Goal: Task Accomplishment & Management: Manage account settings

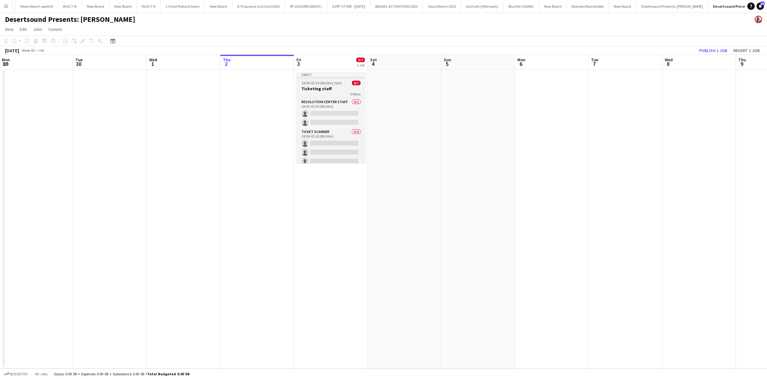
click at [326, 86] on h3 "Ticketing staff" at bounding box center [330, 89] width 69 height 6
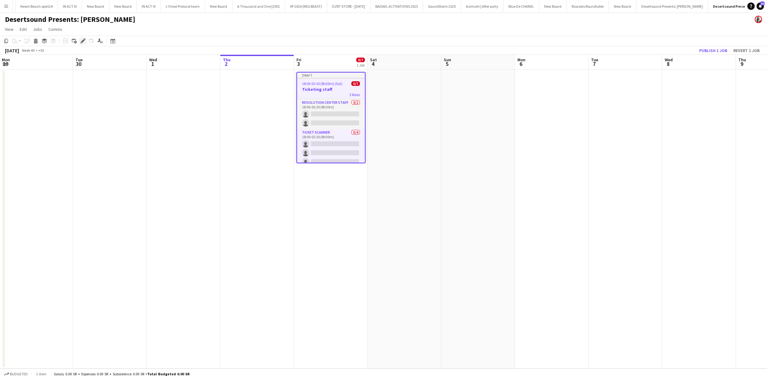
click at [84, 41] on icon "Edit" at bounding box center [82, 40] width 5 height 5
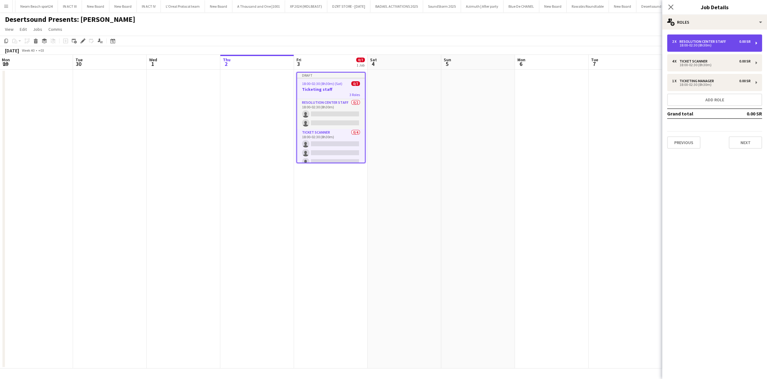
click at [731, 44] on div "18:00-02:30 (8h30m)" at bounding box center [711, 45] width 79 height 3
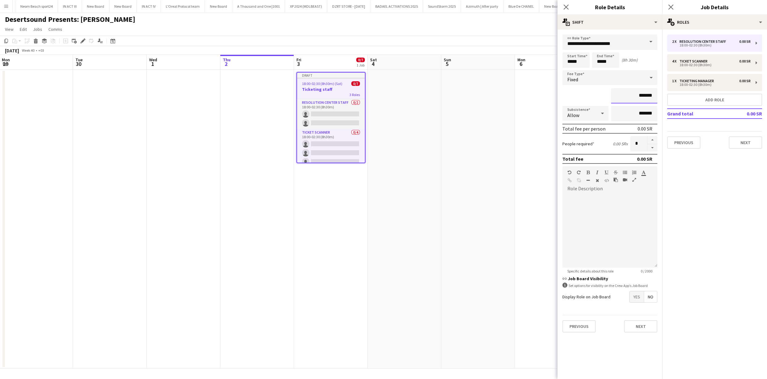
click at [642, 97] on input "*******" at bounding box center [634, 95] width 46 height 15
type input "******"
click at [723, 63] on div "4 x Ticket Scanner 0.00 SR" at bounding box center [711, 61] width 79 height 4
type input "**********"
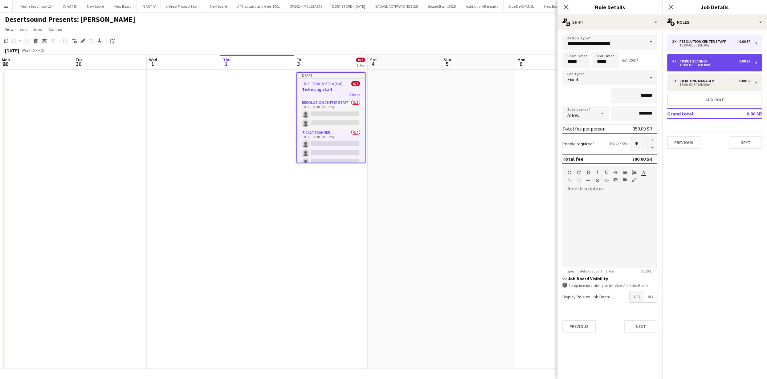
type input "*******"
type input "*"
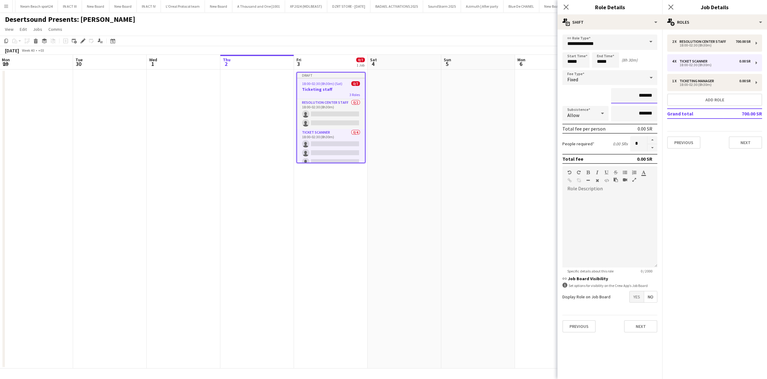
click at [643, 98] on input "*******" at bounding box center [634, 95] width 46 height 15
type input "******"
click at [698, 85] on div "18:00-02:30 (8h30m)" at bounding box center [711, 84] width 79 height 3
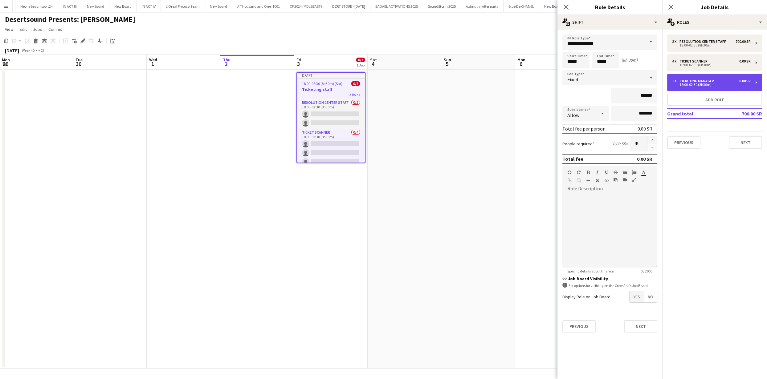
type input "**********"
type input "*******"
type input "*"
click at [638, 95] on input "*******" at bounding box center [634, 95] width 46 height 15
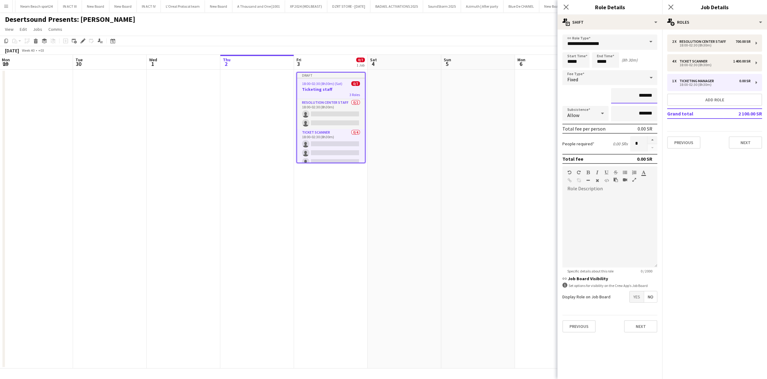
click at [638, 95] on input "*******" at bounding box center [634, 95] width 46 height 15
type input "******"
drag, startPoint x: 464, startPoint y: 255, endPoint x: 482, endPoint y: 242, distance: 22.2
click at [464, 255] on app-date-cell at bounding box center [478, 219] width 74 height 299
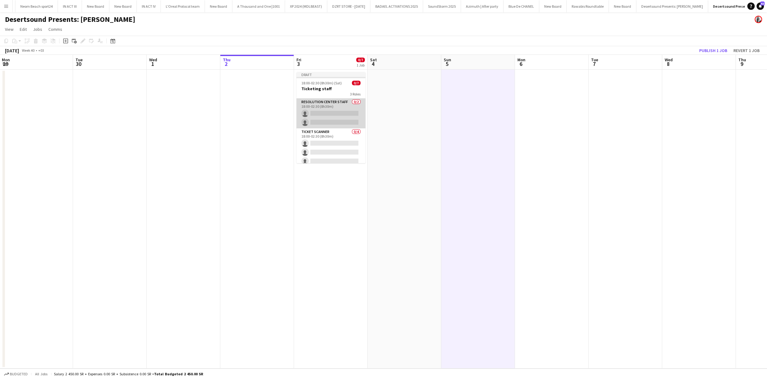
click at [330, 119] on app-card-role "Resolution Center Staff 0/2 18:00-02:30 (8h30m) single-neutral-actions single-n…" at bounding box center [330, 114] width 69 height 30
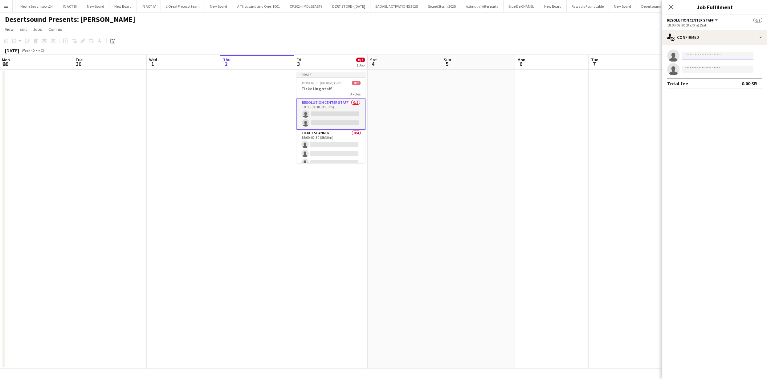
click at [700, 57] on input at bounding box center [717, 55] width 71 height 7
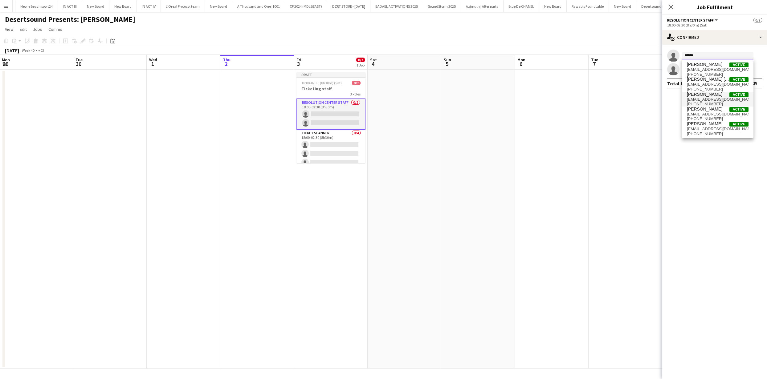
type input "*****"
click at [710, 96] on span "Saleh Abdulaziz" at bounding box center [703, 94] width 35 height 5
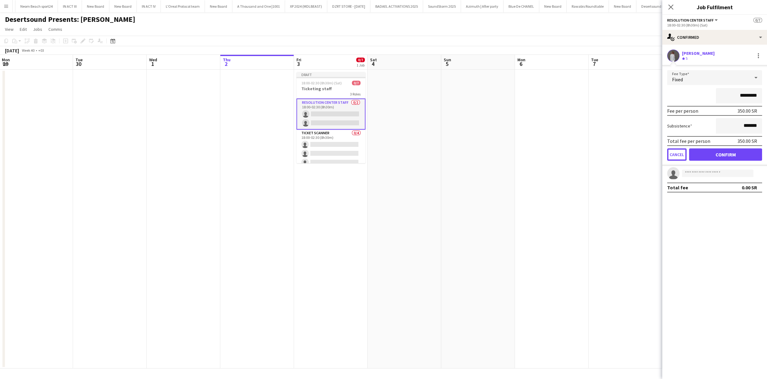
click at [675, 150] on button "Cancel" at bounding box center [676, 154] width 19 height 12
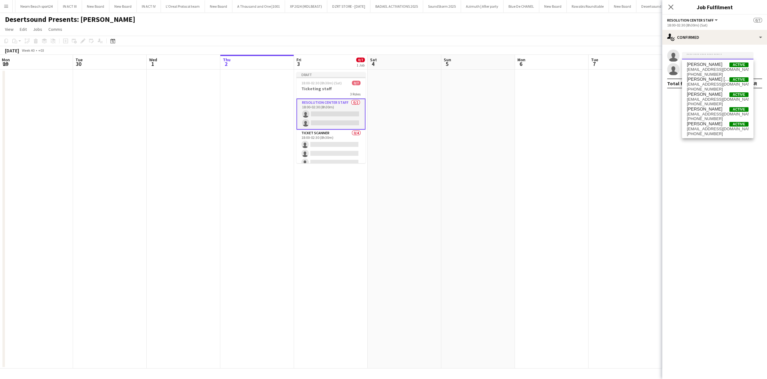
click at [702, 55] on input at bounding box center [717, 55] width 71 height 7
paste input "**********"
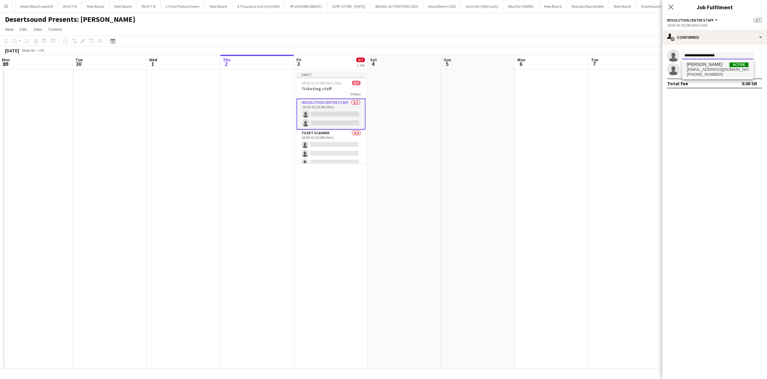
type input "**********"
click at [721, 71] on span "qsaleh1998@gmail.com" at bounding box center [717, 69] width 62 height 5
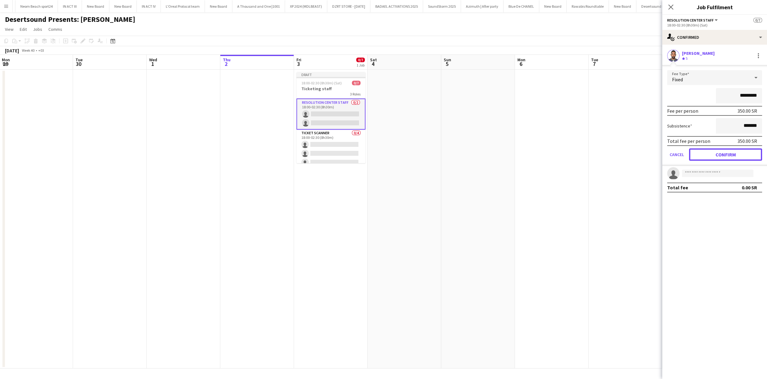
click at [730, 154] on button "Confirm" at bounding box center [725, 154] width 73 height 12
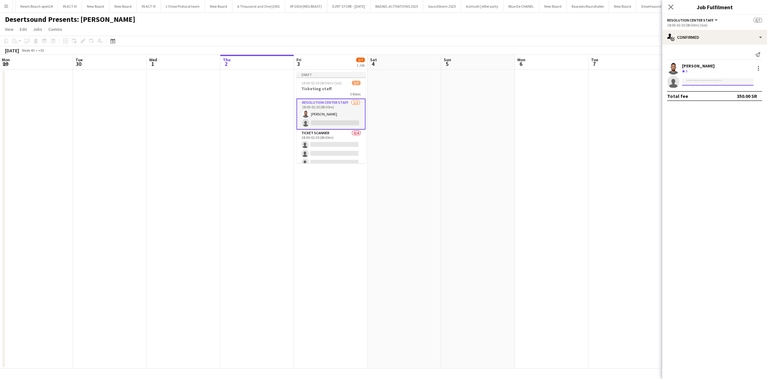
click at [724, 83] on input at bounding box center [717, 81] width 71 height 7
paste input "**********"
drag, startPoint x: 703, startPoint y: 81, endPoint x: 701, endPoint y: 93, distance: 11.9
click at [703, 82] on input "**********" at bounding box center [717, 81] width 71 height 7
type input "**********"
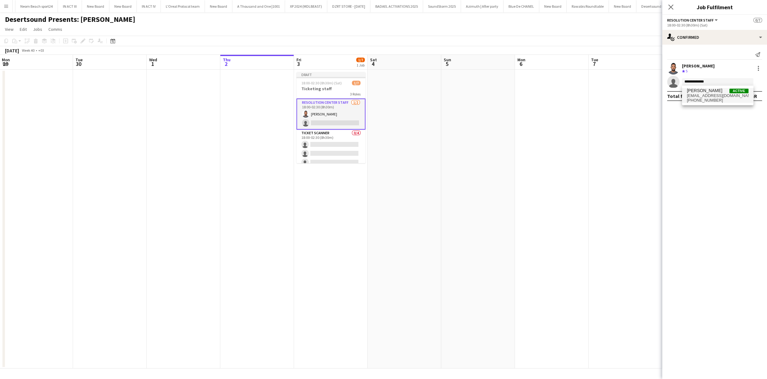
click at [711, 97] on span "m.se-7@hotmail.com" at bounding box center [717, 95] width 62 height 5
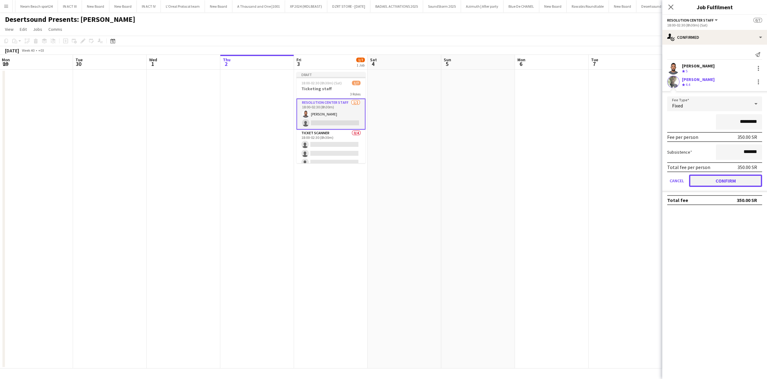
click at [710, 182] on button "Confirm" at bounding box center [725, 181] width 73 height 12
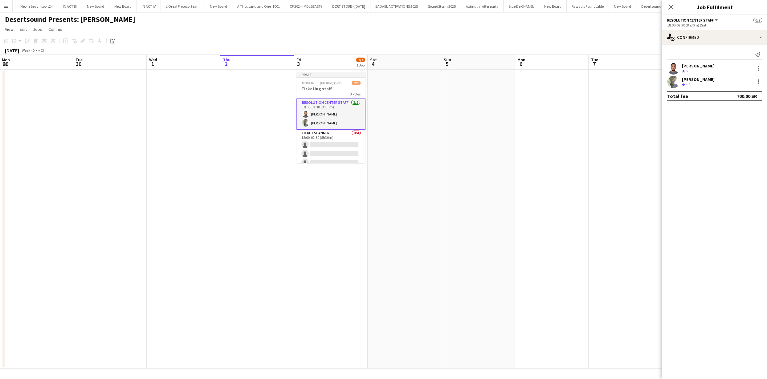
drag, startPoint x: 624, startPoint y: 130, endPoint x: 627, endPoint y: 129, distance: 3.2
click at [624, 130] on app-date-cell at bounding box center [625, 219] width 74 height 299
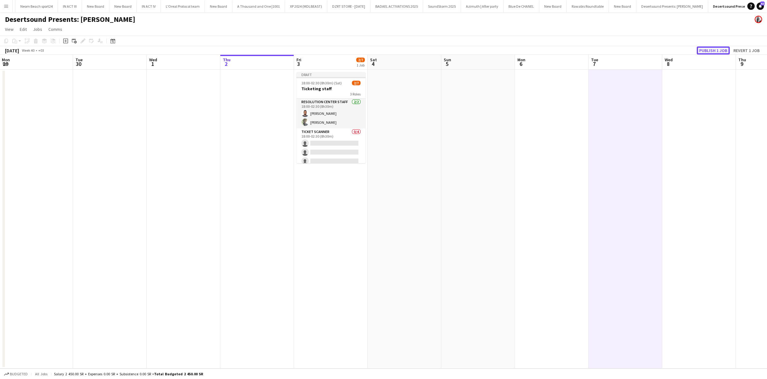
click at [704, 50] on button "Publish 1 job" at bounding box center [712, 51] width 33 height 8
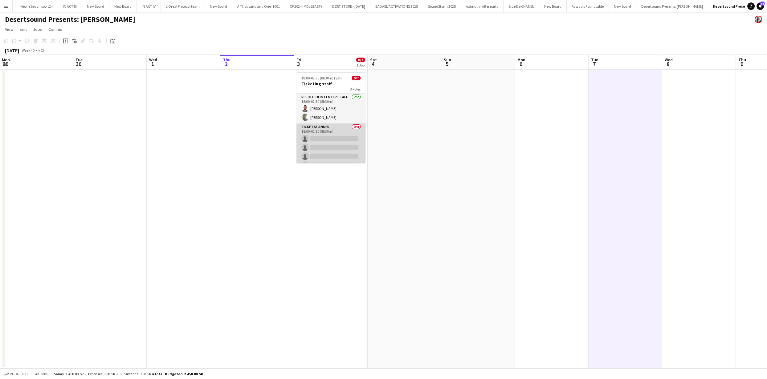
click at [306, 135] on app-card-role "Ticket Scanner 0/4 18:00-02:30 (8h30m) single-neutral-actions single-neutral-ac…" at bounding box center [330, 147] width 69 height 48
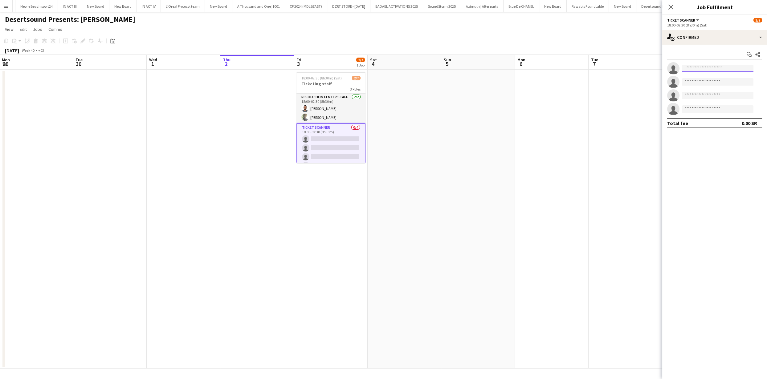
click at [695, 70] on input at bounding box center [717, 68] width 71 height 7
paste input "**********"
paste input
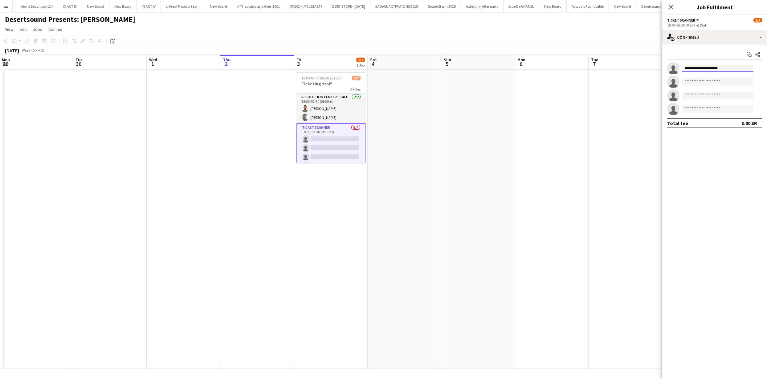
scroll to position [0, 0]
type input "**********"
click at [699, 76] on span "Mohammed Salem" at bounding box center [703, 77] width 35 height 5
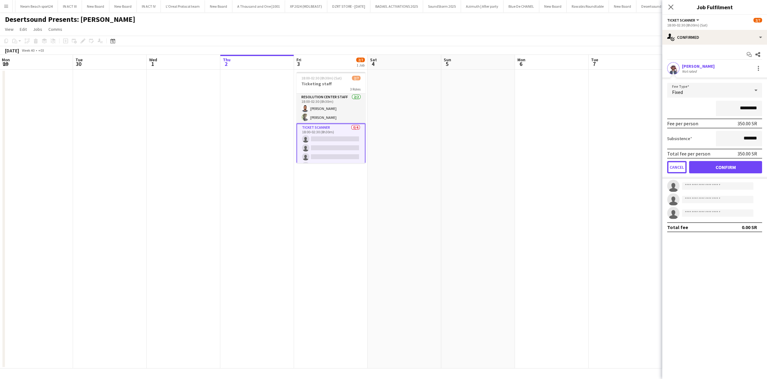
click at [668, 165] on button "Cancel" at bounding box center [676, 167] width 19 height 12
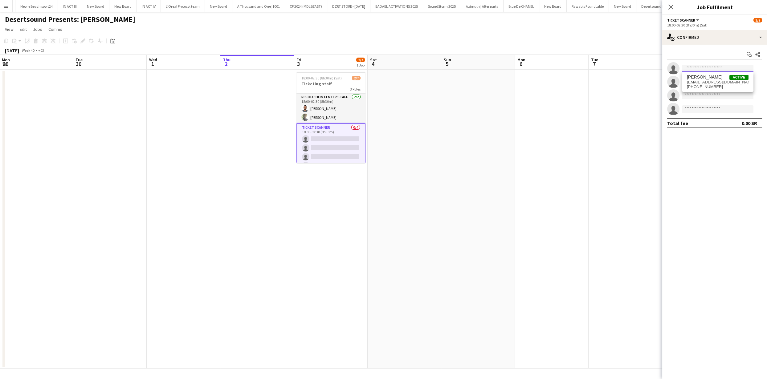
click at [704, 67] on input at bounding box center [717, 68] width 71 height 7
paste input "**********"
click at [703, 67] on input "**********" at bounding box center [717, 68] width 71 height 7
type input "**********"
click at [687, 77] on span "Majed AlMahmoud" at bounding box center [703, 77] width 35 height 5
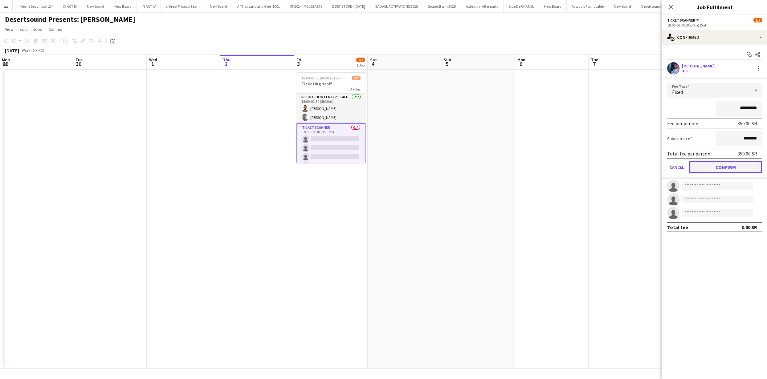
click at [715, 166] on button "Confirm" at bounding box center [725, 167] width 73 height 12
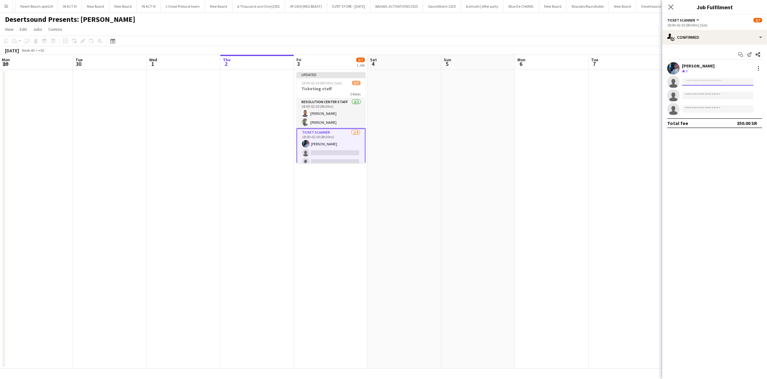
click at [716, 83] on input at bounding box center [717, 81] width 71 height 7
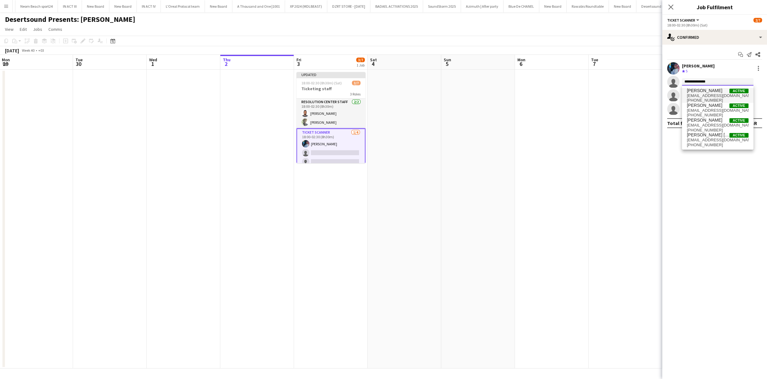
type input "**********"
click at [718, 90] on span "Mohammed Adel" at bounding box center [703, 90] width 35 height 5
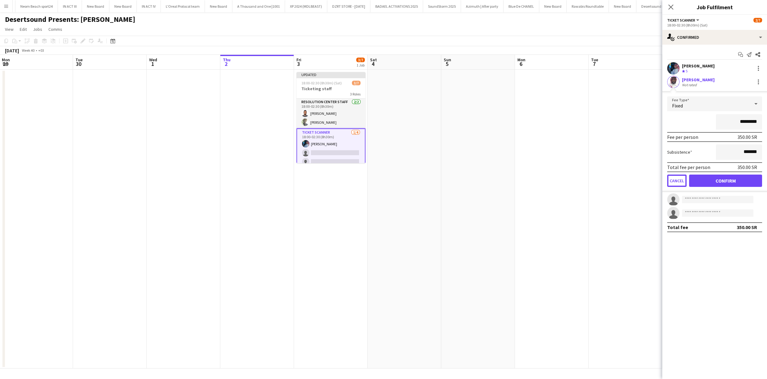
drag, startPoint x: 675, startPoint y: 178, endPoint x: 684, endPoint y: 160, distance: 20.7
click at [675, 178] on button "Cancel" at bounding box center [676, 181] width 19 height 12
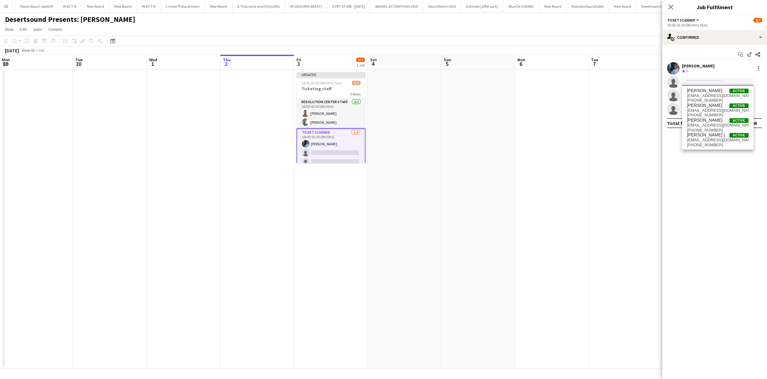
click at [690, 80] on input at bounding box center [717, 81] width 71 height 7
type input "**********"
click at [706, 111] on span "altwmmhmd9@gmail.com" at bounding box center [717, 110] width 62 height 5
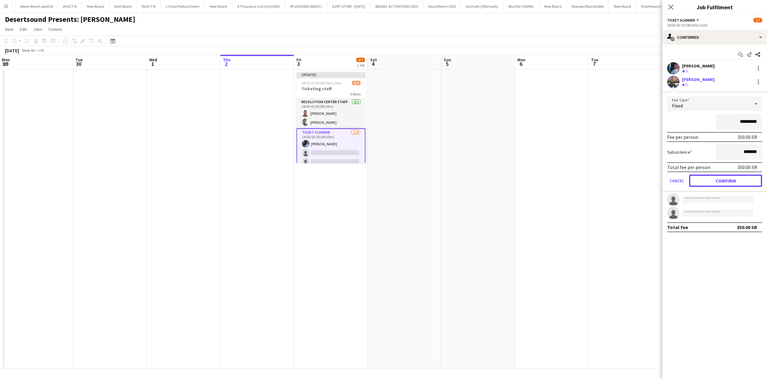
click at [712, 182] on button "Confirm" at bounding box center [725, 181] width 73 height 12
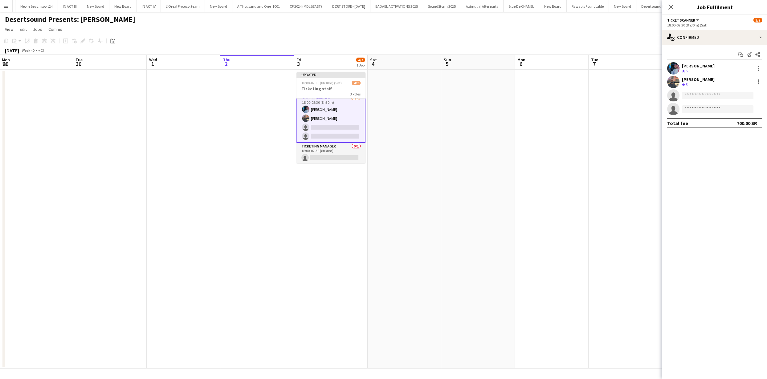
scroll to position [30, 0]
click at [713, 96] on input at bounding box center [717, 95] width 71 height 7
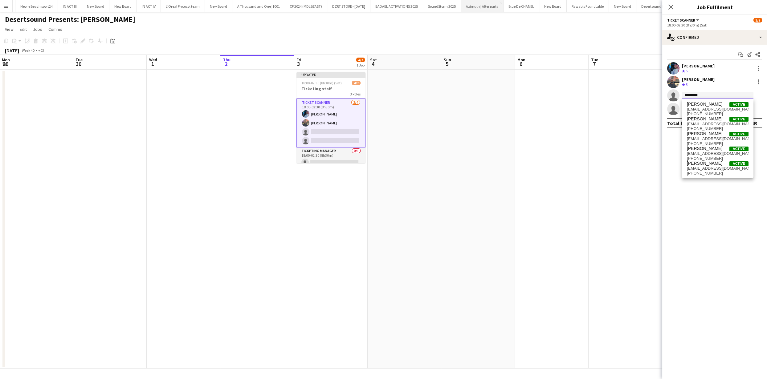
type input "*********"
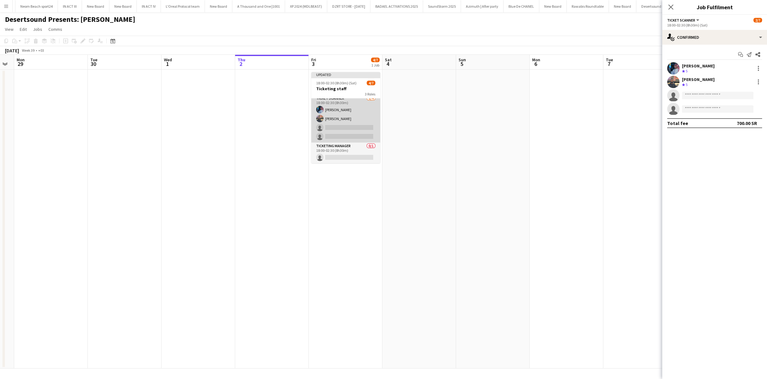
scroll to position [0, 195]
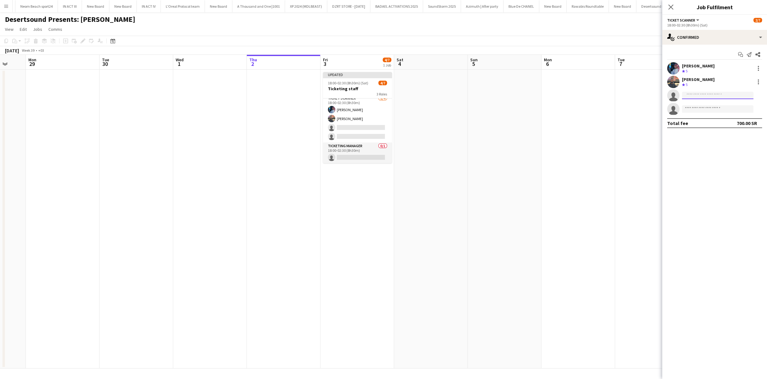
click at [734, 95] on input at bounding box center [717, 95] width 71 height 7
paste input "**********"
click at [703, 95] on input "**********" at bounding box center [717, 95] width 71 height 7
type input "**********"
click at [732, 108] on span "khaledelibrahim0@gmail.com" at bounding box center [717, 109] width 62 height 5
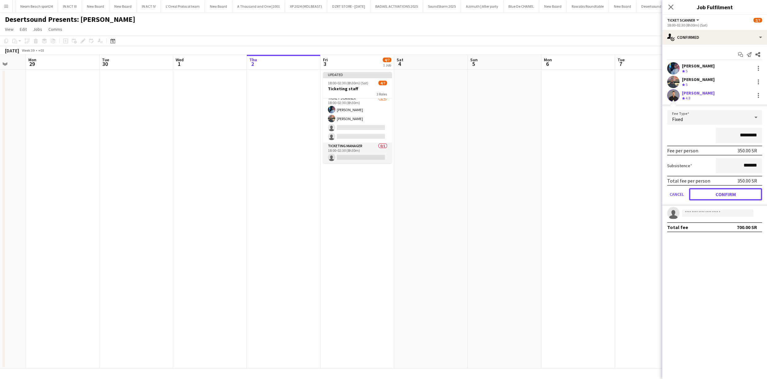
click at [706, 188] on div "Cancel Confirm" at bounding box center [714, 194] width 95 height 12
click at [724, 192] on button "Confirm" at bounding box center [725, 194] width 73 height 12
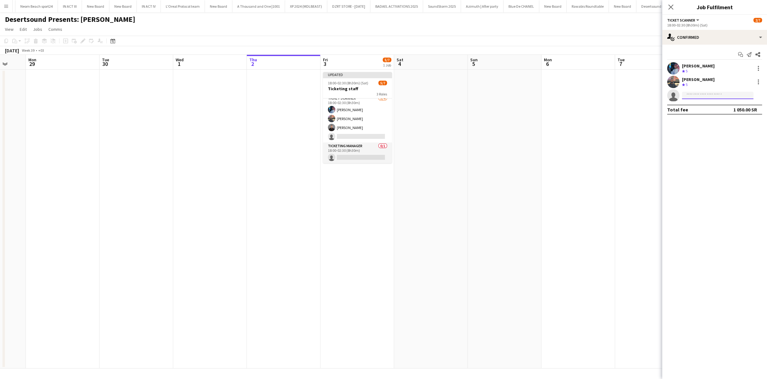
click at [706, 94] on input at bounding box center [717, 95] width 71 height 7
paste input "**********"
drag, startPoint x: 703, startPoint y: 95, endPoint x: 706, endPoint y: 121, distance: 26.9
click at [703, 95] on input "**********" at bounding box center [717, 95] width 71 height 7
type input "**********"
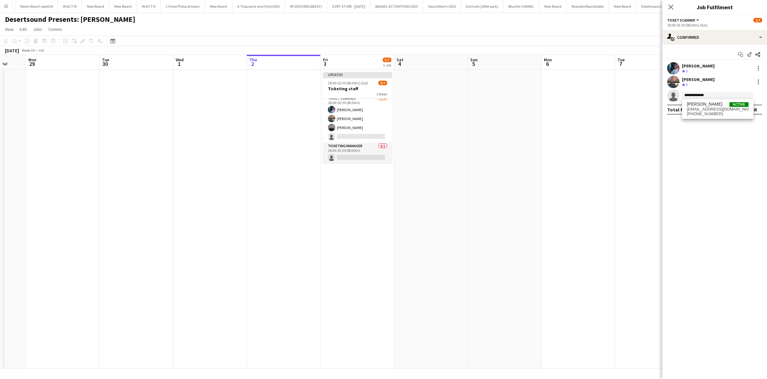
click at [710, 112] on span "+966583870411" at bounding box center [717, 113] width 62 height 5
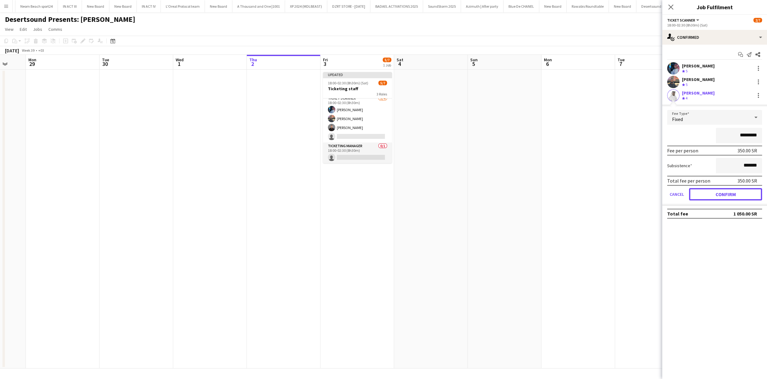
click at [723, 191] on button "Confirm" at bounding box center [725, 194] width 73 height 12
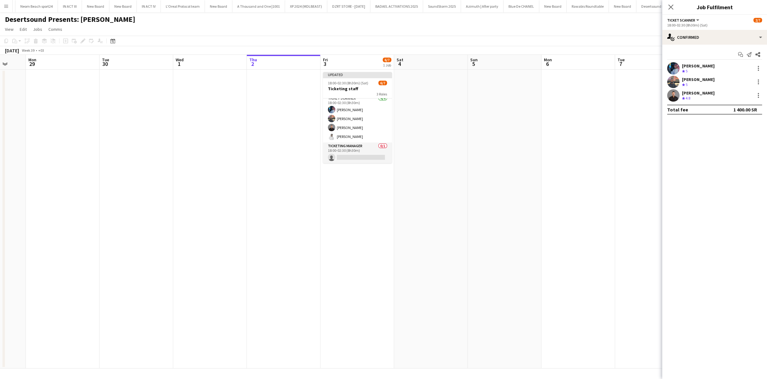
click at [548, 142] on app-date-cell at bounding box center [578, 219] width 74 height 299
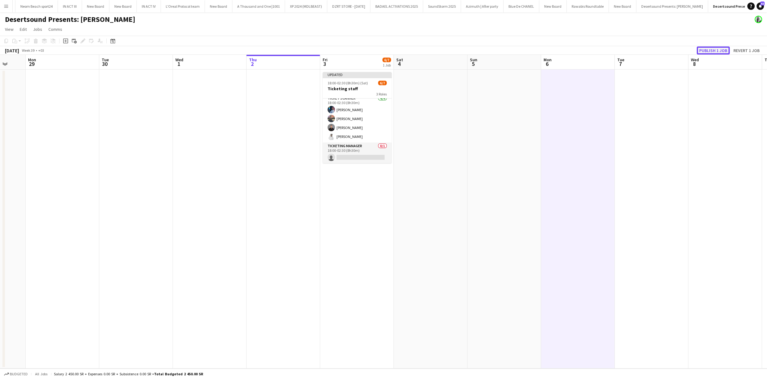
click at [706, 49] on button "Publish 1 job" at bounding box center [712, 51] width 33 height 8
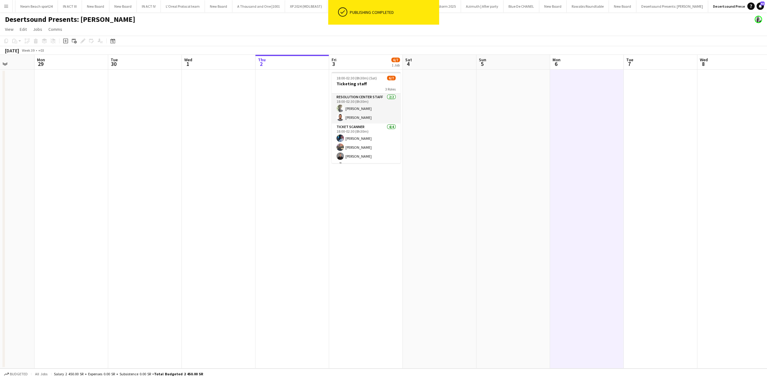
scroll to position [0, 186]
drag, startPoint x: 413, startPoint y: 122, endPoint x: 417, endPoint y: 123, distance: 4.7
click at [422, 122] on app-calendar-viewport "Fri 26 Sat 27 Sun 28 Mon 29 Tue 30 Wed 1 Thu 2 Fri 3 6/7 1 Job Sat 4 Sun 5 Mon …" at bounding box center [383, 212] width 767 height 314
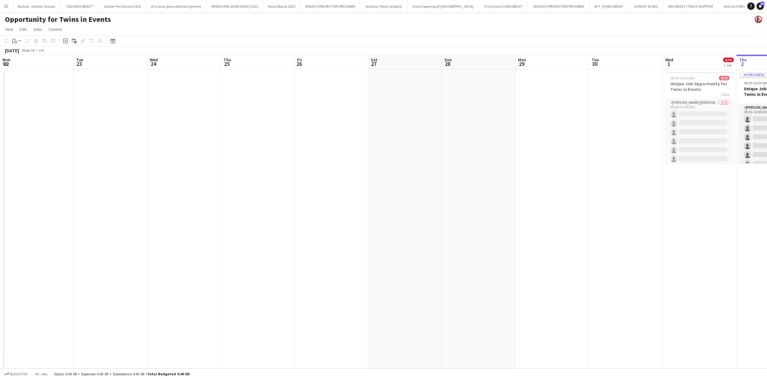
click at [665, 117] on app-card-role "Usher Male 0/50 08:00-16:00 (8h) single-neutral-actions single-neutral-actions …" at bounding box center [699, 328] width 69 height 459
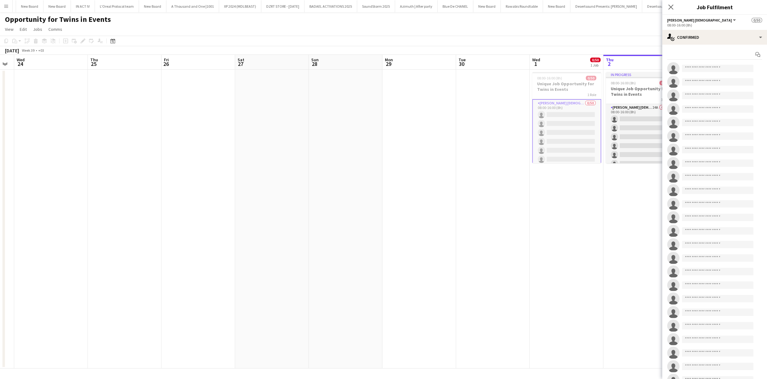
drag, startPoint x: 575, startPoint y: 94, endPoint x: 556, endPoint y: 217, distance: 124.3
click at [575, 94] on div "1 Role" at bounding box center [566, 94] width 69 height 5
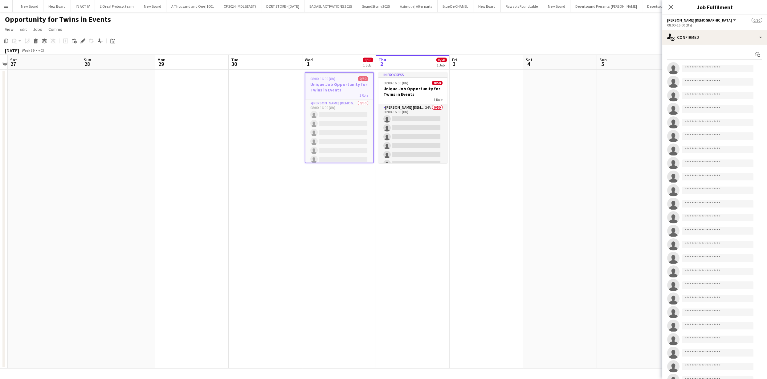
drag, startPoint x: 504, startPoint y: 209, endPoint x: 460, endPoint y: 171, distance: 58.0
click at [329, 196] on app-calendar-viewport "Wed 24 Thu 25 Fri 26 Sat 27 Sun 28 Mon 29 Tue 30 Wed 1 0/50 1 Job Thu 2 0/50 1 …" at bounding box center [383, 212] width 767 height 314
click at [723, 40] on div "single-neutral-actions-check-2 Confirmed" at bounding box center [714, 37] width 105 height 15
click at [725, 89] on span "Applicants" at bounding box center [728, 88] width 19 height 6
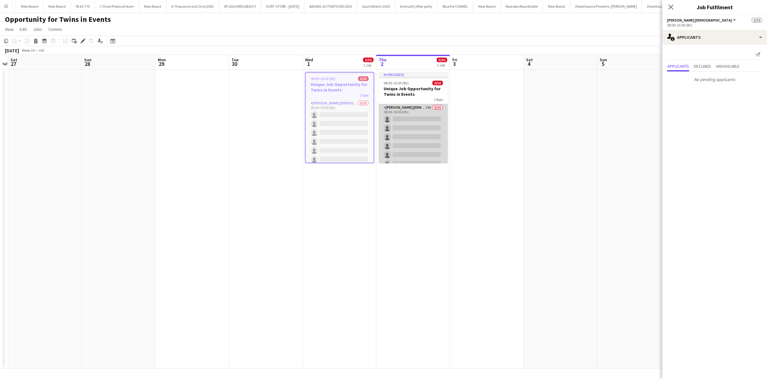
click at [402, 128] on app-card-role "Usher Male 24A 0/50 08:00-16:00 (8h) single-neutral-actions single-neutral-acti…" at bounding box center [413, 333] width 69 height 459
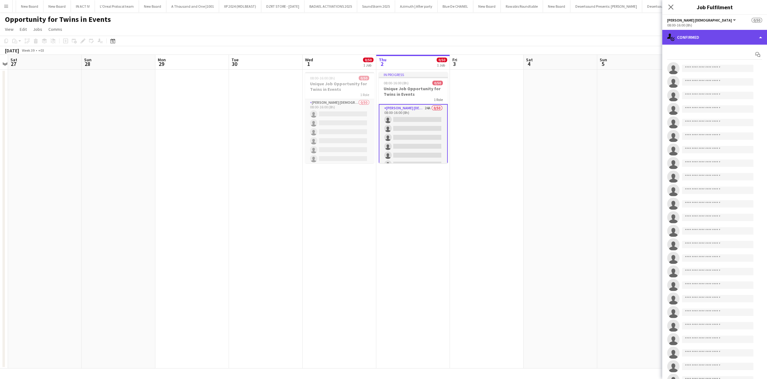
click at [678, 34] on div "single-neutral-actions-check-2 Confirmed" at bounding box center [714, 37] width 105 height 15
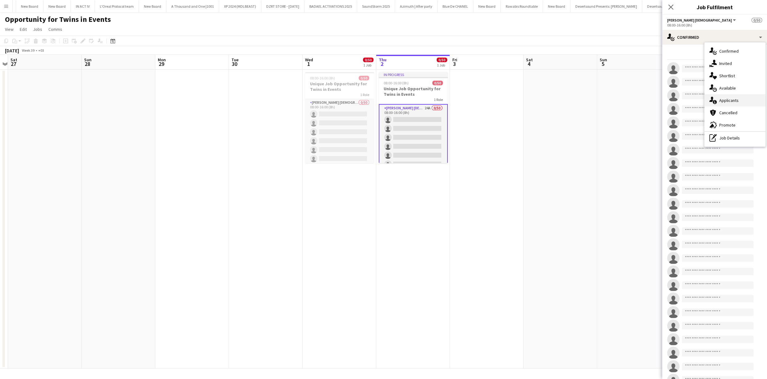
click at [719, 101] on span "Applicants" at bounding box center [728, 101] width 19 height 6
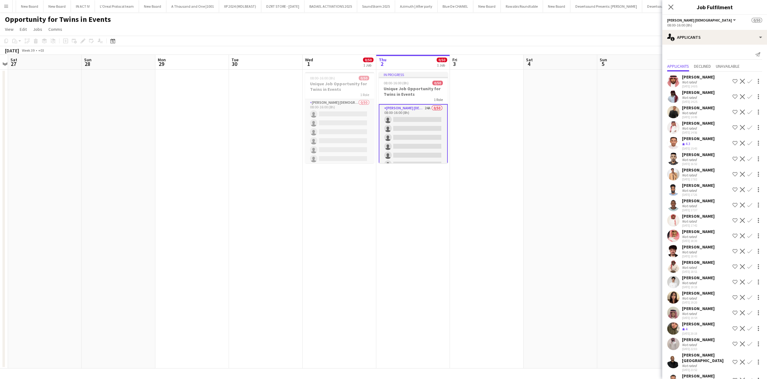
scroll to position [87, 0]
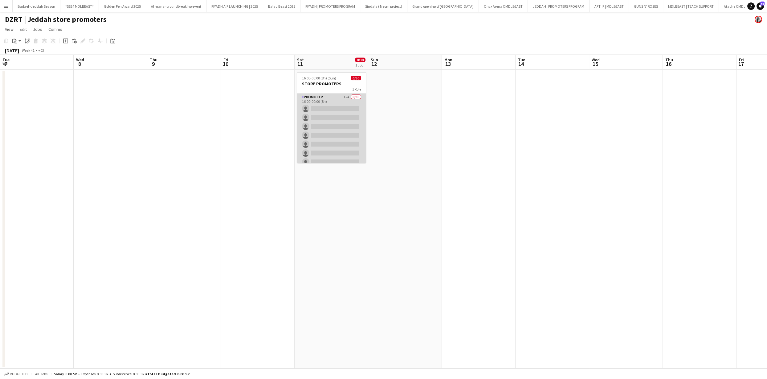
scroll to position [0, 156]
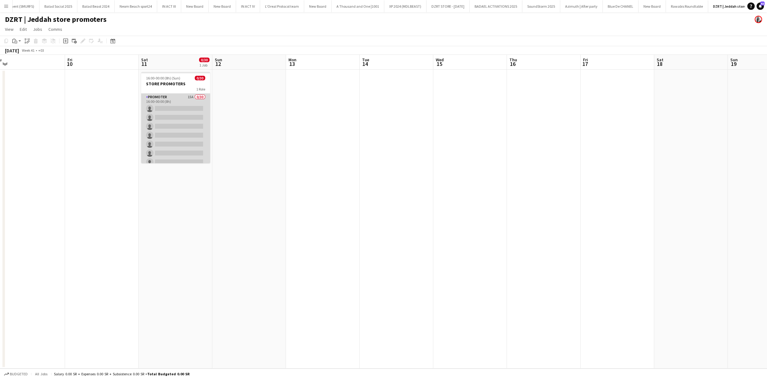
click at [168, 115] on app-card-role "PROMOTER 15A 0/30 16:00-00:00 (8h) single-neutral-actions single-neutral-action…" at bounding box center [175, 234] width 69 height 280
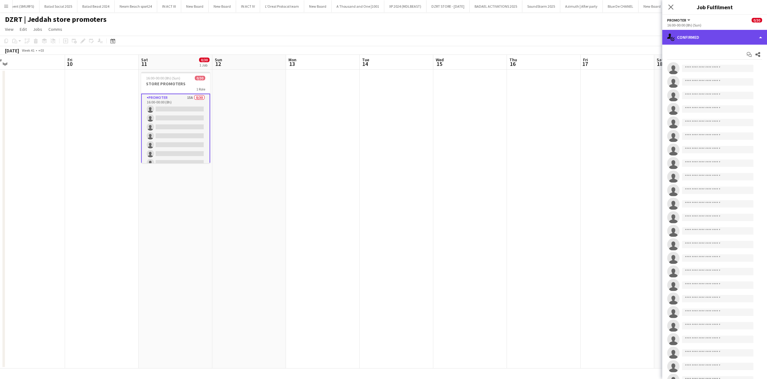
click at [687, 40] on div "single-neutral-actions-check-2 Confirmed" at bounding box center [714, 37] width 105 height 15
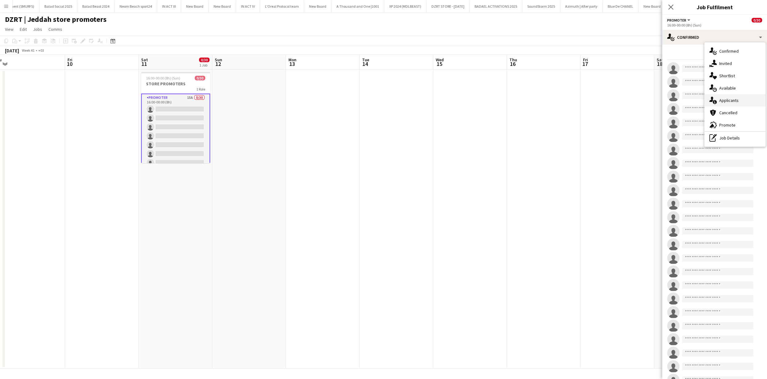
click at [725, 103] on span "Applicants" at bounding box center [728, 101] width 19 height 6
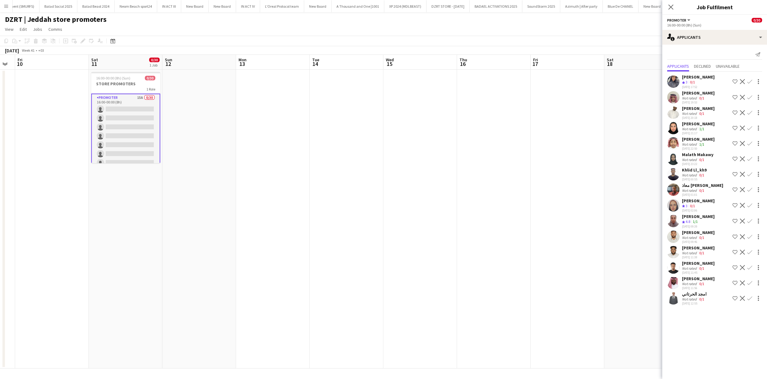
drag, startPoint x: 537, startPoint y: 191, endPoint x: 406, endPoint y: 185, distance: 131.0
click at [295, 183] on app-calendar-viewport "Tue 7 Wed 8 Thu 9 Fri 10 Sat 11 0/30 1 Job Sun 12 Mon 13 Tue 14 Wed 15 Thu 16 F…" at bounding box center [383, 212] width 767 height 314
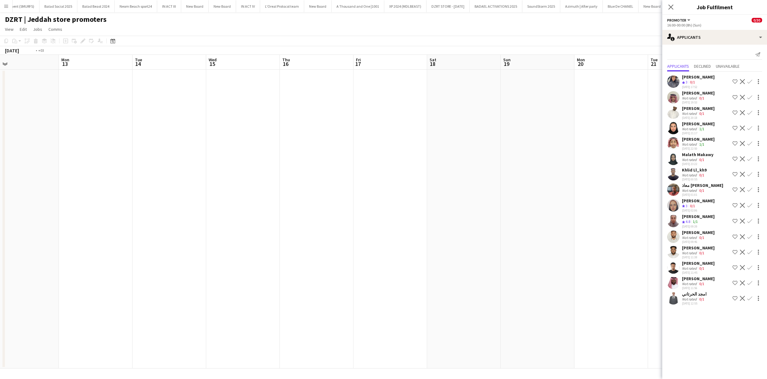
drag, startPoint x: 533, startPoint y: 186, endPoint x: 211, endPoint y: 156, distance: 323.2
click at [172, 154] on app-calendar-viewport "Fri 10 Sat 11 0/30 1 Job Sun 12 Mon 13 Tue 14 Wed 15 Thu 16 Fri 17 Sat 18 Sun 1…" at bounding box center [383, 212] width 767 height 314
drag, startPoint x: 347, startPoint y: 150, endPoint x: 431, endPoint y: 163, distance: 85.3
click at [324, 153] on app-calendar-viewport "Sat 18 Sun 19 Mon 20 Tue 21 Wed 22 Thu 23 Fri 24 Sat 25 Sun 26 Mon 27 Tue 28 We…" at bounding box center [383, 212] width 767 height 314
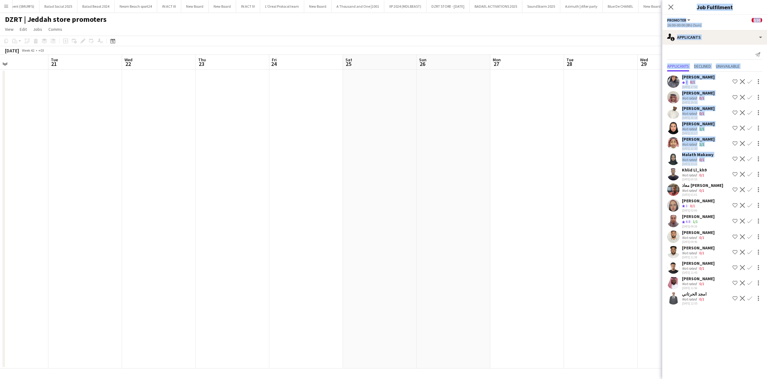
drag, startPoint x: 579, startPoint y: 163, endPoint x: 372, endPoint y: 145, distance: 208.3
click at [327, 135] on body "Menu Boards Boards Boards All jobs Status Workforce Workforce My Workforce Recr…" at bounding box center [383, 189] width 767 height 379
drag, startPoint x: 426, startPoint y: 144, endPoint x: 302, endPoint y: 147, distance: 123.2
click at [231, 136] on app-calendar-viewport "Sat 18 Sun 19 Mon 20 Tue 21 Wed 22 Thu 23 Fri 24 Sat 25 Sun 26 Mon 27 Tue 28 We…" at bounding box center [383, 212] width 767 height 314
drag, startPoint x: 351, startPoint y: 143, endPoint x: 223, endPoint y: 133, distance: 127.9
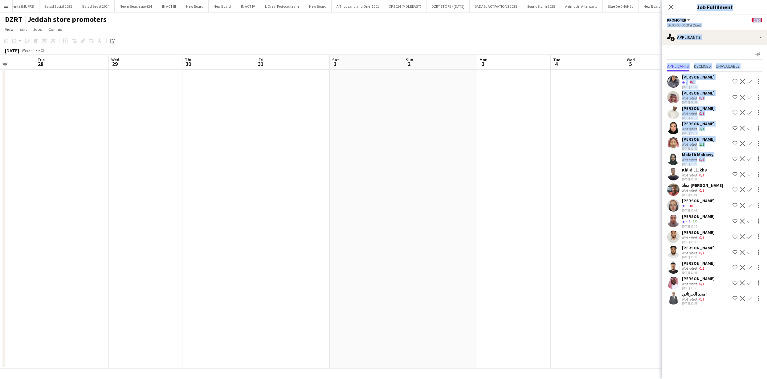
click at [222, 133] on app-calendar-viewport "Fri 24 Sat 25 Sun 26 Mon 27 Tue 28 Wed 29 Thu 30 Fri 31 Sat 1 Sun 2 Mon 3 Tue 4…" at bounding box center [383, 212] width 767 height 314
drag, startPoint x: 229, startPoint y: 139, endPoint x: 430, endPoint y: 168, distance: 202.3
click at [553, 164] on app-calendar-viewport "Wed 22 Thu 23 Fri 24 Sat 25 Sun 26 Mon 27 Tue 28 Wed 29 Thu 30 Fri 31 Sat 1 Sun…" at bounding box center [383, 212] width 767 height 314
drag, startPoint x: 383, startPoint y: 164, endPoint x: 255, endPoint y: 177, distance: 128.5
click at [391, 174] on app-calendar-viewport "Sat 18 Sun 19 Mon 20 Tue 21 Wed 22 Thu 23 Fri 24 Sat 25 Sun 26 Mon 27 Tue 28 We…" at bounding box center [383, 212] width 767 height 314
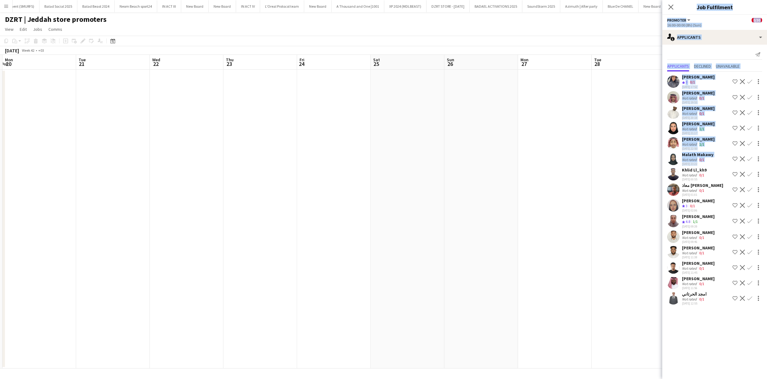
drag, startPoint x: 255, startPoint y: 177, endPoint x: 197, endPoint y: 179, distance: 57.6
click at [399, 191] on app-calendar-viewport "Fri 17 Sat 18 Sun 19 Mon 20 Tue 21 Wed 22 Thu 23 Fri 24 Sat 25 Sun 26 Mon 27 Tu…" at bounding box center [383, 212] width 767 height 314
drag, startPoint x: 350, startPoint y: 186, endPoint x: 330, endPoint y: 190, distance: 20.2
click at [362, 189] on app-calendar-viewport "Thu 16 Fri 17 Sat 18 Sun 19 Mon 20 Tue 21 Wed 22 Thu 23 Fri 24 Sat 25 Sun 26 Mo…" at bounding box center [383, 212] width 767 height 314
drag, startPoint x: 190, startPoint y: 185, endPoint x: 305, endPoint y: 185, distance: 114.9
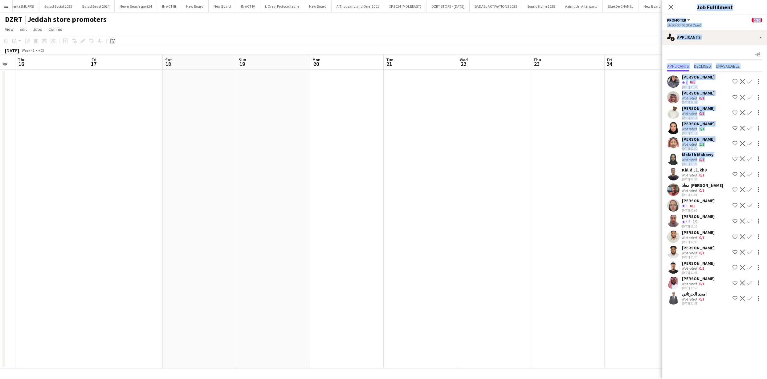
click at [391, 187] on app-calendar-viewport "Tue 14 Wed 15 Thu 16 Fri 17 Sat 18 Sun 19 Mon 20 Tue 21 Wed 22 Thu 23 Fri 24 Sa…" at bounding box center [383, 212] width 767 height 314
drag, startPoint x: 457, startPoint y: 184, endPoint x: 238, endPoint y: 168, distance: 220.2
click at [494, 187] on app-calendar-viewport "Fri 10 Sat 11 0/30 1 Job Sun 12 Mon 13 Tue 14 Wed 15 Thu 16 Fri 17 Sat 18 Sun 1…" at bounding box center [383, 212] width 767 height 314
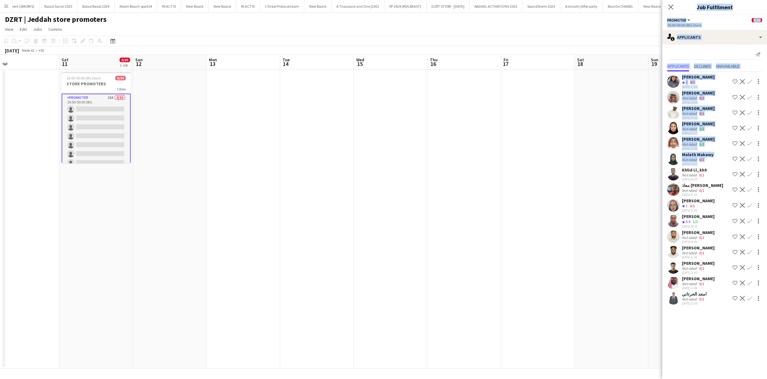
drag, startPoint x: 408, startPoint y: 172, endPoint x: 308, endPoint y: 185, distance: 100.9
click at [416, 176] on app-calendar-viewport "Wed 8 Thu 9 Fri 10 Sat 11 0/30 1 Job Sun 12 Mon 13 Tue 14 Wed 15 Thu 16 Fri 17 …" at bounding box center [383, 212] width 767 height 314
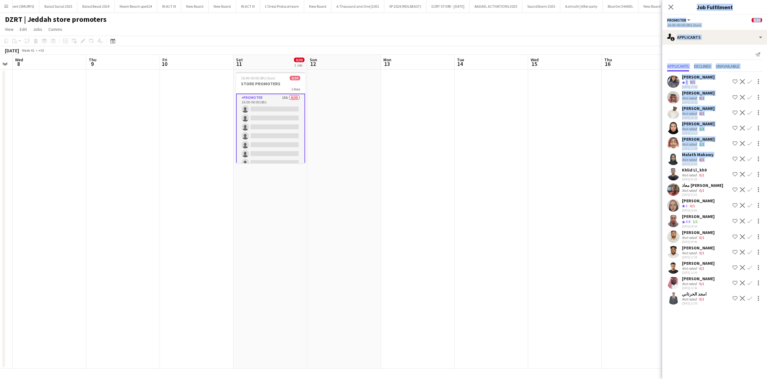
drag, startPoint x: 178, startPoint y: 188, endPoint x: 453, endPoint y: 197, distance: 275.5
click at [316, 195] on app-calendar-viewport "Sun 5 Mon 6 Tue 7 Wed 8 Thu 9 Fri 10 Sat 11 0/30 1 Job Sun 12 Mon 13 Tue 14 Wed…" at bounding box center [383, 212] width 767 height 314
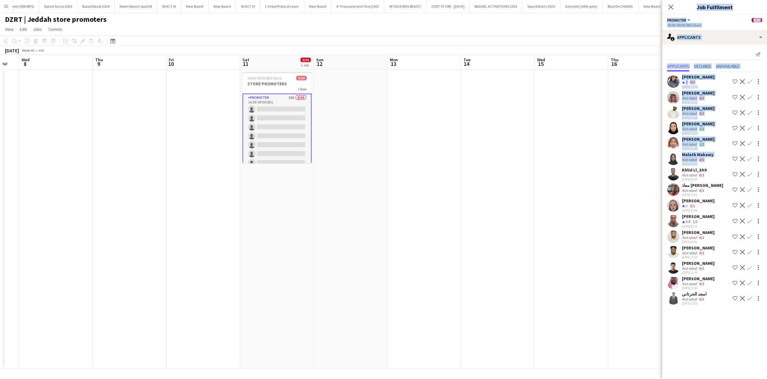
drag, startPoint x: 455, startPoint y: 197, endPoint x: 468, endPoint y: 194, distance: 13.3
click at [455, 196] on app-date-cell at bounding box center [424, 219] width 74 height 299
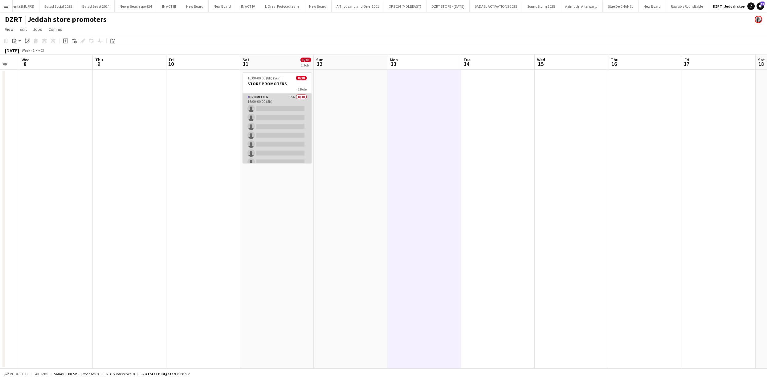
scroll to position [0, 201]
click at [272, 128] on app-card-role "PROMOTER 15A 0/30 16:00-00:00 (8h) single-neutral-actions single-neutral-action…" at bounding box center [277, 234] width 69 height 280
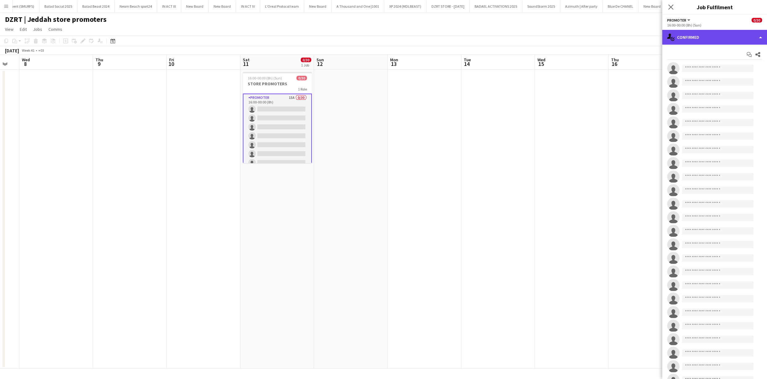
click at [716, 41] on div "single-neutral-actions-check-2 Confirmed" at bounding box center [714, 37] width 105 height 15
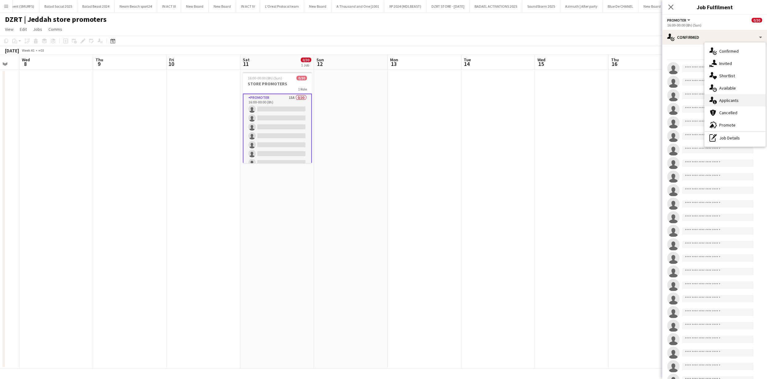
click at [722, 98] on span "Applicants" at bounding box center [728, 101] width 19 height 6
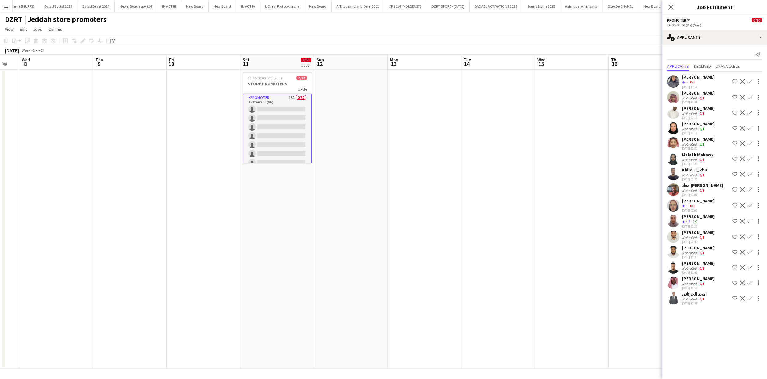
click at [674, 132] on app-user-avatar at bounding box center [673, 128] width 12 height 12
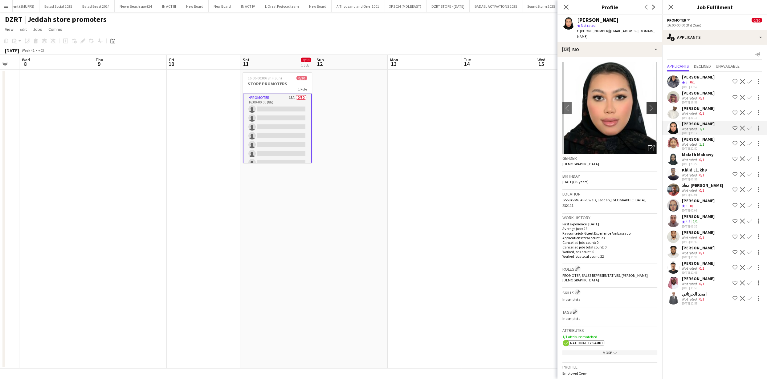
click at [648, 105] on app-icon "chevron-right" at bounding box center [653, 108] width 10 height 6
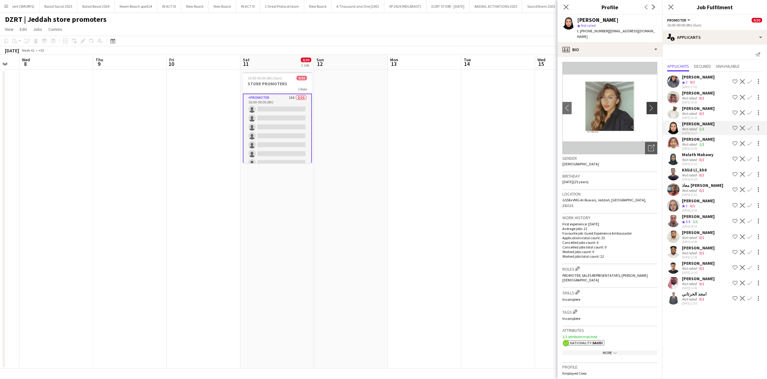
click at [648, 105] on app-icon "chevron-right" at bounding box center [653, 108] width 10 height 6
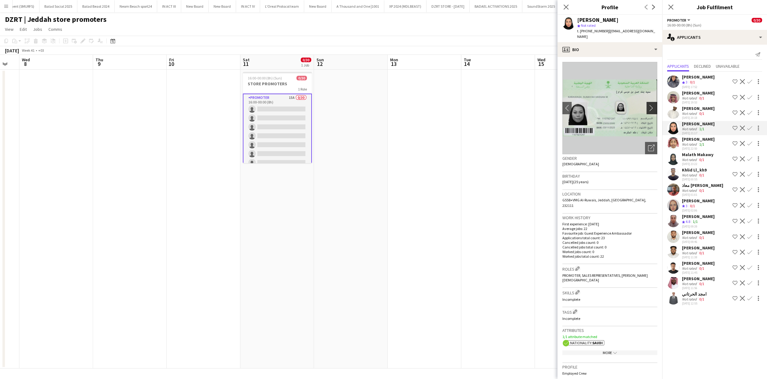
click at [648, 105] on app-icon "chevron-right" at bounding box center [653, 108] width 10 height 6
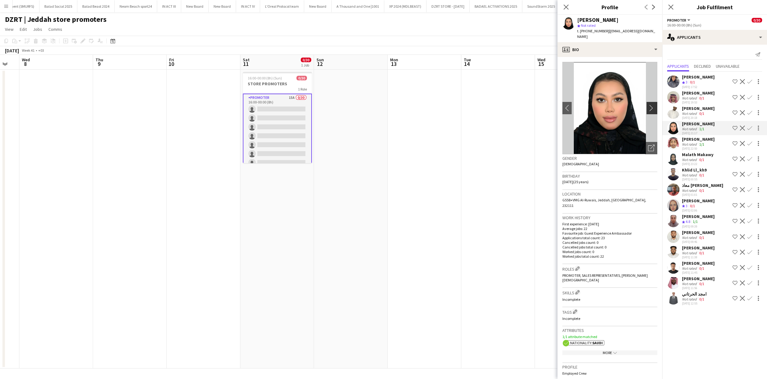
click at [648, 105] on app-icon "chevron-right" at bounding box center [653, 108] width 10 height 6
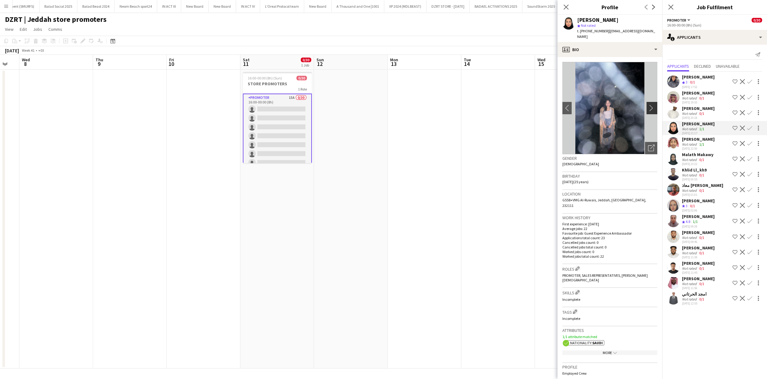
click at [648, 105] on app-icon "chevron-right" at bounding box center [653, 108] width 10 height 6
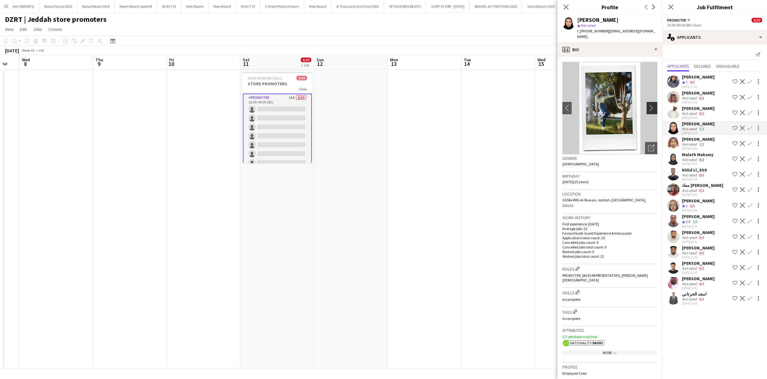
click at [648, 105] on app-icon "chevron-right" at bounding box center [653, 108] width 10 height 6
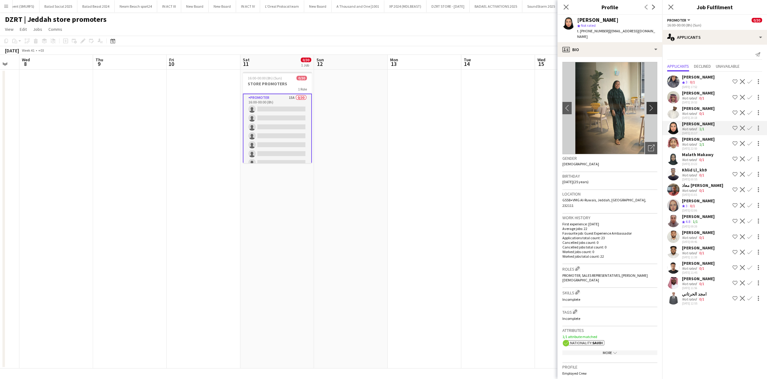
click at [648, 105] on app-icon "chevron-right" at bounding box center [653, 108] width 10 height 6
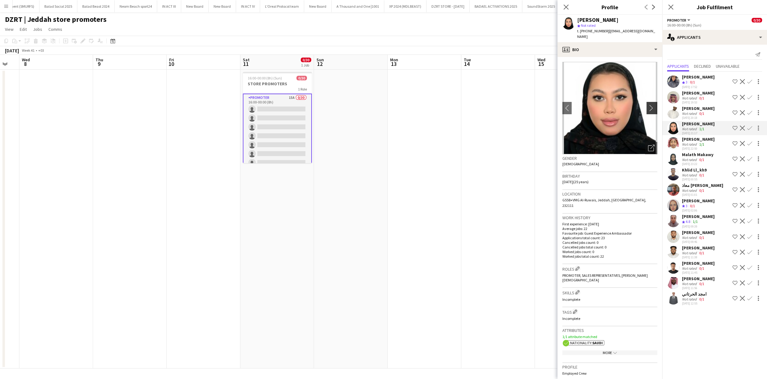
click at [648, 105] on app-icon "chevron-right" at bounding box center [653, 108] width 10 height 6
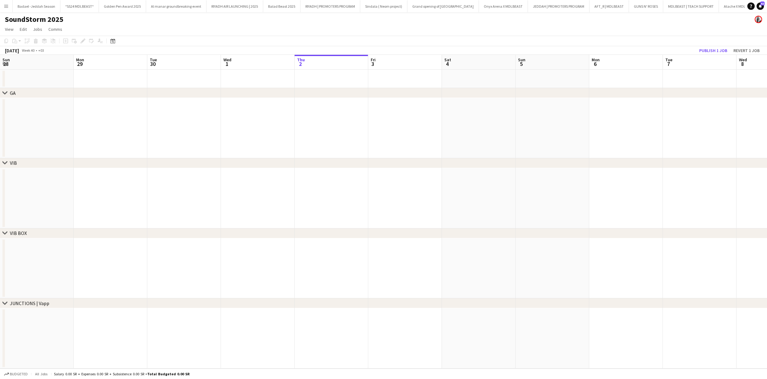
scroll to position [0, 147]
click at [109, 41] on div "Date picker" at bounding box center [112, 40] width 7 height 7
click at [162, 61] on span "Next month" at bounding box center [162, 62] width 12 height 12
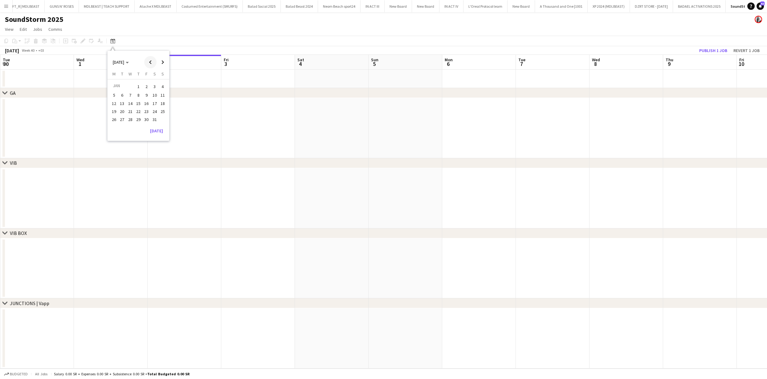
click at [152, 62] on span "Previous month" at bounding box center [150, 62] width 12 height 12
click at [137, 103] on span "11" at bounding box center [138, 101] width 7 height 7
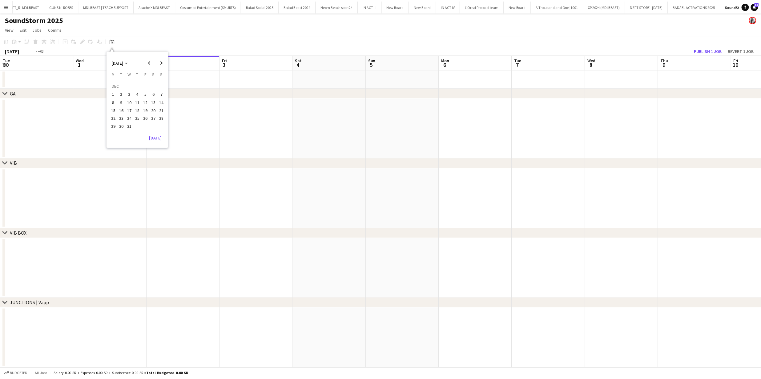
scroll to position [0, 212]
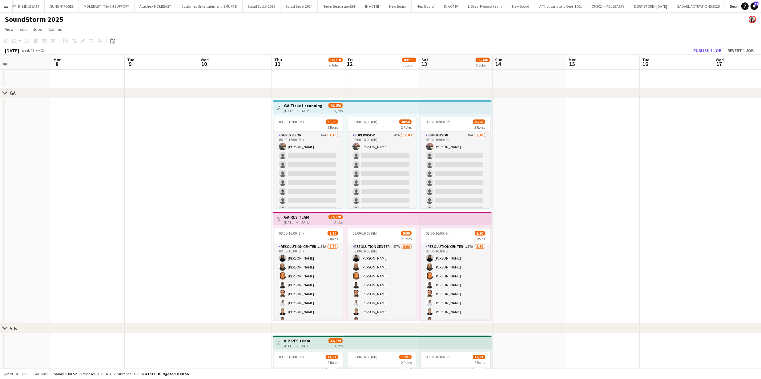
drag, startPoint x: 597, startPoint y: 152, endPoint x: 563, endPoint y: 151, distance: 33.3
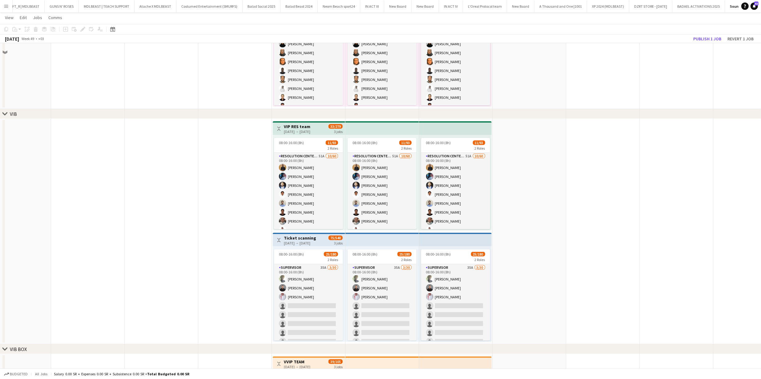
scroll to position [221, 0]
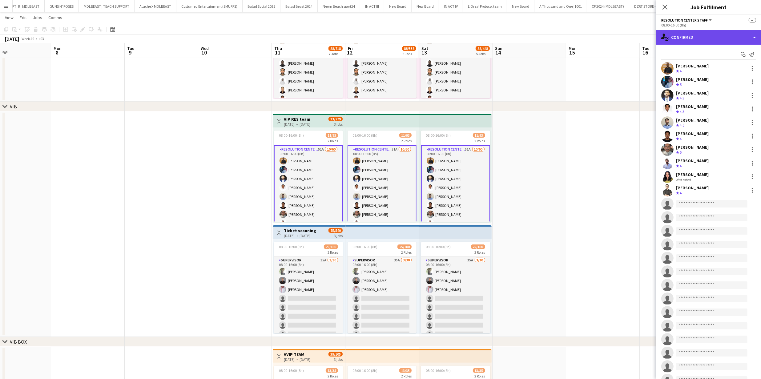
click at [729, 40] on div "single-neutral-actions-check-2 Confirmed" at bounding box center [709, 37] width 105 height 15
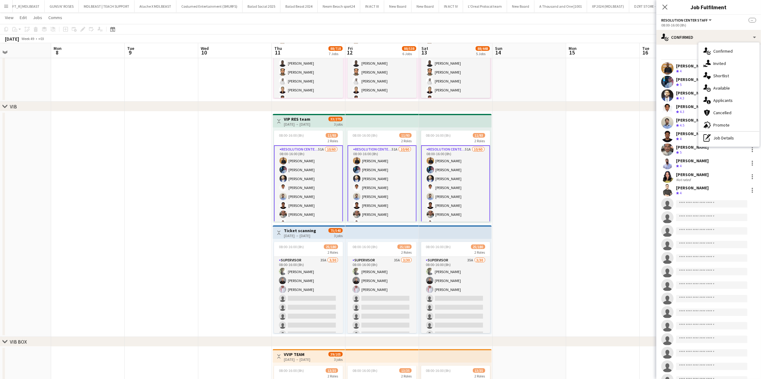
click at [723, 104] on div "single-neutral-actions-information Applicants" at bounding box center [729, 100] width 61 height 12
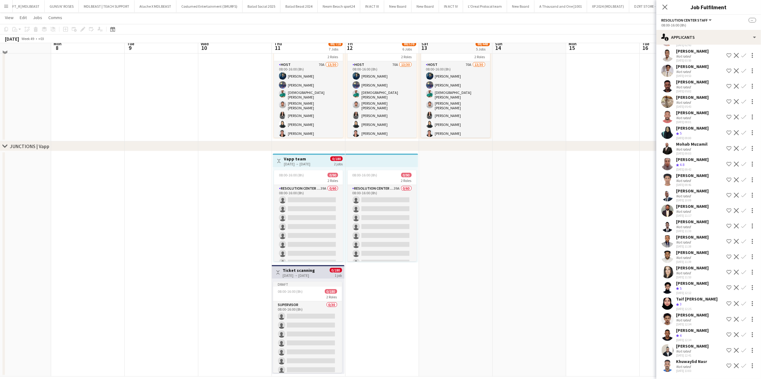
scroll to position [549, 0]
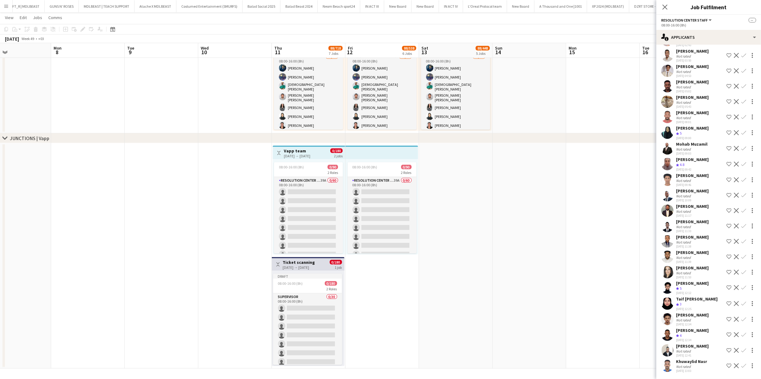
click at [667, 208] on app-user-avatar at bounding box center [668, 210] width 12 height 12
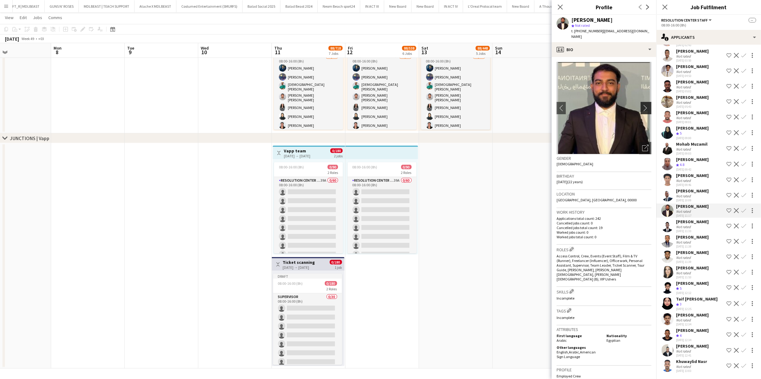
click at [646, 105] on app-icon "chevron-right" at bounding box center [647, 108] width 10 height 6
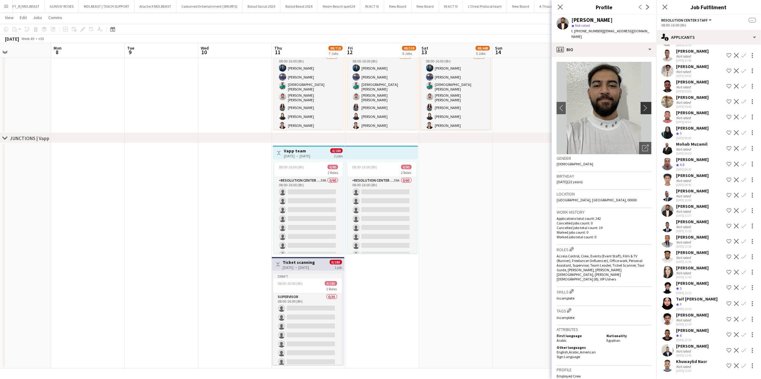
click at [646, 105] on app-icon "chevron-right" at bounding box center [647, 108] width 10 height 6
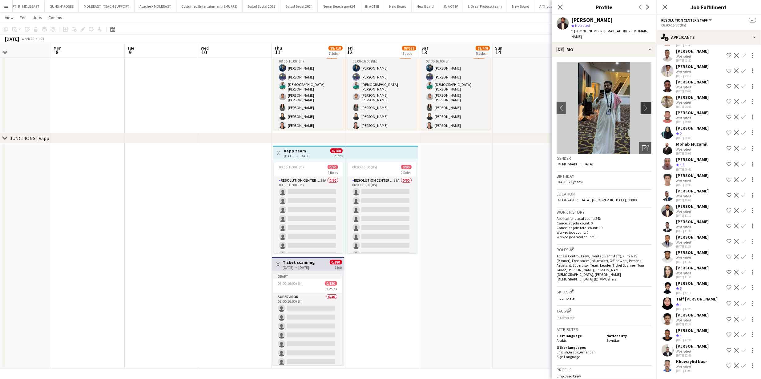
click at [646, 105] on app-icon "chevron-right" at bounding box center [647, 108] width 10 height 6
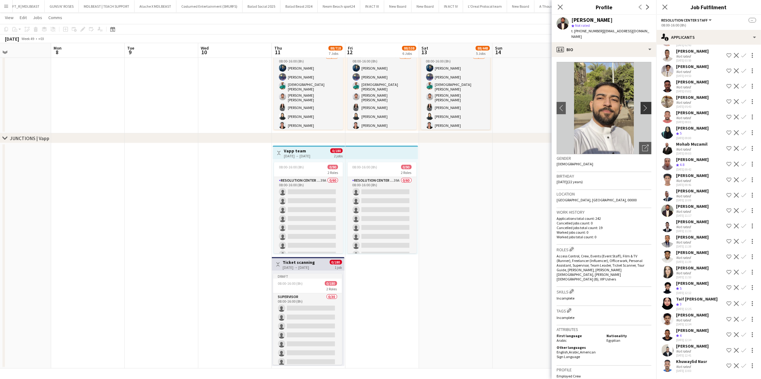
click at [646, 105] on app-icon "chevron-right" at bounding box center [647, 108] width 10 height 6
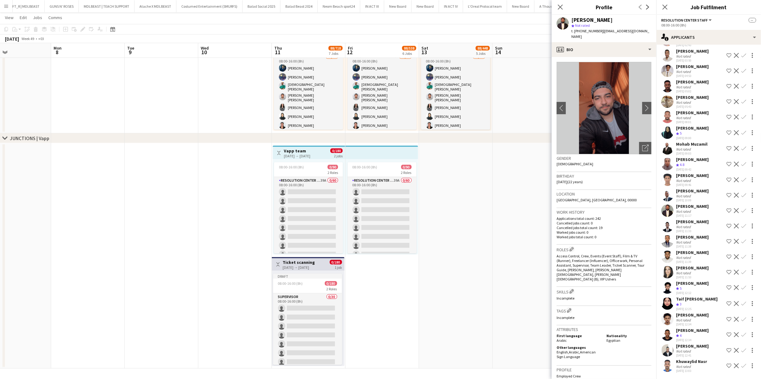
click at [674, 268] on div "Khawlah Ben Mansour Not rated 02-10-2025 11:53 Shortlist crew Decline Confirm" at bounding box center [709, 272] width 105 height 14
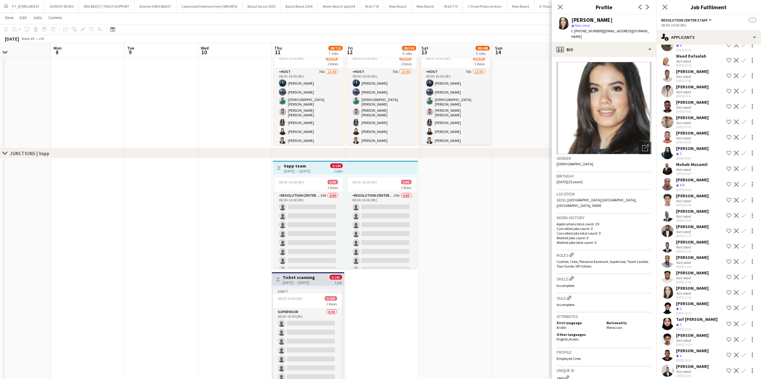
scroll to position [456, 0]
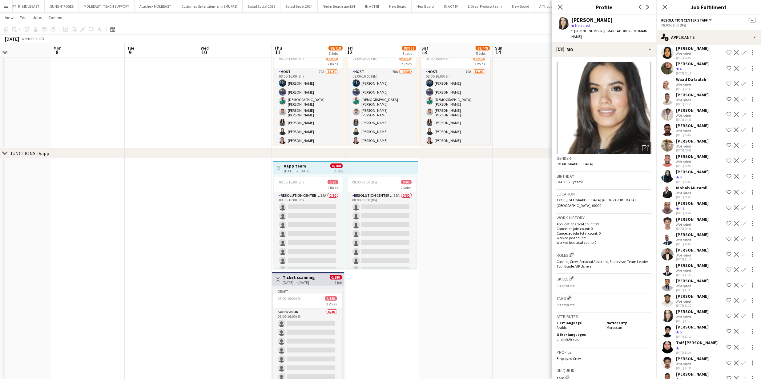
click at [662, 183] on app-user-avatar at bounding box center [668, 176] width 12 height 12
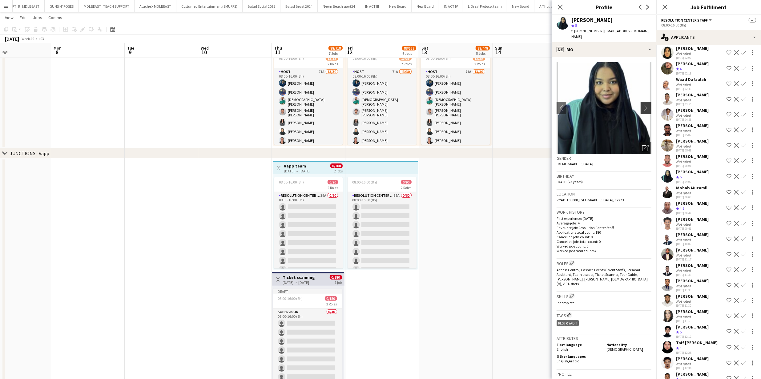
click at [642, 105] on app-icon "chevron-right" at bounding box center [647, 108] width 10 height 6
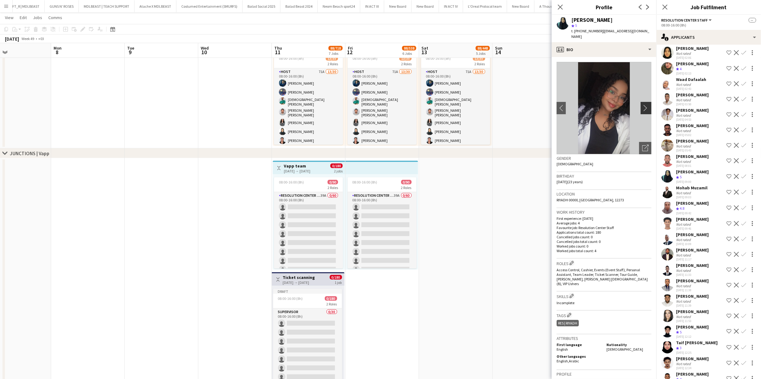
click at [642, 105] on app-icon "chevron-right" at bounding box center [647, 108] width 10 height 6
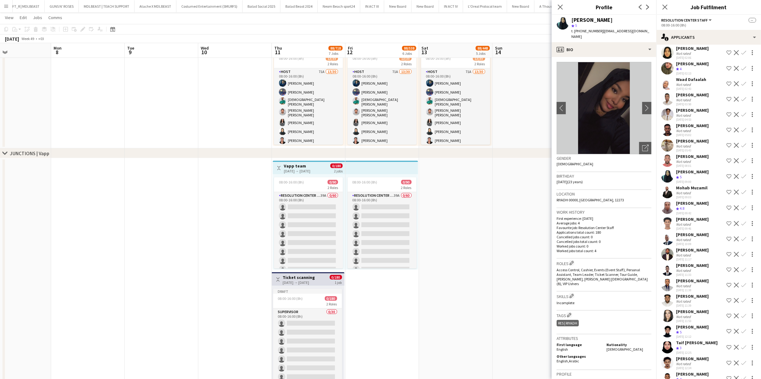
click at [664, 152] on app-user-avatar at bounding box center [668, 145] width 12 height 12
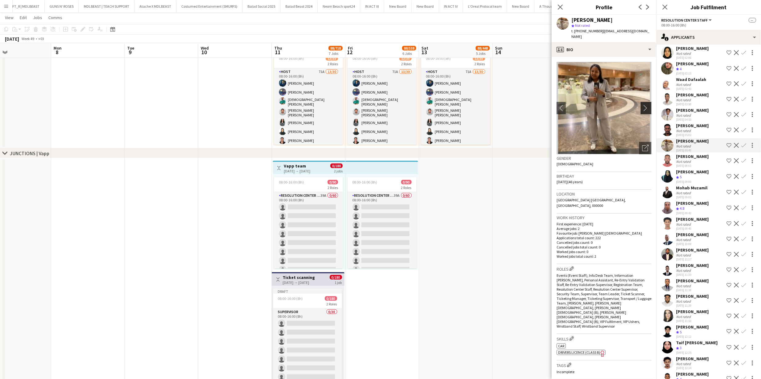
click at [642, 105] on app-icon "chevron-right" at bounding box center [647, 108] width 10 height 6
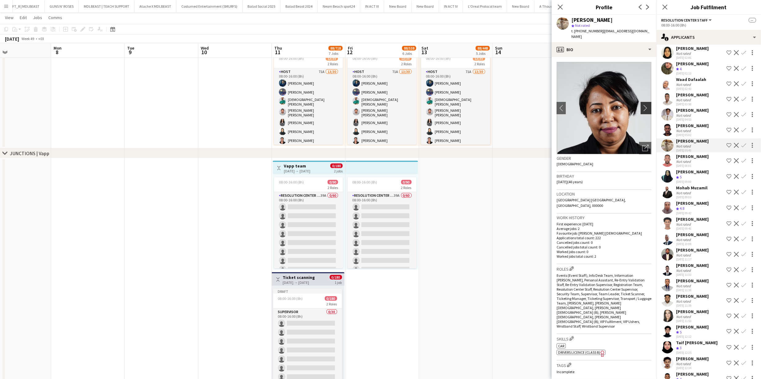
click at [642, 105] on app-icon "chevron-right" at bounding box center [647, 108] width 10 height 6
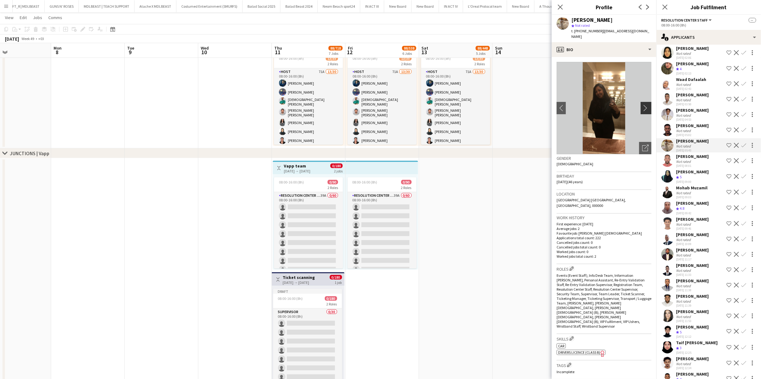
click at [644, 105] on app-icon "chevron-right" at bounding box center [647, 108] width 10 height 6
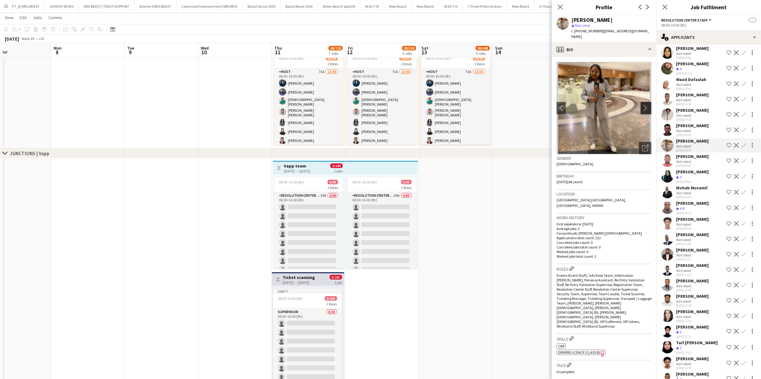
click at [644, 105] on app-icon "chevron-right" at bounding box center [647, 108] width 10 height 6
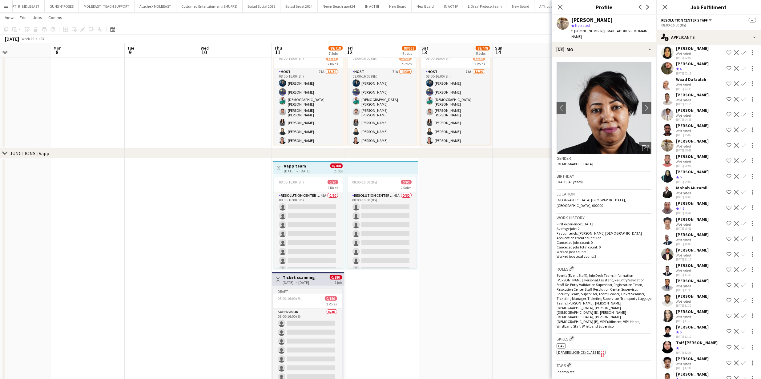
scroll to position [549, 0]
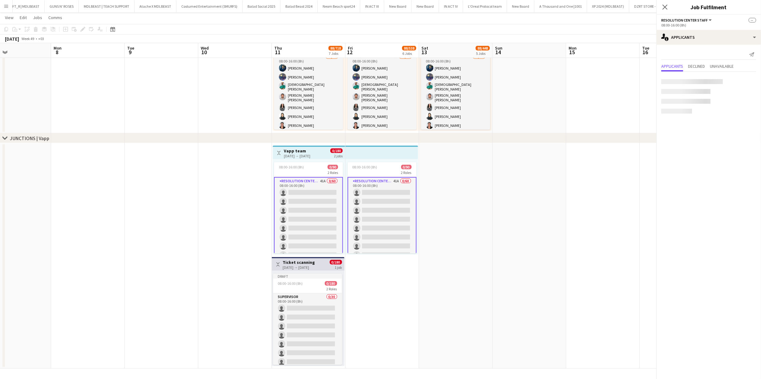
scroll to position [0, 0]
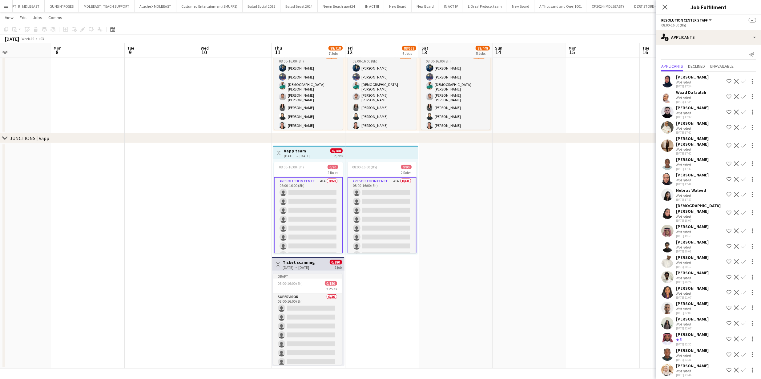
click at [668, 143] on app-user-avatar at bounding box center [668, 146] width 12 height 12
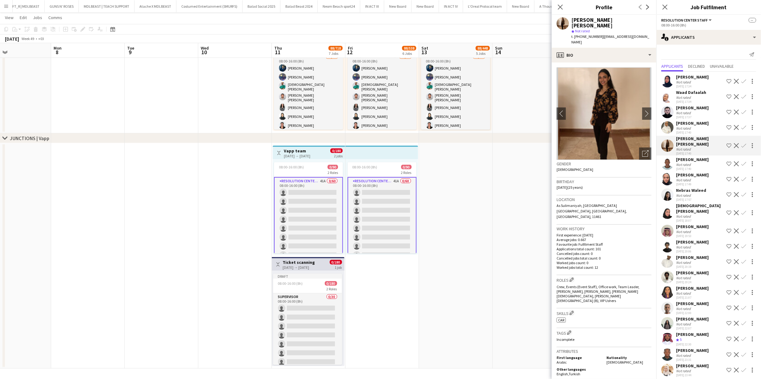
click at [632, 95] on img at bounding box center [604, 113] width 95 height 92
click at [642, 110] on app-icon "chevron-right" at bounding box center [647, 113] width 10 height 6
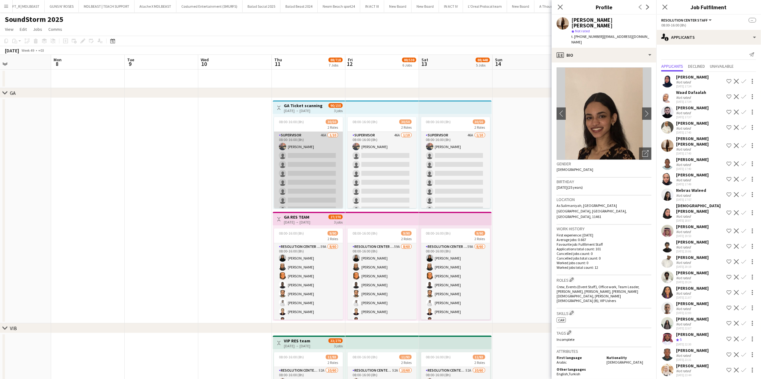
click at [310, 176] on app-card-role "Supervisor 46A 1/10 08:00-16:00 (8h) Mohammed Adel single-neutral-actions singl…" at bounding box center [308, 182] width 69 height 101
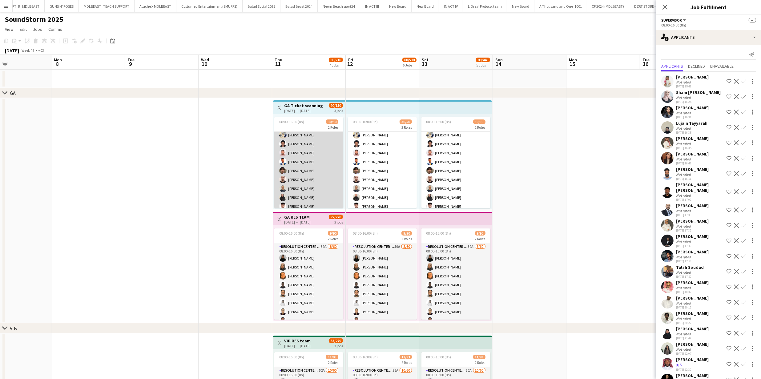
click at [310, 172] on app-card-role "Ticket Scanner 75A 29/40 08:00-16:00 (8h) ahmed Mohmmed Mohammed Yousif Mahmoud…" at bounding box center [308, 251] width 69 height 369
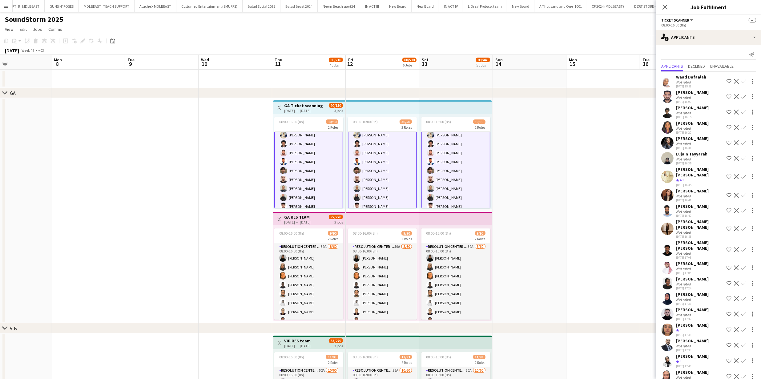
click at [321, 174] on app-card-role "Ticket Scanner 75A 29/40 08:00-16:00 (8h) ahmed Mohmmed Mohammed Yousif Mahmoud…" at bounding box center [308, 251] width 69 height 370
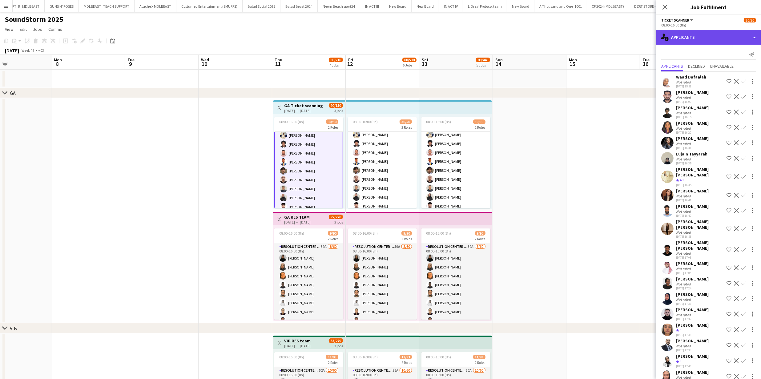
click at [690, 40] on div "single-neutral-actions-information Applicants" at bounding box center [709, 37] width 105 height 15
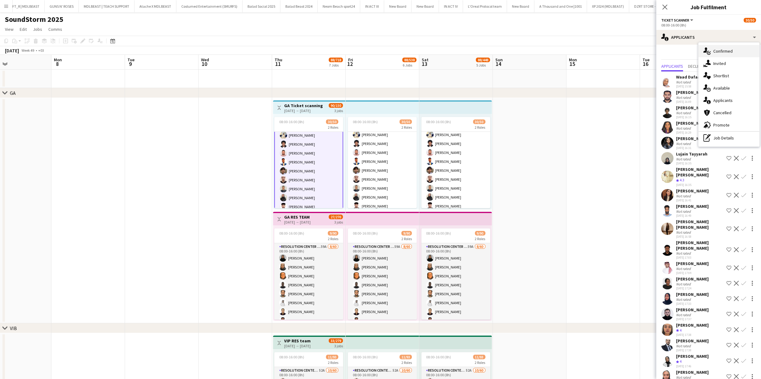
click at [705, 50] on icon "single-neutral-actions-check-2" at bounding box center [707, 50] width 7 height 7
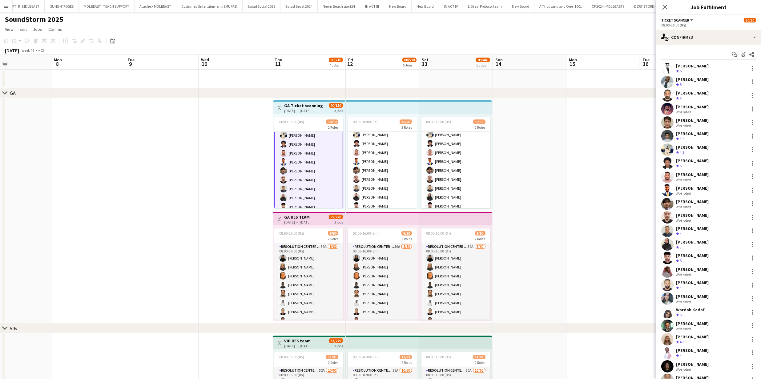
scroll to position [241, 0]
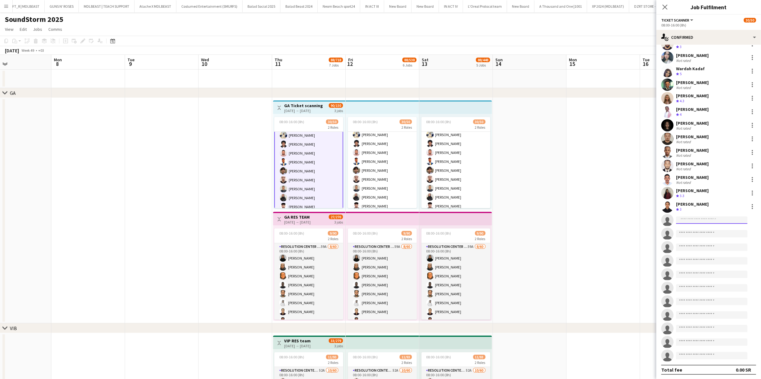
click at [699, 217] on input at bounding box center [711, 220] width 71 height 7
paste input "**********"
type input "**********"
click at [694, 227] on span "Mohammed Jaffer" at bounding box center [698, 228] width 35 height 5
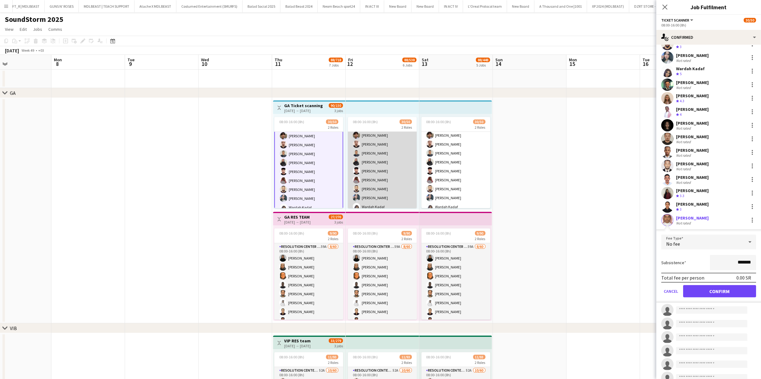
scroll to position [205, 0]
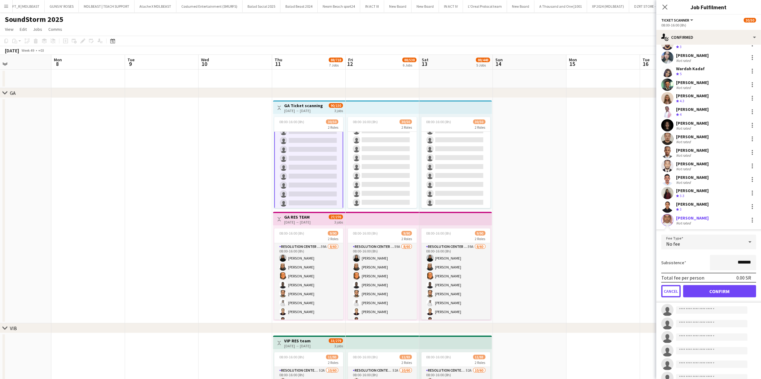
click at [674, 289] on button "Cancel" at bounding box center [671, 291] width 19 height 12
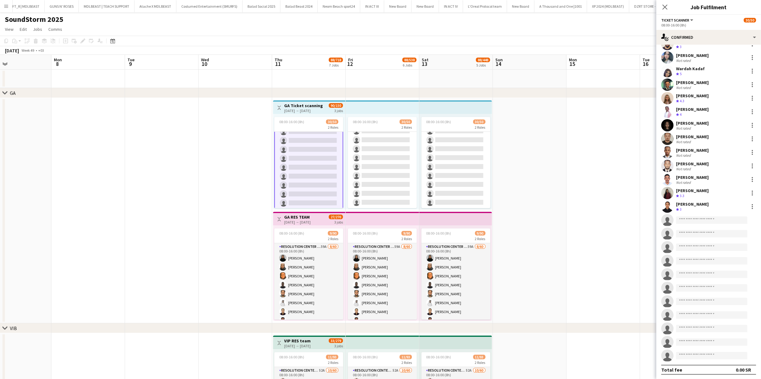
drag, startPoint x: 286, startPoint y: 157, endPoint x: 299, endPoint y: 157, distance: 12.6
click at [286, 157] on app-card-role "Ticket Scanner 75A 29/40 08:00-16:00 (8h) ahmed Mohmmed Mohammed Yousif Mahmoud…" at bounding box center [308, 24] width 69 height 370
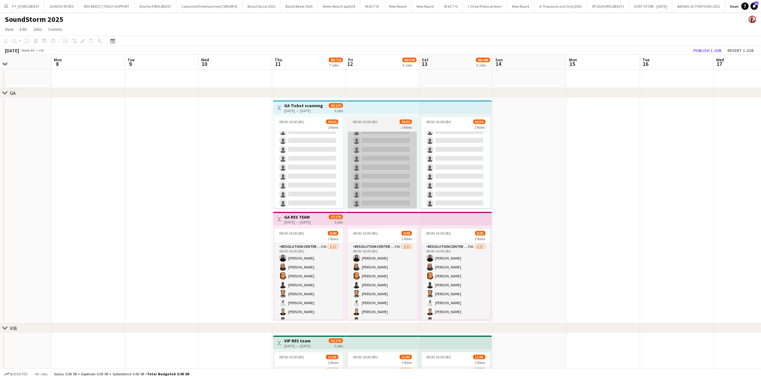
drag, startPoint x: 311, startPoint y: 163, endPoint x: 378, endPoint y: 162, distance: 67.1
click at [311, 163] on app-card-role "Ticket Scanner 75A 29/40 08:00-16:00 (8h) ahmed Mohmmed Mohammed Yousif Mahmoud…" at bounding box center [308, 24] width 69 height 369
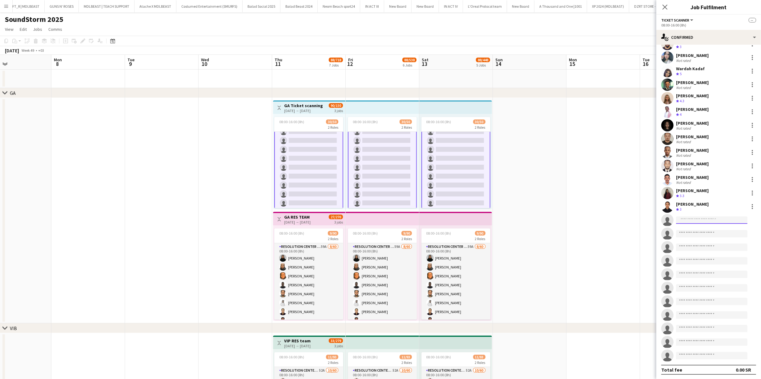
click at [689, 217] on input at bounding box center [711, 220] width 71 height 7
paste input "**********"
type input "**********"
click at [684, 227] on span "Mohammed Jaffer" at bounding box center [698, 228] width 35 height 5
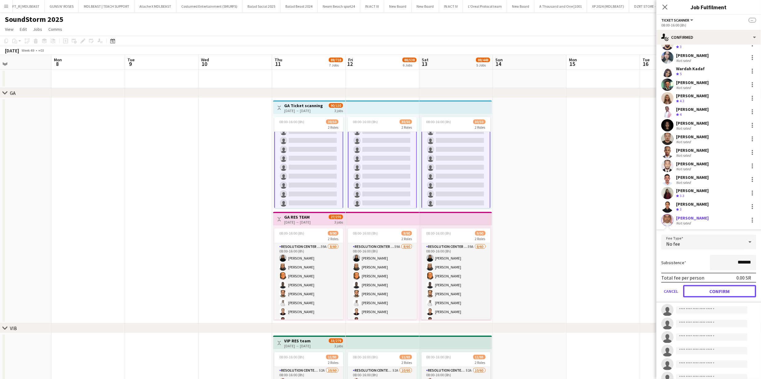
drag, startPoint x: 698, startPoint y: 288, endPoint x: 691, endPoint y: 285, distance: 7.3
click at [698, 288] on button "Confirm" at bounding box center [719, 291] width 73 height 12
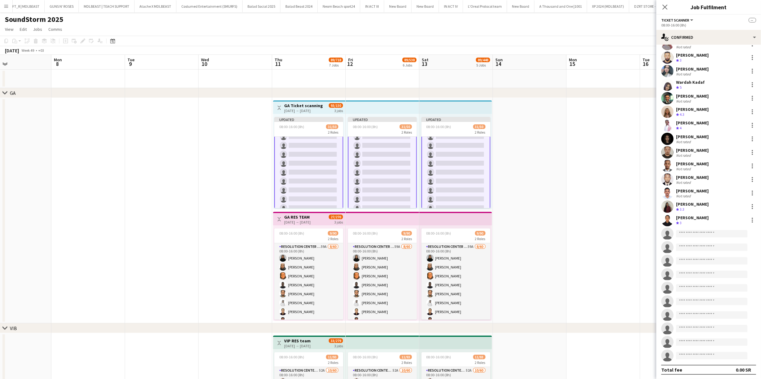
click at [617, 189] on app-date-cell at bounding box center [604, 210] width 74 height 225
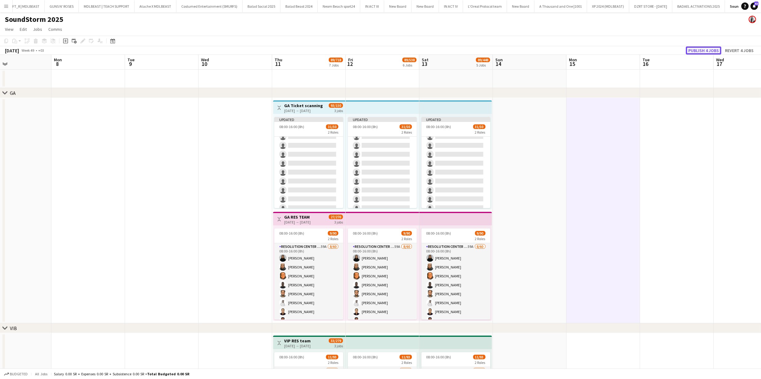
click at [694, 47] on button "Publish 4 jobs" at bounding box center [703, 51] width 35 height 8
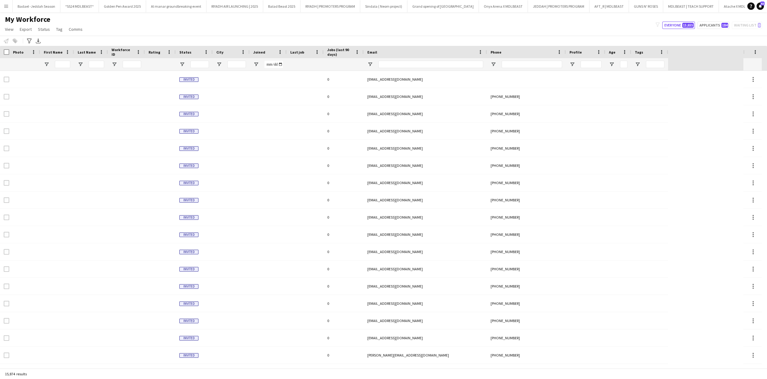
scroll to position [0, 497]
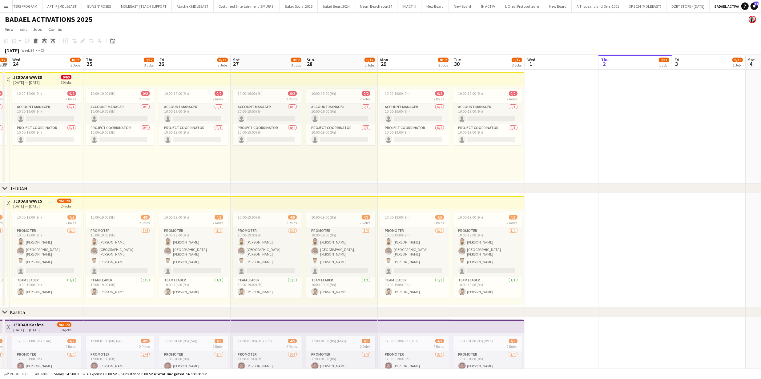
scroll to position [0, 137]
drag, startPoint x: 358, startPoint y: 143, endPoint x: 644, endPoint y: 140, distance: 286.4
click at [644, 140] on app-calendar-viewport "Mon 22 8/12 3 Jobs Tue 23 8/12 3 Jobs Wed 24 8/12 3 Jobs Thu 25 8/12 3 Jobs Fri…" at bounding box center [380, 305] width 761 height 500
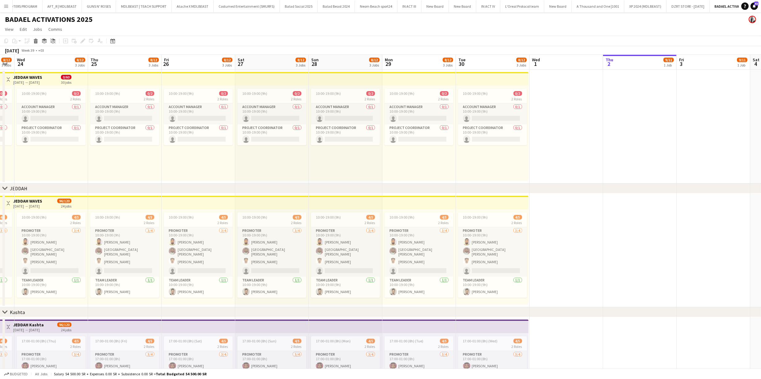
scroll to position [0, 132]
drag, startPoint x: 557, startPoint y: 162, endPoint x: 547, endPoint y: 168, distance: 11.5
click at [561, 167] on app-calendar-viewport "Mon 22 8/12 3 Jobs Tue 23 8/12 3 Jobs Wed 24 8/12 3 Jobs Thu 25 8/12 3 Jobs Fri…" at bounding box center [380, 305] width 761 height 500
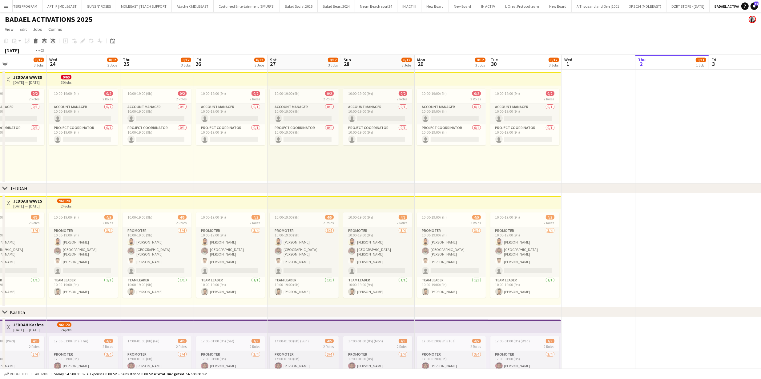
scroll to position [0, 205]
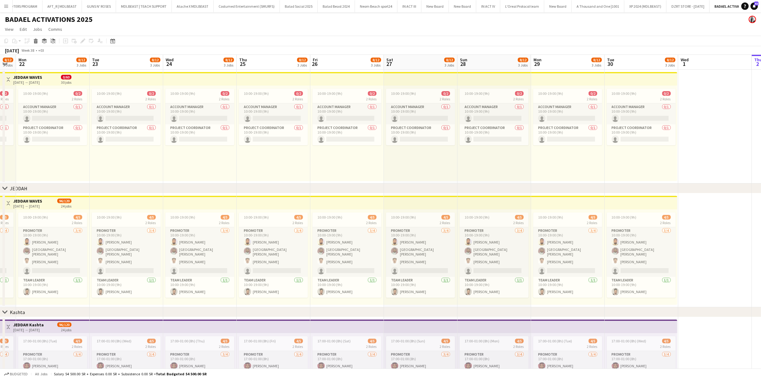
drag, startPoint x: 296, startPoint y: 160, endPoint x: 695, endPoint y: 190, distance: 399.6
click at [731, 189] on div "chevron-right [GEOGRAPHIC_DATA] chevron-right [GEOGRAPHIC_DATA] chevron-right F…" at bounding box center [380, 305] width 761 height 500
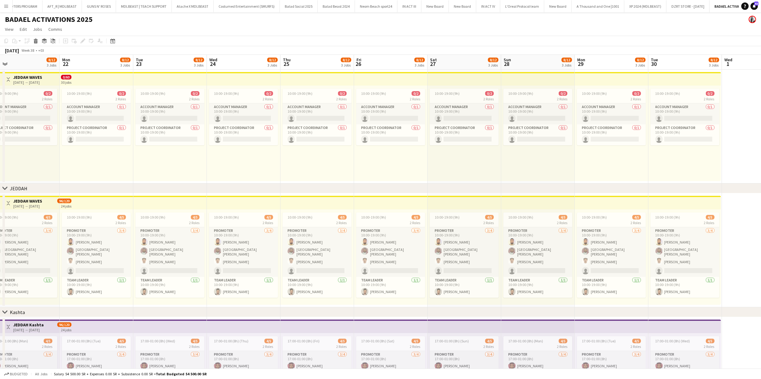
drag, startPoint x: 362, startPoint y: 160, endPoint x: 290, endPoint y: 153, distance: 71.5
click at [290, 153] on app-calendar-viewport "Fri 19 8/12 3 Jobs Sat 20 8/12 3 Jobs Sun 21 8/12 3 Jobs Mon 22 8/12 3 Jobs Tue…" at bounding box center [380, 305] width 761 height 500
drag, startPoint x: 605, startPoint y: 188, endPoint x: 416, endPoint y: 174, distance: 189.9
click at [314, 171] on div "chevron-right [GEOGRAPHIC_DATA] chevron-right [GEOGRAPHIC_DATA] chevron-right F…" at bounding box center [380, 305] width 761 height 500
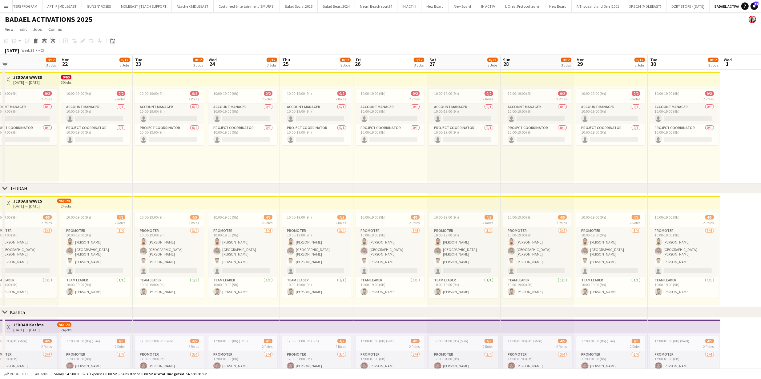
drag, startPoint x: 586, startPoint y: 185, endPoint x: 538, endPoint y: 179, distance: 48.7
click at [485, 180] on div "chevron-right [GEOGRAPHIC_DATA] chevron-right [GEOGRAPHIC_DATA] chevron-right F…" at bounding box center [380, 305] width 761 height 500
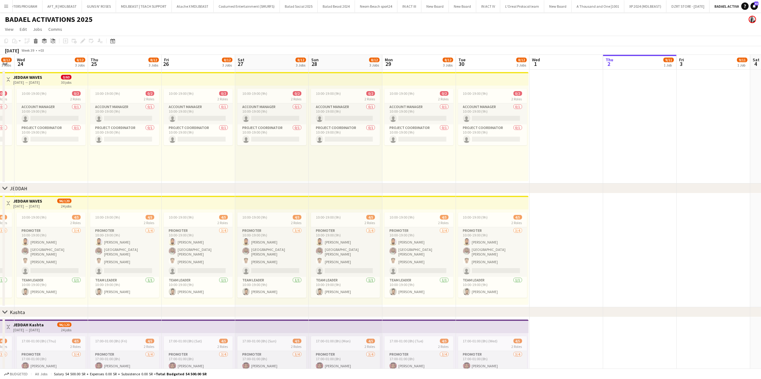
drag, startPoint x: 634, startPoint y: 176, endPoint x: 441, endPoint y: 169, distance: 193.5
click at [442, 170] on app-calendar-viewport "Sun 21 8/12 3 Jobs Mon 22 8/12 3 Jobs Tue 23 8/12 3 Jobs Wed 24 8/12 3 Jobs Thu…" at bounding box center [380, 305] width 761 height 500
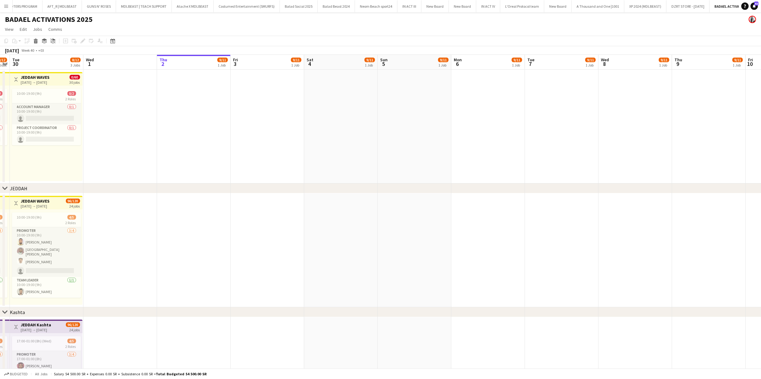
scroll to position [0, 261]
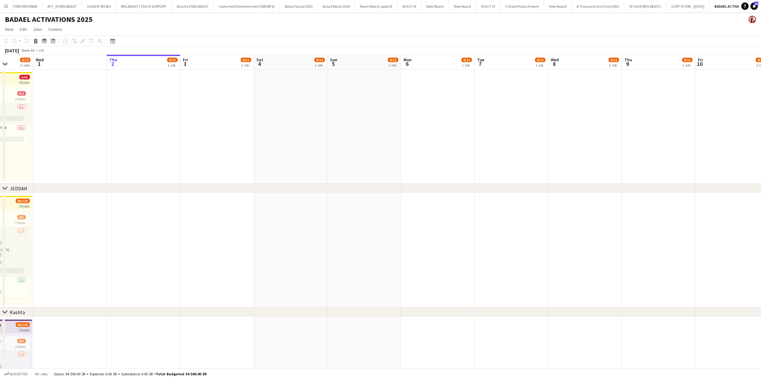
drag, startPoint x: 599, startPoint y: 156, endPoint x: 116, endPoint y: 146, distance: 483.0
click at [115, 146] on app-calendar-viewport "Sat 27 8/12 3 Jobs Sun 28 8/12 3 Jobs Mon 29 8/12 3 Jobs Tue 30 8/12 3 Jobs Wed…" at bounding box center [380, 305] width 761 height 500
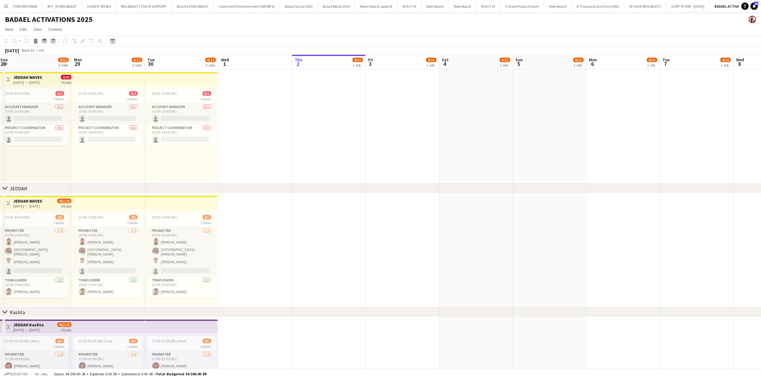
scroll to position [0, 164]
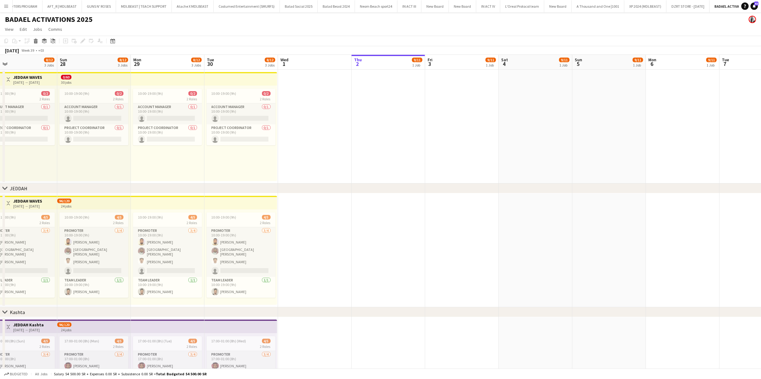
drag, startPoint x: 160, startPoint y: 151, endPoint x: 405, endPoint y: 162, distance: 245.1
click at [405, 162] on app-calendar-viewport "Thu 25 8/12 3 Jobs Fri 26 8/12 3 Jobs Sat 27 8/12 3 Jobs Sun 28 8/12 3 Jobs Mon…" at bounding box center [380, 305] width 761 height 500
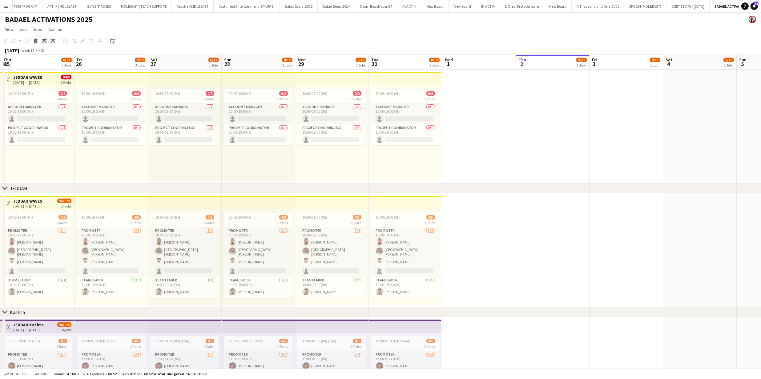
scroll to position [0, 133]
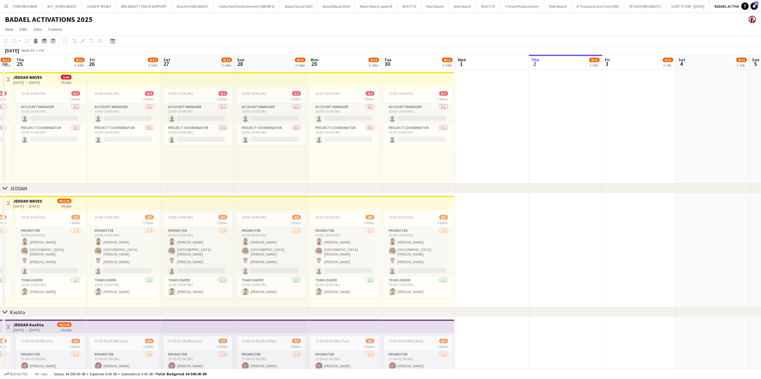
drag, startPoint x: 363, startPoint y: 213, endPoint x: 538, endPoint y: 222, distance: 175.5
click at [540, 222] on app-calendar-viewport "Tue 23 8/12 3 Jobs Wed 24 8/12 3 Jobs Thu 25 8/12 3 Jobs Fri 26 8/12 3 Jobs Sat…" at bounding box center [380, 305] width 761 height 500
click at [410, 213] on app-job-card "10:00-19:00 (9h) 4/5 2 Roles PROMOTER [DATE] 10:00-19:00 (9h) [PERSON_NAME] Ban…" at bounding box center [418, 255] width 69 height 85
click at [7, 41] on icon at bounding box center [6, 41] width 4 height 4
click at [502, 228] on app-date-cell at bounding box center [492, 250] width 74 height 114
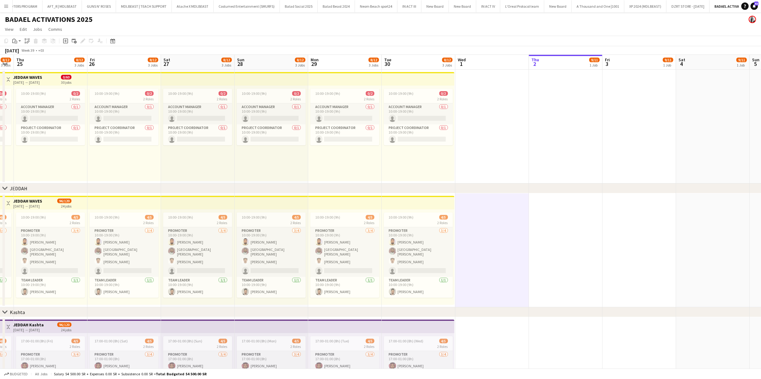
click at [542, 249] on app-date-cell at bounding box center [566, 250] width 74 height 114
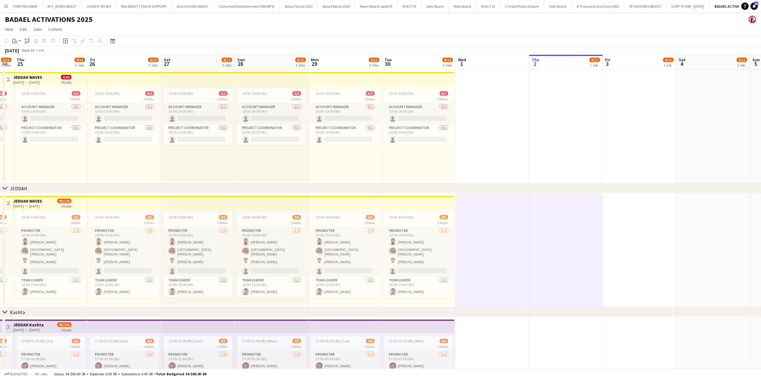
click at [634, 250] on app-date-cell at bounding box center [640, 250] width 74 height 114
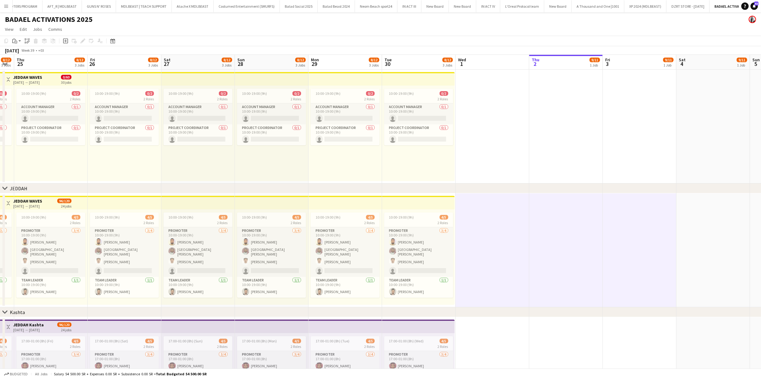
click at [503, 252] on app-date-cell at bounding box center [493, 250] width 74 height 114
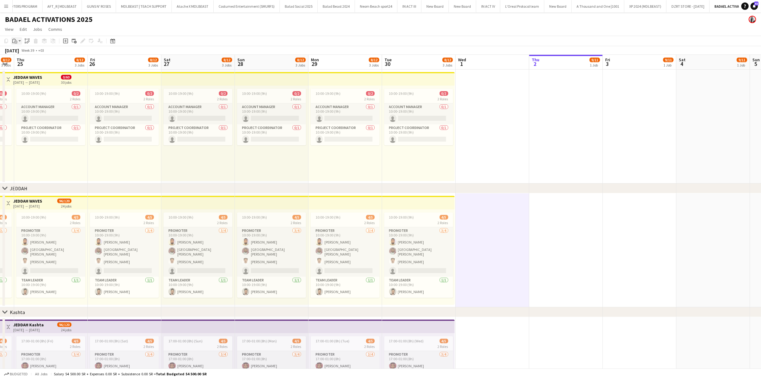
click at [16, 43] on icon "Paste" at bounding box center [14, 40] width 5 height 5
click at [32, 63] on link "Paste with crew Command Shift V" at bounding box center [40, 63] width 49 height 6
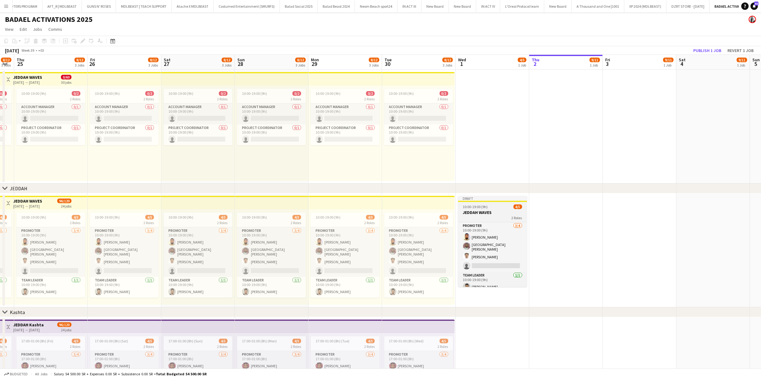
scroll to position [0, 133]
click at [489, 212] on h3 "JEDDAH WAVES" at bounding box center [493, 213] width 69 height 6
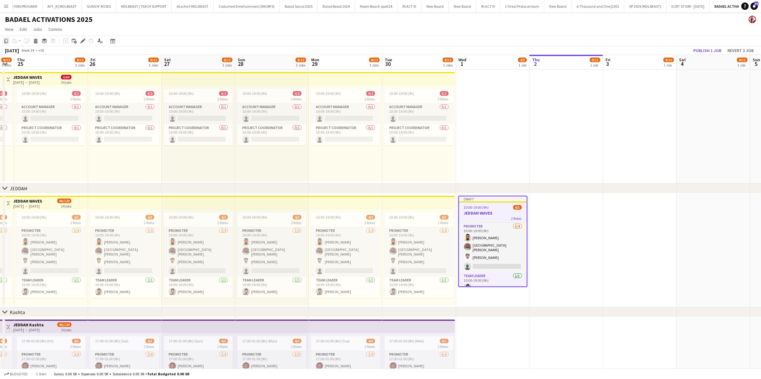
click at [4, 40] on icon at bounding box center [6, 41] width 4 height 4
click at [552, 229] on app-date-cell at bounding box center [567, 250] width 74 height 114
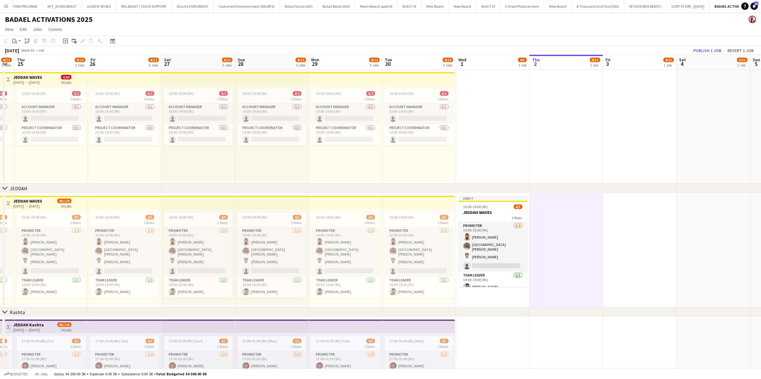
click at [628, 235] on app-date-cell at bounding box center [640, 250] width 74 height 114
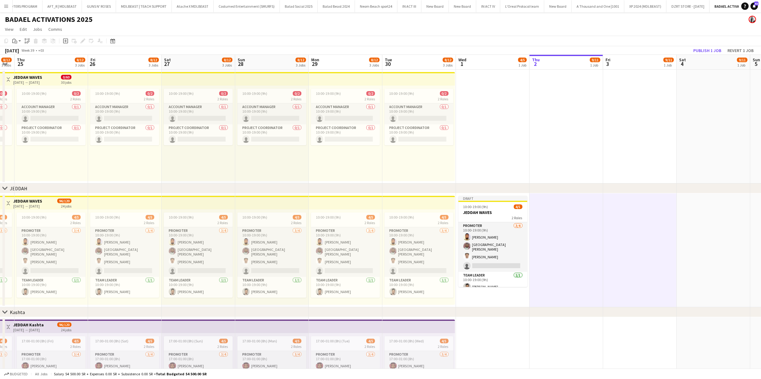
click at [703, 245] on app-date-cell at bounding box center [714, 250] width 74 height 114
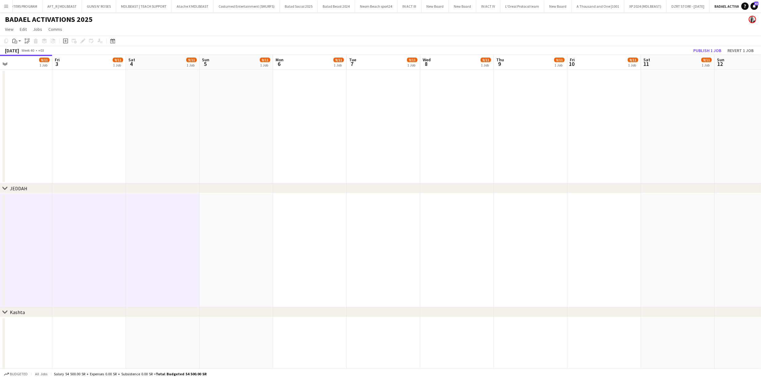
drag, startPoint x: 711, startPoint y: 245, endPoint x: 176, endPoint y: 200, distance: 536.8
click at [162, 196] on app-calendar-viewport "Tue 30 8/12 3 Jobs Wed 1 4/5 1 Job Thu 2 9/11 1 Job Fri 3 9/11 1 Job Sat 4 9/11…" at bounding box center [380, 305] width 761 height 500
drag, startPoint x: 219, startPoint y: 219, endPoint x: 289, endPoint y: 224, distance: 70.1
click at [220, 220] on app-date-cell at bounding box center [237, 250] width 74 height 114
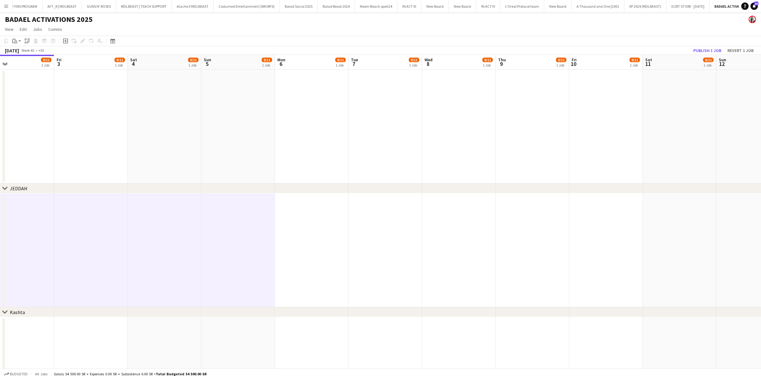
drag, startPoint x: 314, startPoint y: 224, endPoint x: 415, endPoint y: 241, distance: 102.5
click at [317, 225] on app-calendar-viewport "Tue 30 8/12 3 Jobs Wed 1 4/5 1 Job Thu 2 9/11 1 Job Fri 3 9/11 1 Job Sat 4 9/11…" at bounding box center [380, 305] width 761 height 500
click at [430, 244] on app-date-cell at bounding box center [462, 250] width 74 height 114
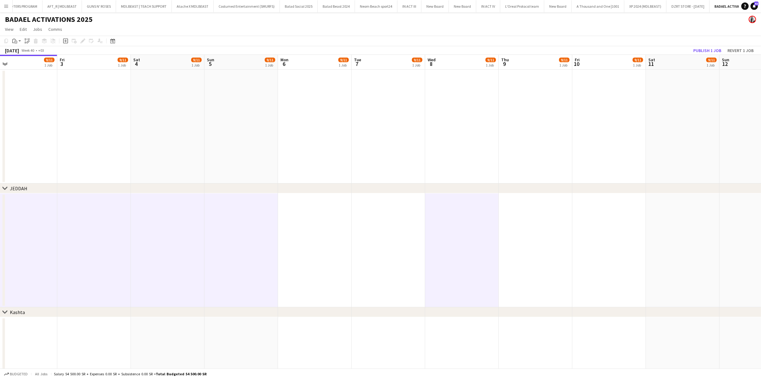
click at [389, 242] on app-date-cell at bounding box center [389, 250] width 74 height 114
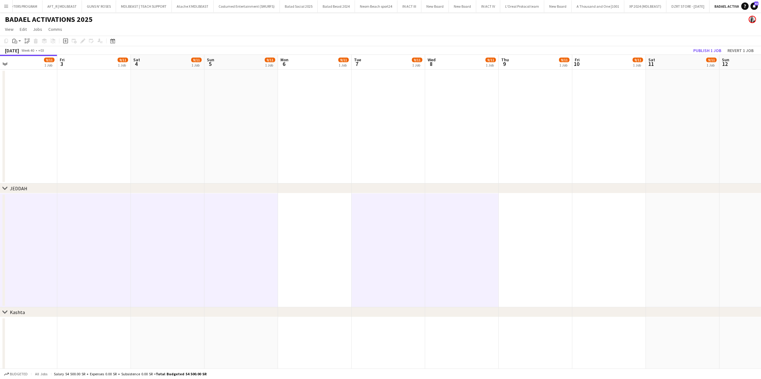
drag, startPoint x: 322, startPoint y: 235, endPoint x: 345, endPoint y: 236, distance: 23.4
click at [326, 236] on app-calendar-viewport "Tue 30 8/12 3 Jobs Wed 1 4/5 1 Job Thu 2 9/11 1 Job Fri 3 9/11 1 Job Sat 4 9/11…" at bounding box center [380, 305] width 761 height 500
drag, startPoint x: 571, startPoint y: 240, endPoint x: 558, endPoint y: 241, distance: 13.3
click at [570, 240] on app-date-cell at bounding box center [541, 250] width 74 height 114
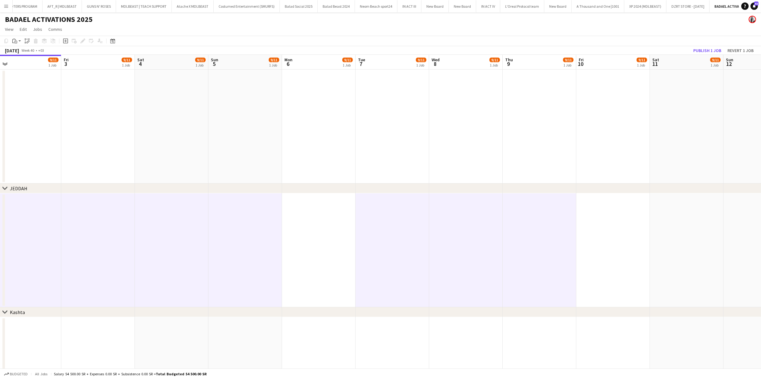
drag, startPoint x: 332, startPoint y: 236, endPoint x: 376, endPoint y: 238, distance: 44.4
click at [337, 236] on app-calendar-viewport "Tue 30 8/12 3 Jobs Wed 1 4/5 1 Job Thu 2 9/11 1 Job Fri 3 9/11 1 Job Sat 4 9/11…" at bounding box center [380, 305] width 761 height 500
drag, startPoint x: 652, startPoint y: 254, endPoint x: 610, endPoint y: 251, distance: 42.3
click at [652, 254] on app-date-cell at bounding box center [618, 250] width 74 height 114
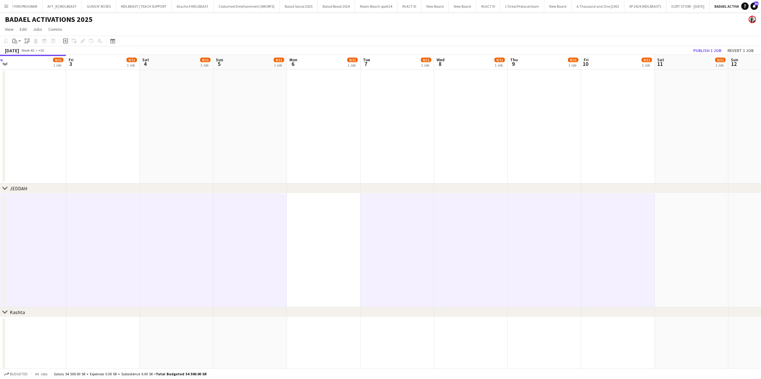
click at [325, 215] on app-date-cell at bounding box center [324, 250] width 74 height 114
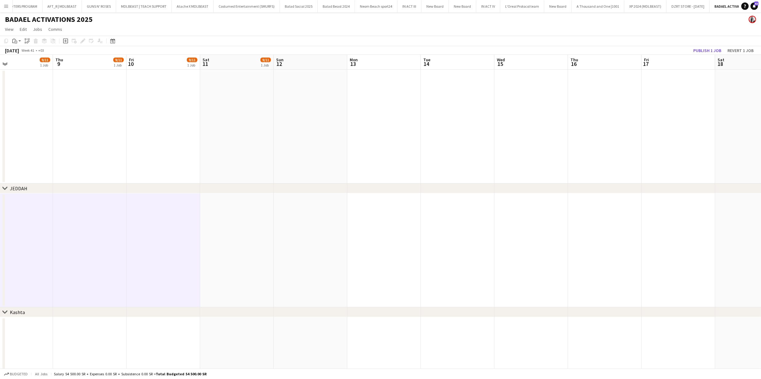
drag, startPoint x: 695, startPoint y: 222, endPoint x: 256, endPoint y: 201, distance: 440.0
click at [251, 200] on app-calendar-viewport "Sun 5 9/11 1 Job Mon 6 9/11 1 Job Tue 7 9/11 1 Job Wed 8 9/11 1 Job Thu 9 9/11 …" at bounding box center [380, 305] width 761 height 500
drag, startPoint x: 256, startPoint y: 210, endPoint x: 262, endPoint y: 211, distance: 6.6
click at [256, 210] on app-date-cell at bounding box center [238, 250] width 74 height 114
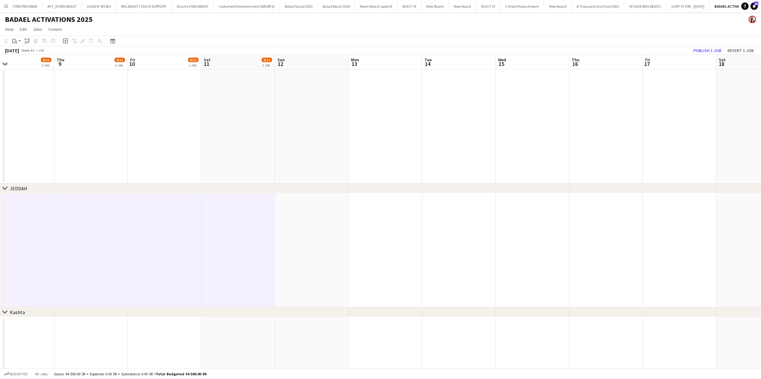
click at [275, 213] on app-date-cell at bounding box center [312, 250] width 74 height 114
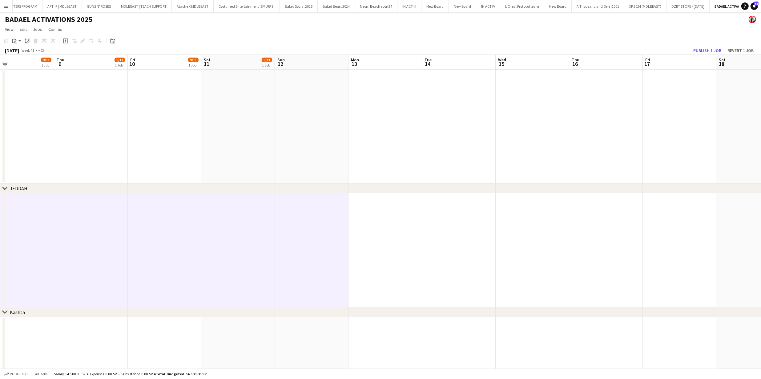
drag, startPoint x: 355, startPoint y: 217, endPoint x: 371, endPoint y: 219, distance: 16.2
click at [355, 217] on app-date-cell at bounding box center [386, 250] width 74 height 114
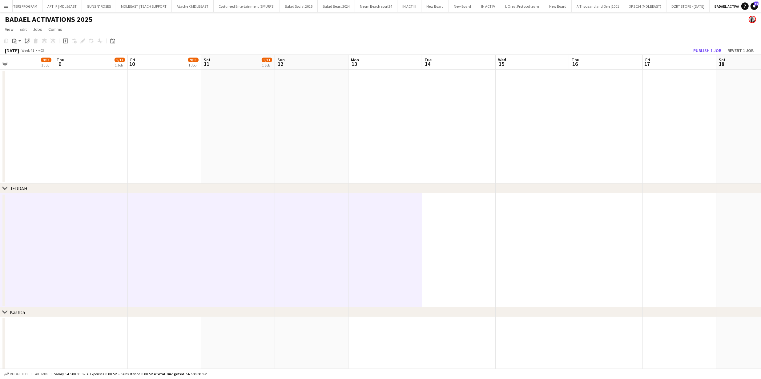
drag, startPoint x: 443, startPoint y: 222, endPoint x: 464, endPoint y: 224, distance: 21.4
click at [444, 222] on app-date-cell at bounding box center [459, 250] width 74 height 114
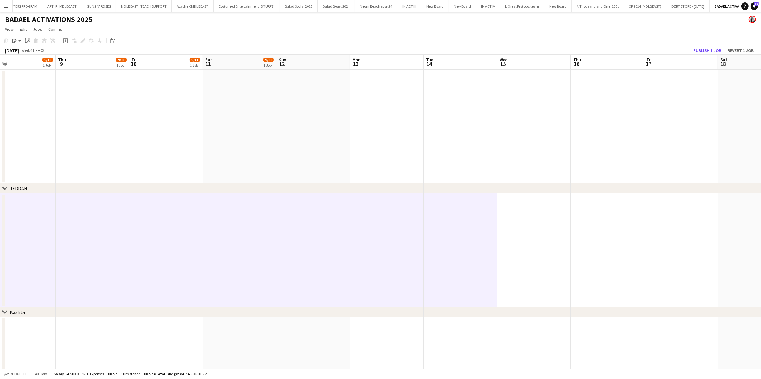
click at [543, 232] on app-date-cell at bounding box center [534, 250] width 74 height 114
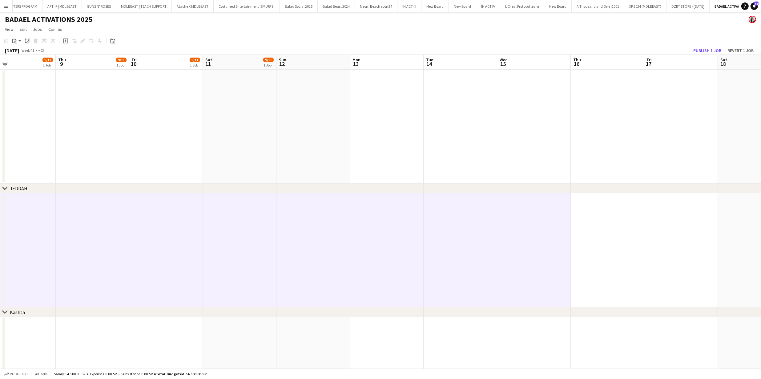
drag, startPoint x: 612, startPoint y: 233, endPoint x: 615, endPoint y: 233, distance: 3.4
click at [612, 233] on app-date-cell at bounding box center [608, 250] width 74 height 114
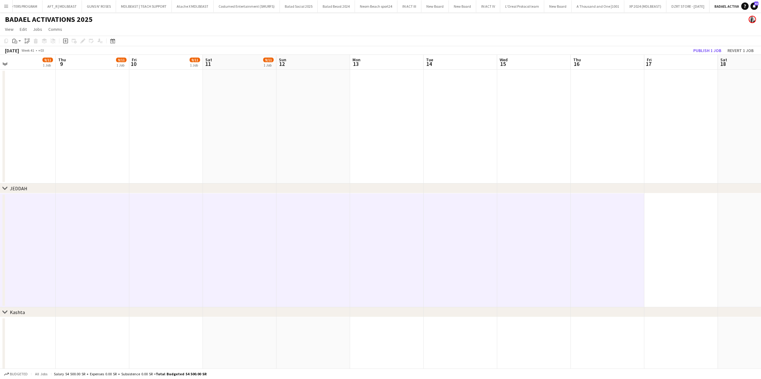
drag, startPoint x: 694, startPoint y: 234, endPoint x: 699, endPoint y: 234, distance: 4.9
click at [695, 234] on app-date-cell at bounding box center [682, 250] width 74 height 114
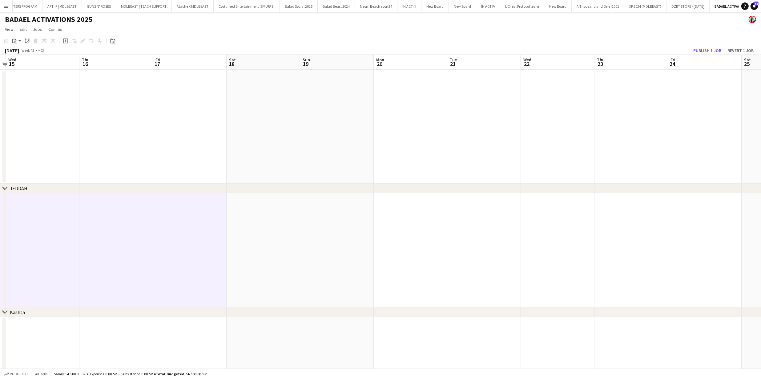
drag, startPoint x: 724, startPoint y: 236, endPoint x: 239, endPoint y: 235, distance: 485.4
click at [236, 234] on app-calendar-viewport "Sun 12 Mon 13 Tue 14 Wed 15 Thu 16 Fri 17 Sat 18 Sun 19 Mon 20 Tue 21 Wed 22 Th…" at bounding box center [380, 305] width 761 height 500
drag, startPoint x: 265, startPoint y: 237, endPoint x: 279, endPoint y: 237, distance: 13.9
click at [265, 237] on app-date-cell at bounding box center [264, 250] width 74 height 114
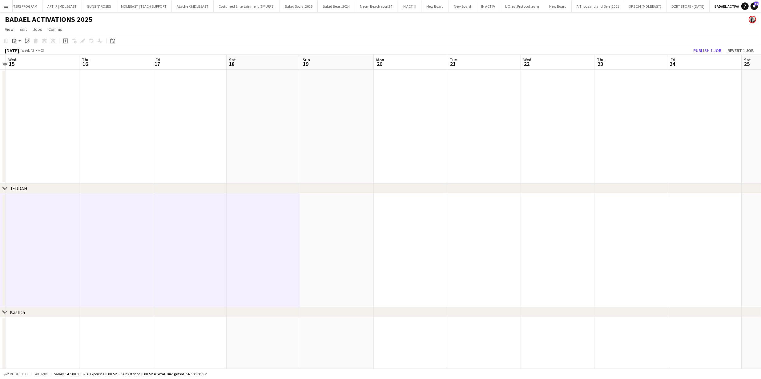
drag, startPoint x: 325, startPoint y: 237, endPoint x: 401, endPoint y: 236, distance: 75.8
click at [325, 237] on app-date-cell at bounding box center [337, 250] width 74 height 114
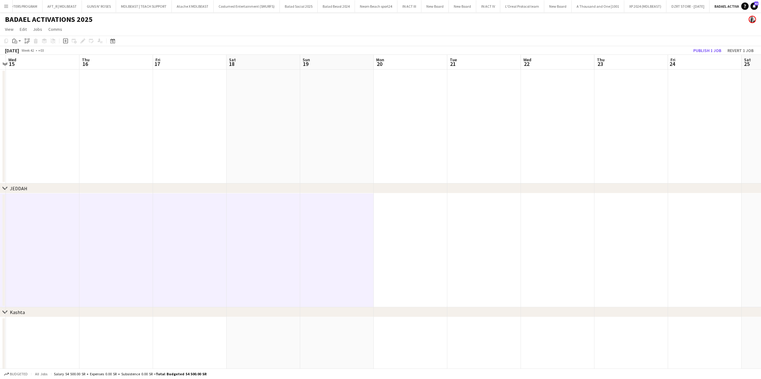
drag, startPoint x: 418, startPoint y: 236, endPoint x: 442, endPoint y: 236, distance: 24.0
click at [423, 236] on app-calendar-viewport "Sun 12 Mon 13 Tue 14 Wed 15 Thu 16 Fri 17 Sat 18 Sun 19 Mon 20 Tue 21 Wed 22 Th…" at bounding box center [380, 305] width 761 height 500
drag, startPoint x: 508, startPoint y: 236, endPoint x: 540, endPoint y: 235, distance: 32.0
click at [508, 236] on app-date-cell at bounding box center [489, 250] width 74 height 114
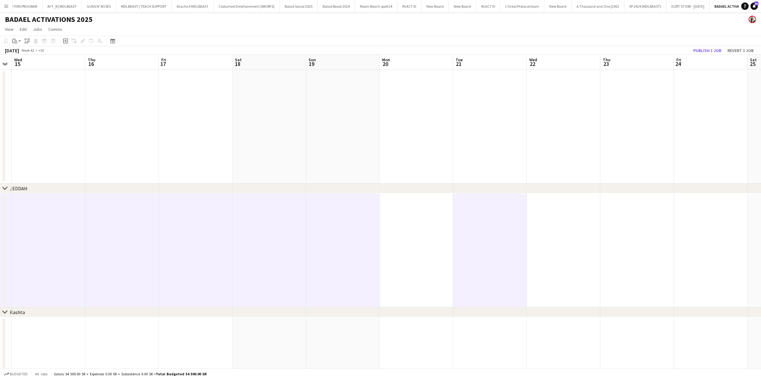
drag, startPoint x: 552, startPoint y: 235, endPoint x: 576, endPoint y: 237, distance: 24.4
click at [553, 235] on app-calendar-viewport "Sun 12 Mon 13 Tue 14 Wed 15 Thu 16 Fri 17 Sat 18 Sun 19 Mon 20 Tue 21 Wed 22 Th…" at bounding box center [380, 305] width 761 height 500
drag, startPoint x: 625, startPoint y: 237, endPoint x: 594, endPoint y: 239, distance: 30.9
click at [625, 237] on app-date-cell at bounding box center [639, 250] width 74 height 114
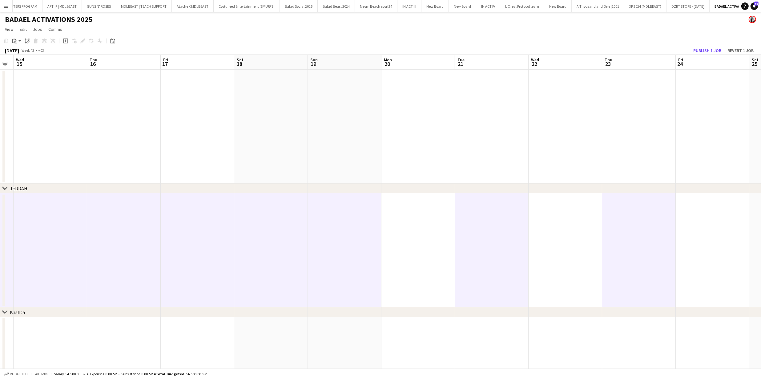
drag, startPoint x: 587, startPoint y: 240, endPoint x: 524, endPoint y: 247, distance: 63.9
click at [587, 240] on app-date-cell at bounding box center [566, 250] width 74 height 114
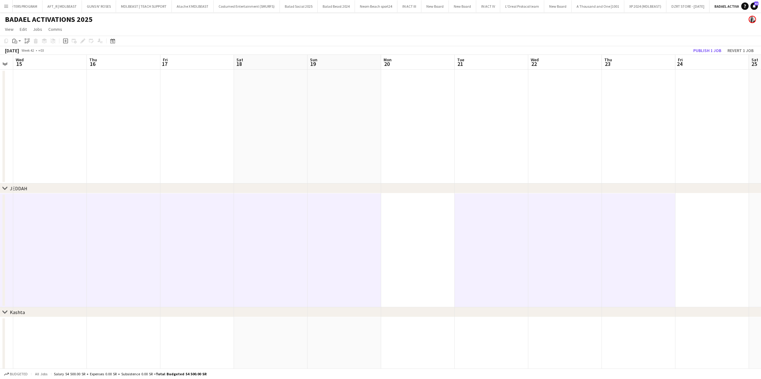
click at [453, 248] on app-date-cell at bounding box center [418, 250] width 74 height 114
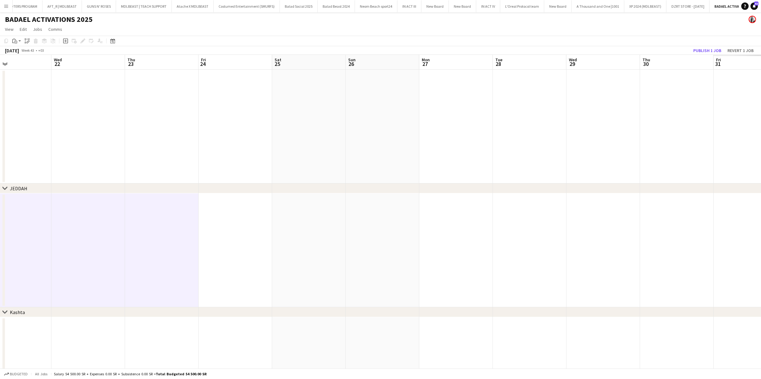
drag, startPoint x: 638, startPoint y: 248, endPoint x: 197, endPoint y: 241, distance: 440.5
click at [163, 239] on app-calendar-viewport "Sat 18 Sun 19 Mon 20 Tue 21 Wed 22 Thu 23 Fri 24 Sat 25 Sun 26 Mon 27 Tue 28 We…" at bounding box center [380, 305] width 761 height 500
drag, startPoint x: 228, startPoint y: 242, endPoint x: 268, endPoint y: 241, distance: 40.7
click at [230, 242] on app-calendar-viewport "Sat 18 Sun 19 Mon 20 Tue 21 Wed 22 Thu 23 Fri 24 Sat 25 Sun 26 Mon 27 Tue 28 We…" at bounding box center [380, 305] width 761 height 500
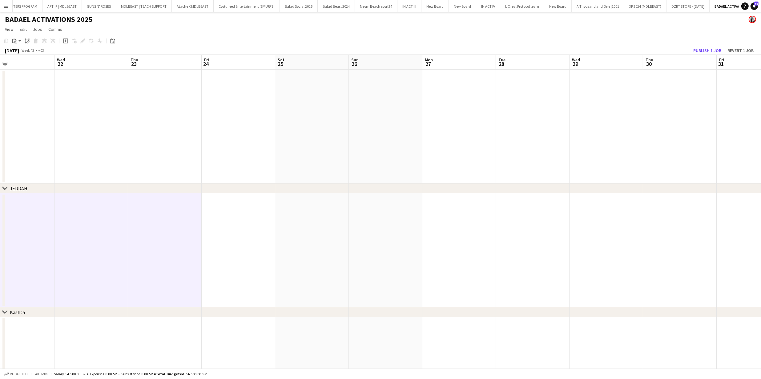
click at [296, 237] on app-date-cell at bounding box center [312, 250] width 74 height 114
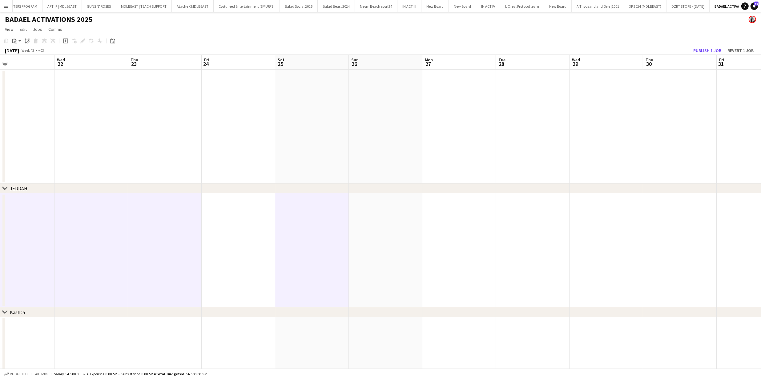
drag, startPoint x: 249, startPoint y: 237, endPoint x: 263, endPoint y: 238, distance: 14.8
click at [249, 237] on app-date-cell at bounding box center [239, 250] width 74 height 114
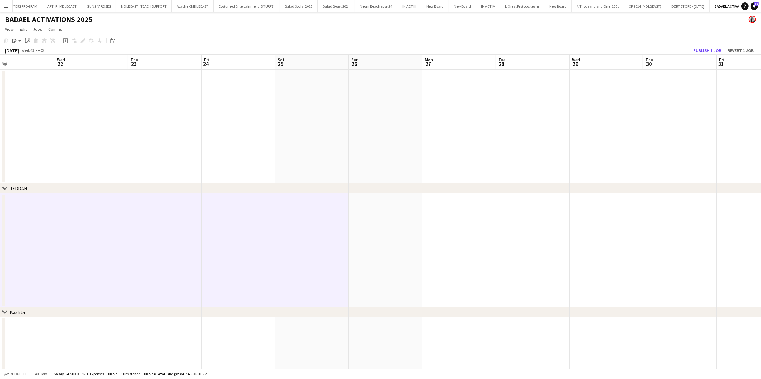
click at [396, 237] on app-date-cell at bounding box center [386, 250] width 74 height 114
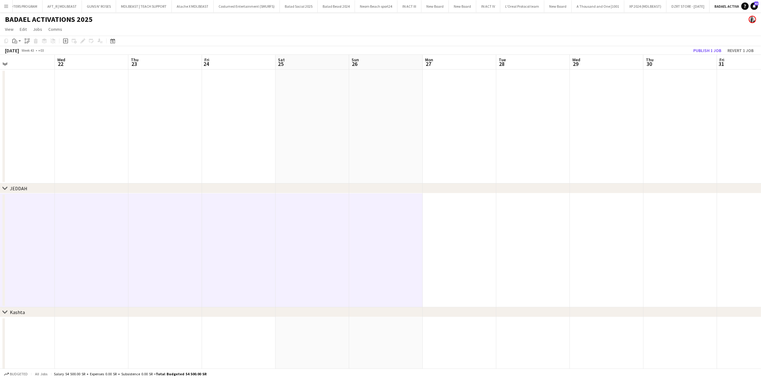
drag, startPoint x: 454, startPoint y: 243, endPoint x: 471, endPoint y: 243, distance: 16.6
click at [455, 243] on app-date-cell at bounding box center [460, 250] width 74 height 114
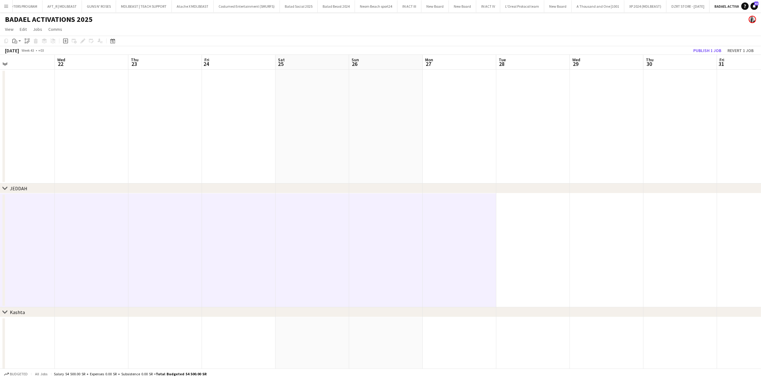
scroll to position [0, 239]
click at [522, 242] on app-date-cell at bounding box center [534, 250] width 74 height 114
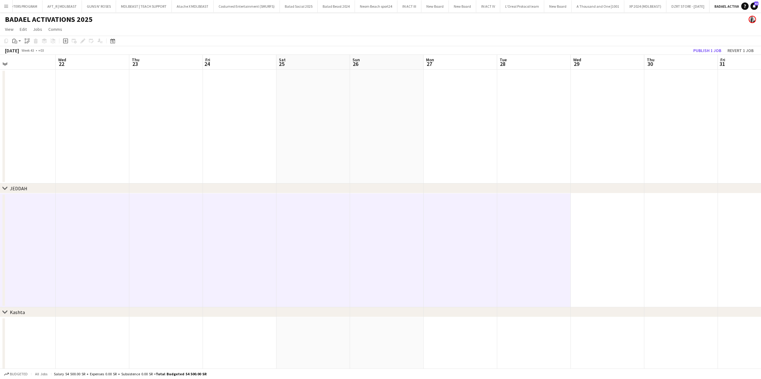
drag, startPoint x: 604, startPoint y: 244, endPoint x: 619, endPoint y: 246, distance: 15.5
click at [604, 244] on app-date-cell at bounding box center [608, 250] width 74 height 114
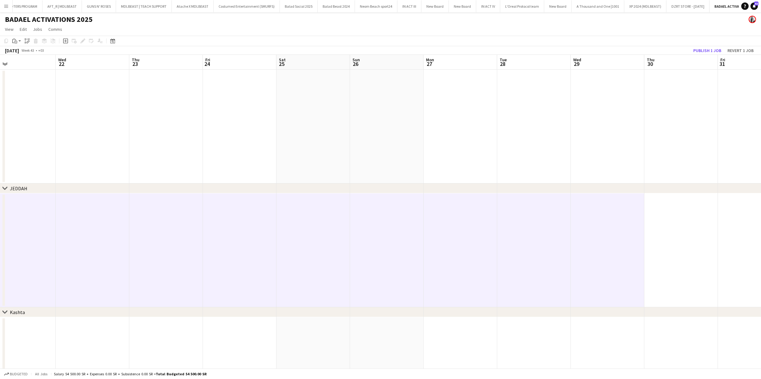
click at [677, 249] on app-date-cell at bounding box center [682, 250] width 74 height 114
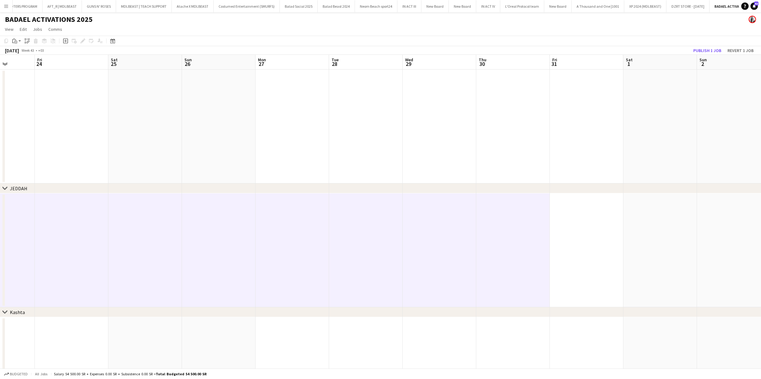
scroll to position [0, 276]
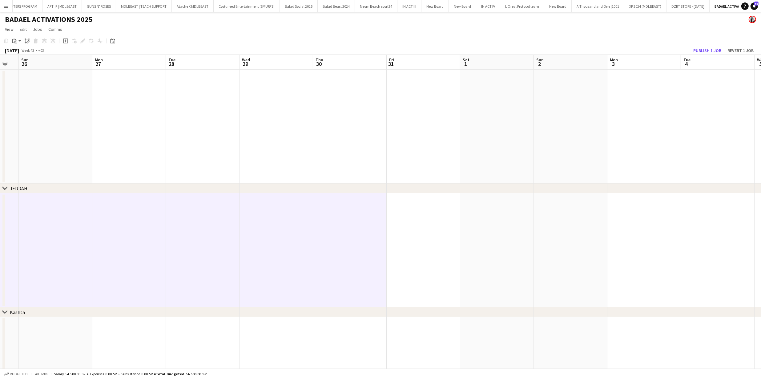
drag, startPoint x: 673, startPoint y: 249, endPoint x: 351, endPoint y: 243, distance: 322.2
click at [344, 242] on app-calendar-viewport "Wed 22 Thu 23 Fri 24 Sat 25 Sun 26 Mon 27 Tue 28 Wed 29 Thu 30 Fri 31 Sat 1 Sun…" at bounding box center [380, 305] width 761 height 500
click at [397, 246] on app-date-cell at bounding box center [424, 250] width 74 height 114
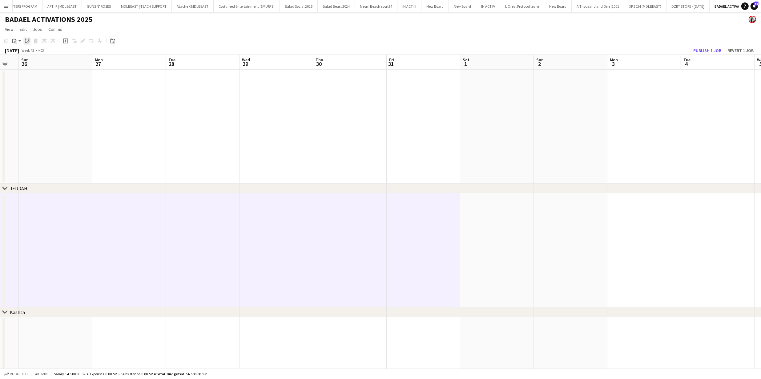
click at [27, 41] on icon at bounding box center [27, 42] width 2 height 2
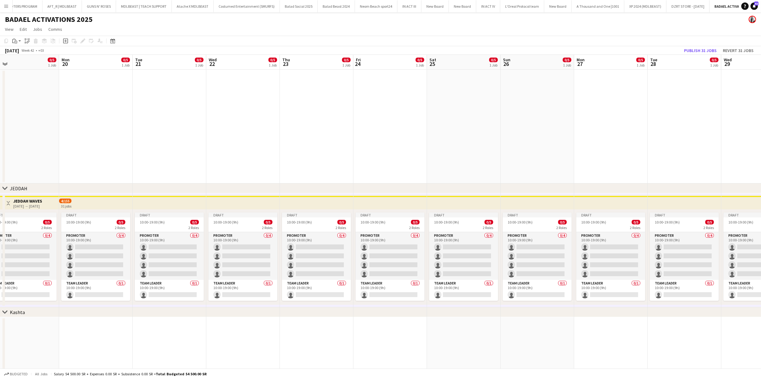
drag, startPoint x: 106, startPoint y: 222, endPoint x: 77, endPoint y: 196, distance: 39.1
click at [605, 239] on app-calendar-viewport "Fri 17 0/5 1 Job Sat 18 0/5 1 Job Sun 19 0/5 1 Job Mon 20 0/5 1 Job Tue 21 0/5 …" at bounding box center [380, 305] width 761 height 500
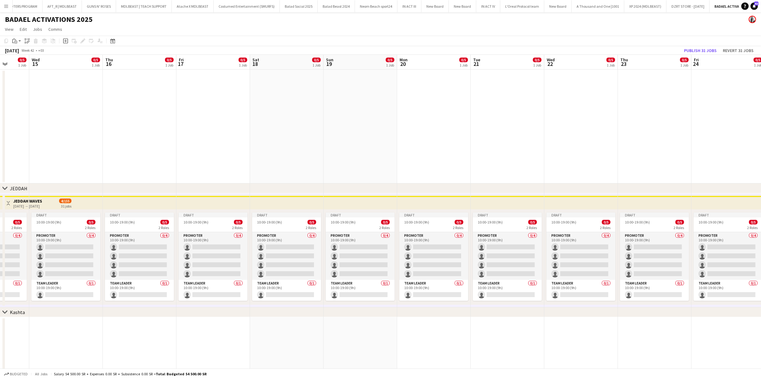
drag, startPoint x: 104, startPoint y: 200, endPoint x: 449, endPoint y: 226, distance: 346.2
click at [462, 226] on app-calendar-viewport "Sun 12 0/5 1 Job Mon 13 0/5 1 Job Tue 14 0/5 1 Job Wed 15 0/5 1 Job Thu 16 0/5 …" at bounding box center [380, 305] width 761 height 500
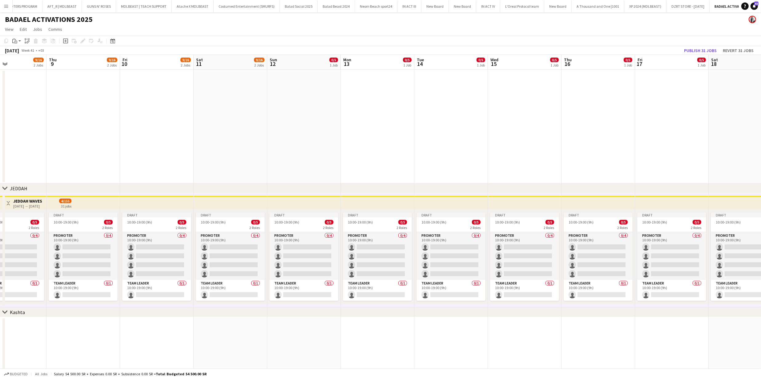
drag, startPoint x: 300, startPoint y: 196, endPoint x: 383, endPoint y: 193, distance: 83.2
click at [562, 203] on app-calendar-viewport "Mon 6 9/16 2 Jobs Tue 7 9/16 2 Jobs Wed 8 9/16 2 Jobs Thu 9 9/16 2 Jobs Fri 10 …" at bounding box center [380, 305] width 761 height 500
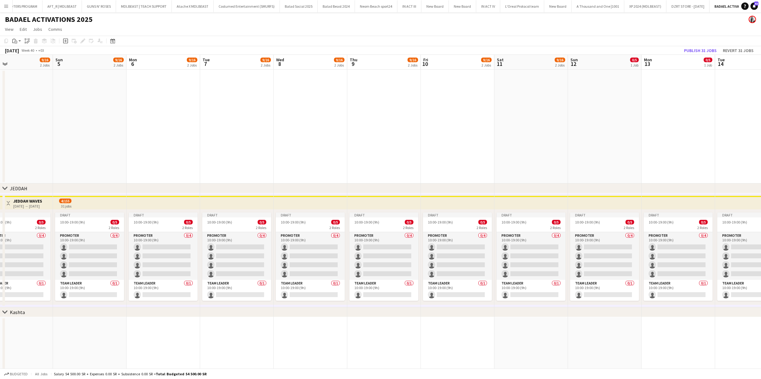
drag
click at [554, 204] on app-calendar-viewport "Thu 2 9/16 2 Jobs Fri 3 9/16 2 Jobs Sat 4 9/16 2 Jobs Sun 5 9/16 2 Jobs Mon 6 9…" at bounding box center [380, 305] width 761 height 500
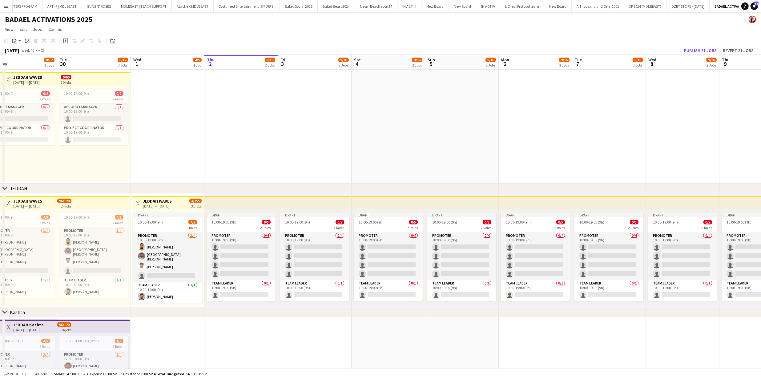
click at [441, 176] on app-calendar-viewport "Sat 27 8/12 3 Jobs Sun 28 8/12 3 Jobs Mon 29 8/12 3 Jobs Tue 30 8/12 3 Jobs Wed…" at bounding box center [380, 305] width 761 height 500
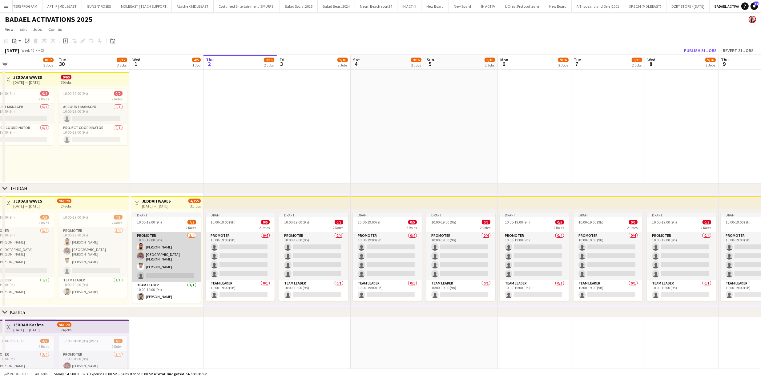
click at [169, 243] on app-card-role "PROMOTER 3/4 10:00-19:00 (9h) AHMAD MUKHTAR Bandar Basudan Ahmed Khadher single…" at bounding box center [166, 257] width 69 height 50
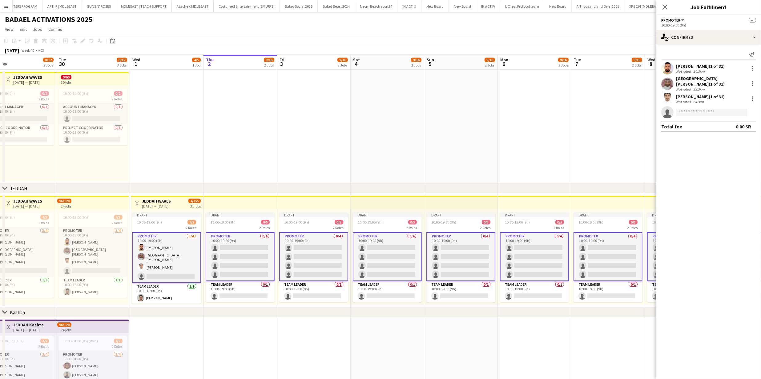
click at [666, 64] on app-user-avatar at bounding box center [668, 68] width 12 height 12
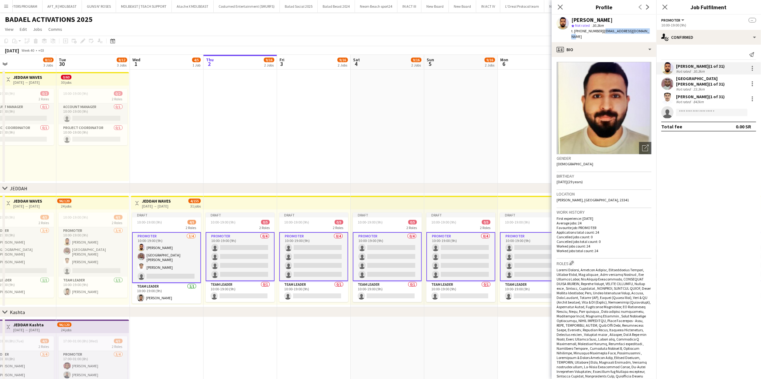
click at [648, 30] on div "AHMAD MUKHTAR star Not rated 30.3km t. +966509185001 | a.mokhtar196@hotmail.com" at bounding box center [604, 28] width 105 height 27
copy span "a.mokhtar196@hotmail.com"
click at [753, 66] on div at bounding box center [752, 68] width 7 height 7
click at [733, 122] on span "Remove" at bounding box center [733, 124] width 38 height 6
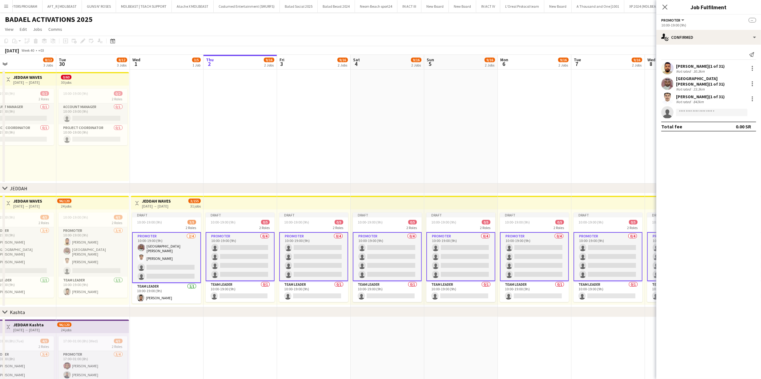
click at [189, 268] on app-card-role "PROMOTER 2/4 10:00-19:00 (9h) Bandar Basudan Ahmed Khadher single-neutral-actio…" at bounding box center [166, 257] width 69 height 51
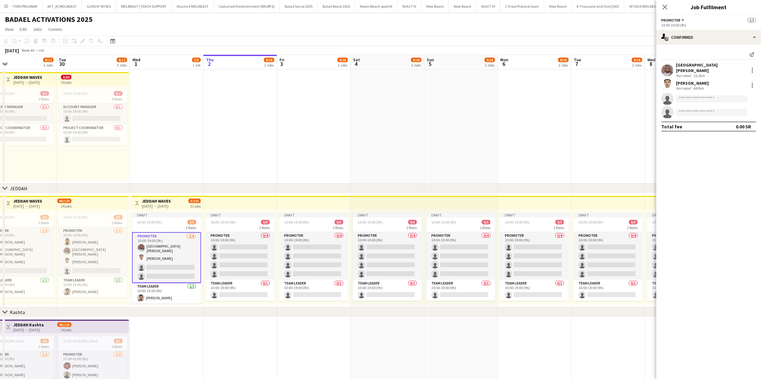
click at [334, 155] on app-date-cell at bounding box center [314, 127] width 74 height 114
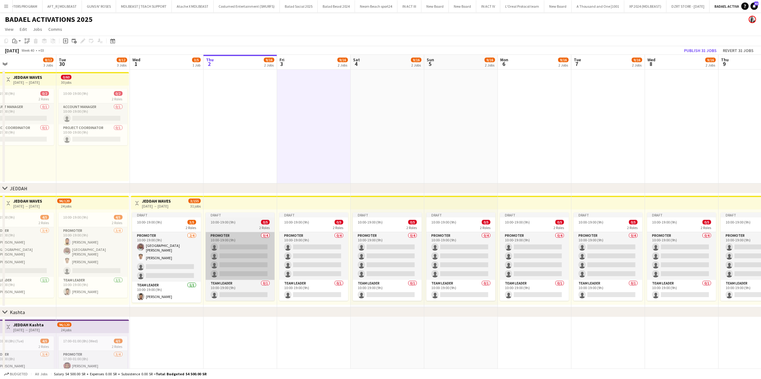
click at [155, 250] on app-card-role "PROMOTER 2/4 10:00-19:00 (9h) Bandar Basudan Ahmed Khadher single-neutral-actio…" at bounding box center [166, 257] width 69 height 50
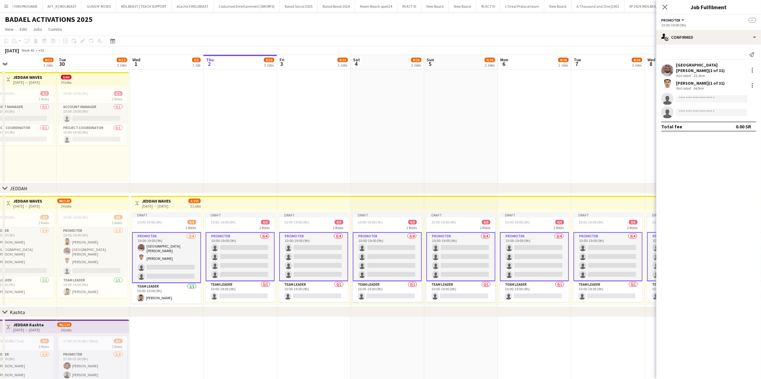
click at [617, 118] on app-date-cell at bounding box center [609, 127] width 74 height 114
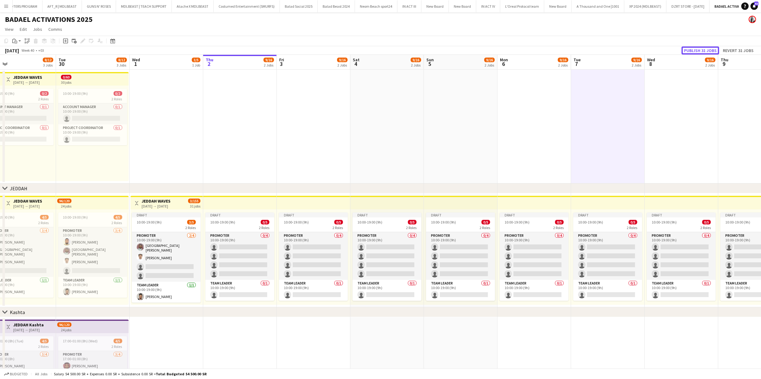
click at [705, 54] on button "Publish 31 jobs" at bounding box center [701, 51] width 38 height 8
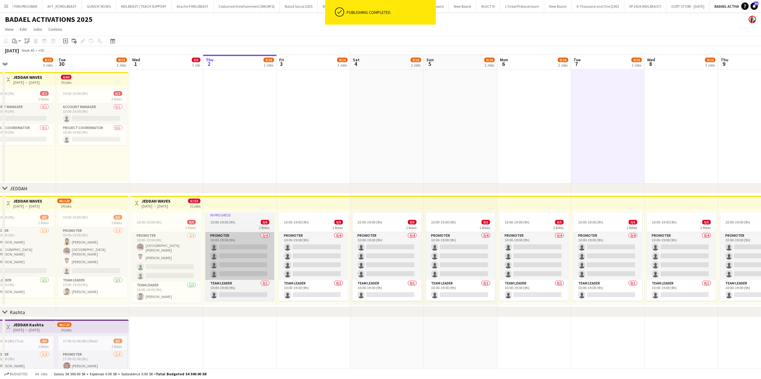
click at [167, 259] on app-card-role "PROMOTER 2/4 10:00-19:00 (9h) Bandar Basudan Ahmed Khadher single-neutral-actio…" at bounding box center [166, 257] width 69 height 50
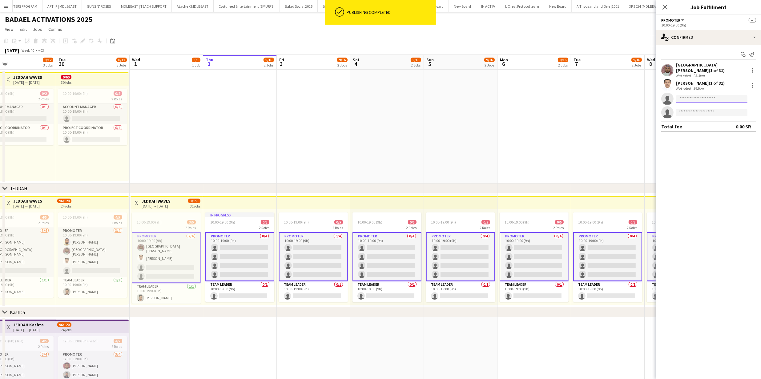
click at [686, 95] on input at bounding box center [711, 98] width 71 height 7
paste input "**********"
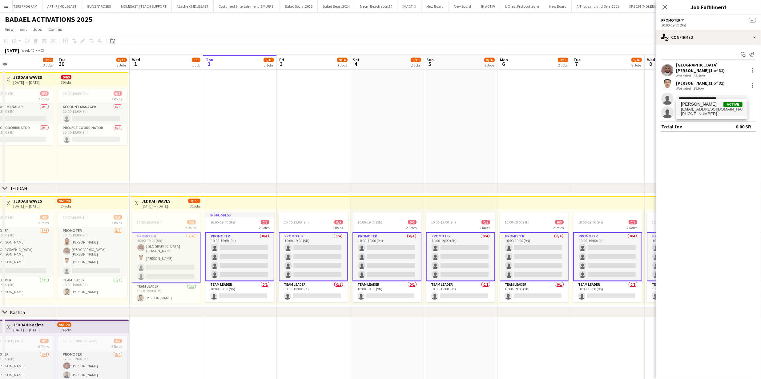
type input "**********"
click at [723, 106] on span "AHMAD MUKHTAR Active" at bounding box center [712, 104] width 62 height 5
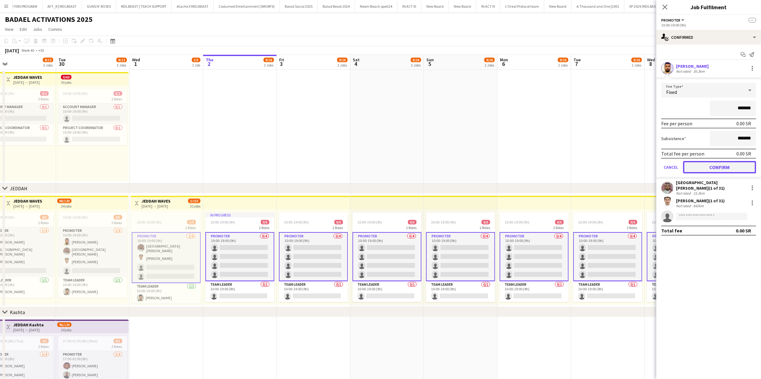
click at [723, 168] on button "Confirm" at bounding box center [719, 167] width 73 height 12
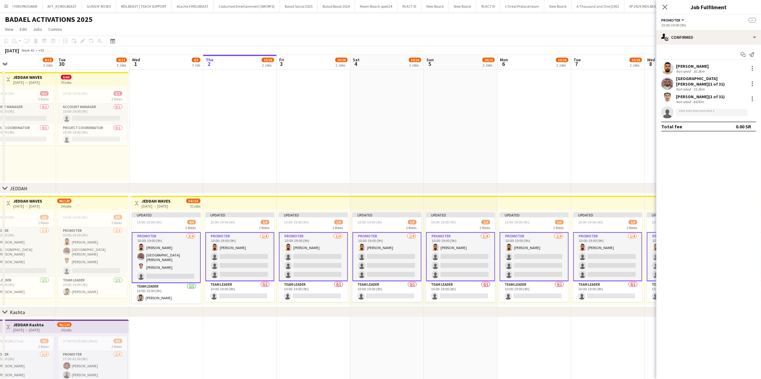
click at [152, 252] on app-card-role "PROMOTER 3/4 10:00-19:00 (9h) AHMAD MUKHTAR Bandar Basudan Ahmed Khadher single…" at bounding box center [166, 257] width 69 height 51
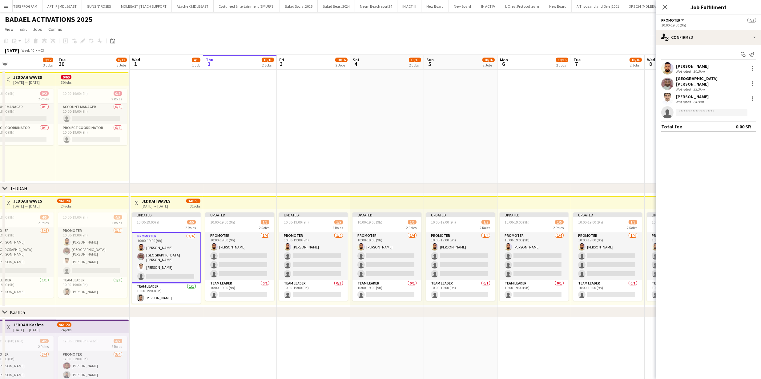
click at [203, 169] on app-date-cell at bounding box center [240, 127] width 74 height 114
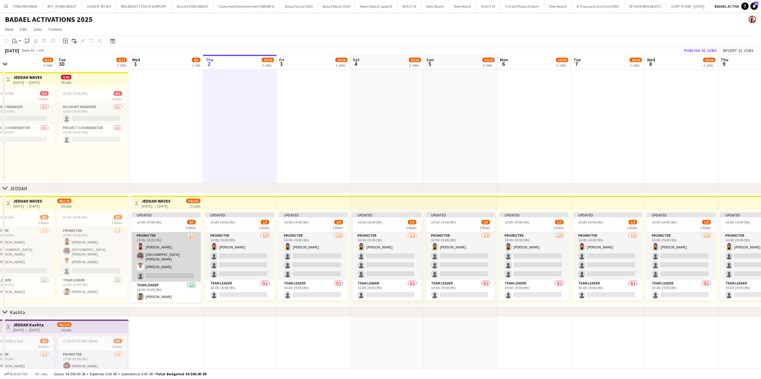
click at [162, 246] on app-card-role "PROMOTER 3/4 10:00-19:00 (9h) AHMAD MUKHTAR Bandar Basudan Ahmed Khadher single…" at bounding box center [166, 257] width 69 height 50
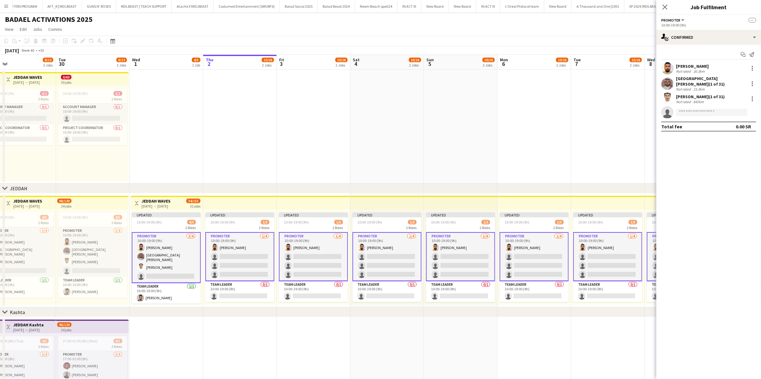
click at [673, 86] on div at bounding box center [668, 84] width 12 height 12
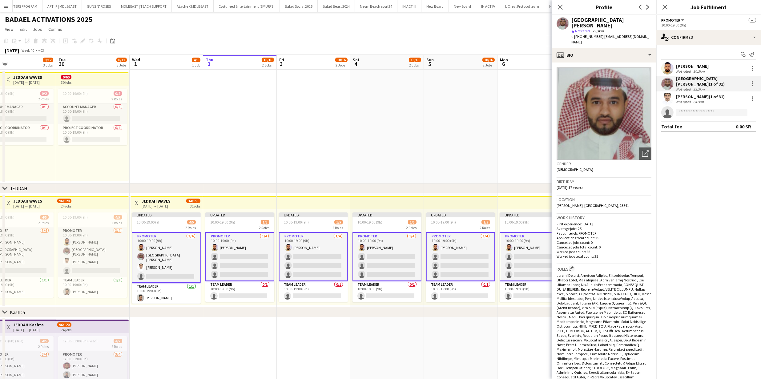
drag, startPoint x: 600, startPoint y: 30, endPoint x: 654, endPoint y: 34, distance: 53.7
click at [654, 34] on app-profile-header "Bandar Basudan star Not rated 23.3km t. +966542737914 | bander.basoo25@hotmail.…" at bounding box center [604, 31] width 105 height 33
copy span "bander.basoo25@hotmail.com"
click at [755, 83] on div at bounding box center [752, 83] width 7 height 7
click at [732, 143] on button "Remove" at bounding box center [733, 137] width 48 height 15
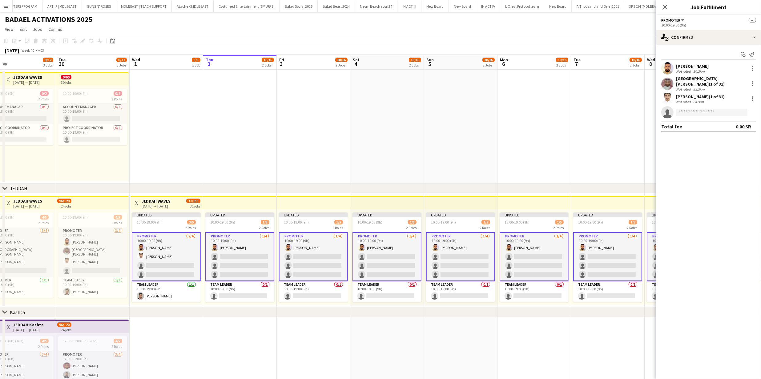
click at [320, 152] on app-date-cell at bounding box center [314, 127] width 74 height 114
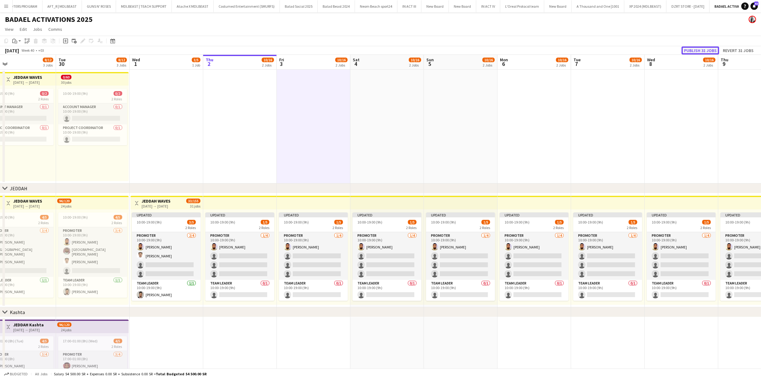
click at [698, 48] on button "Publish 31 jobs" at bounding box center [701, 51] width 38 height 8
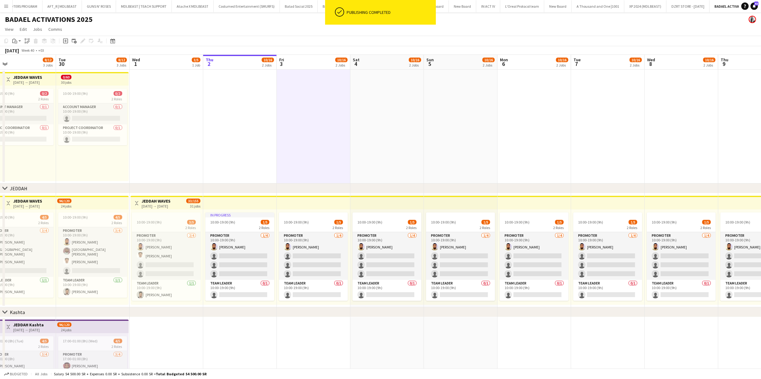
click at [168, 259] on app-card-role "PROMOTER 2/4 10:00-19:00 (9h) AHMAD MUKHTAR Ahmed Khadher single-neutral-action…" at bounding box center [166, 256] width 69 height 48
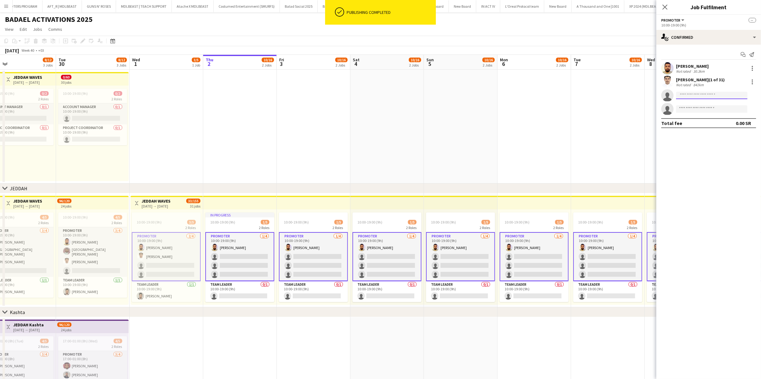
click at [690, 94] on input at bounding box center [711, 95] width 71 height 7
paste input "**********"
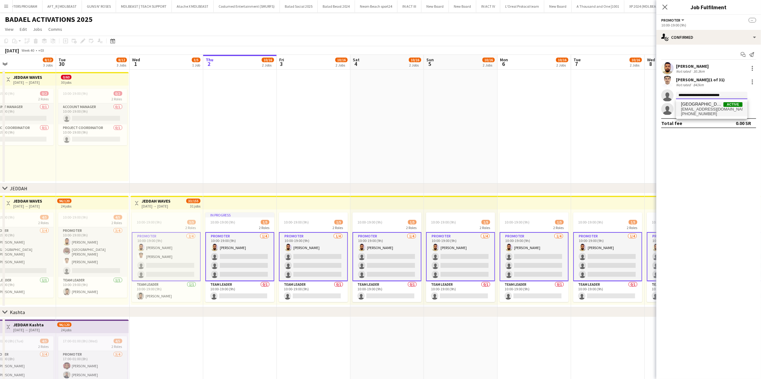
type input "**********"
click at [690, 105] on span "Bandar Basudan" at bounding box center [702, 104] width 43 height 5
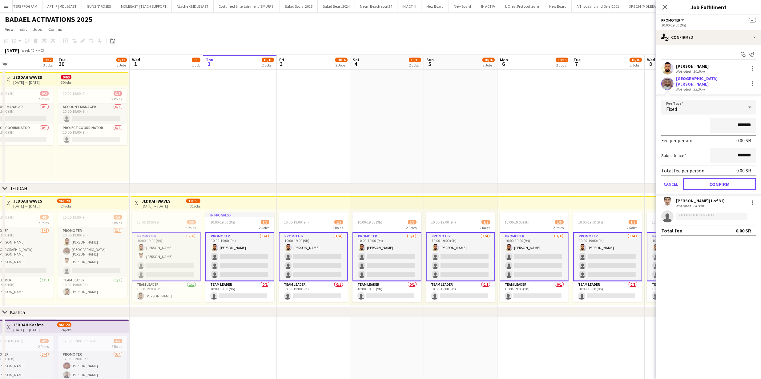
click at [706, 179] on button "Confirm" at bounding box center [719, 184] width 73 height 12
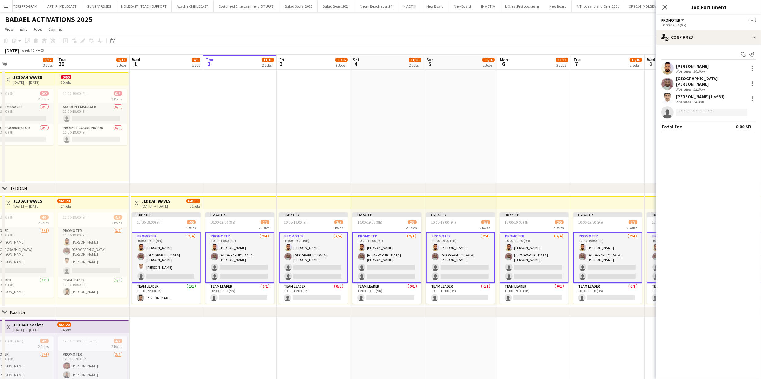
click at [185, 253] on app-card-role "PROMOTER 3/4 10:00-19:00 (9h) AHMAD MUKHTAR Bandar Basudan Ahmed Khadher single…" at bounding box center [166, 257] width 69 height 51
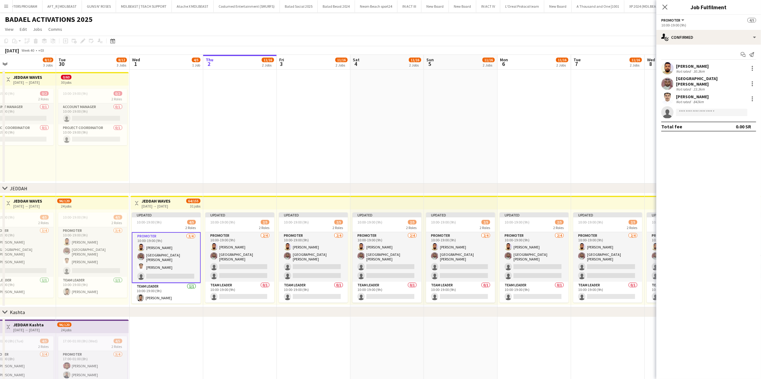
click at [239, 170] on app-date-cell at bounding box center [240, 127] width 74 height 114
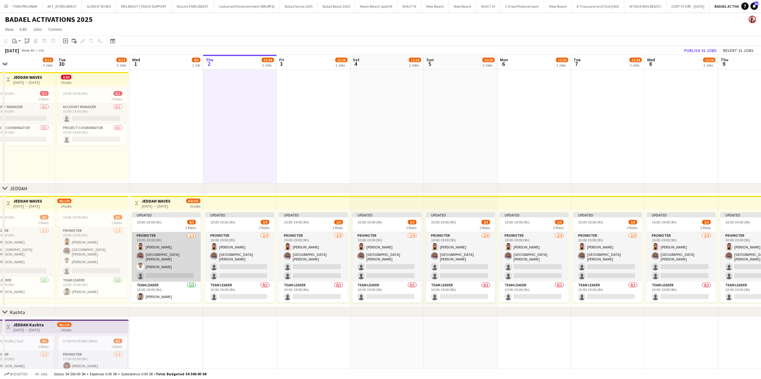
click at [175, 259] on app-card-role "PROMOTER 3/4 10:00-19:00 (9h) AHMAD MUKHTAR Bandar Basudan Ahmed Khadher single…" at bounding box center [166, 257] width 69 height 50
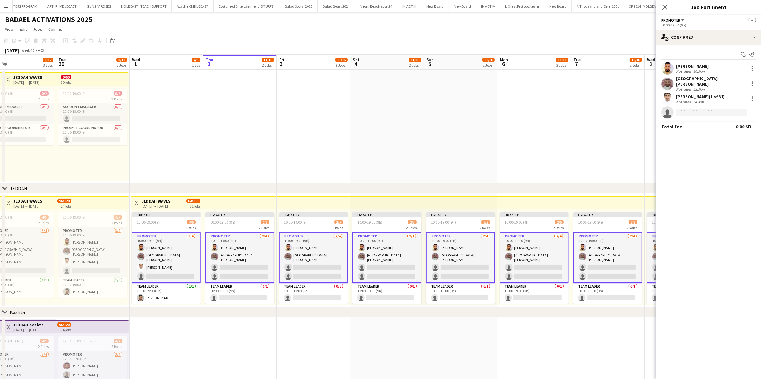
click at [707, 95] on div "Ahmed Khadher (1 of 31)" at bounding box center [700, 97] width 49 height 6
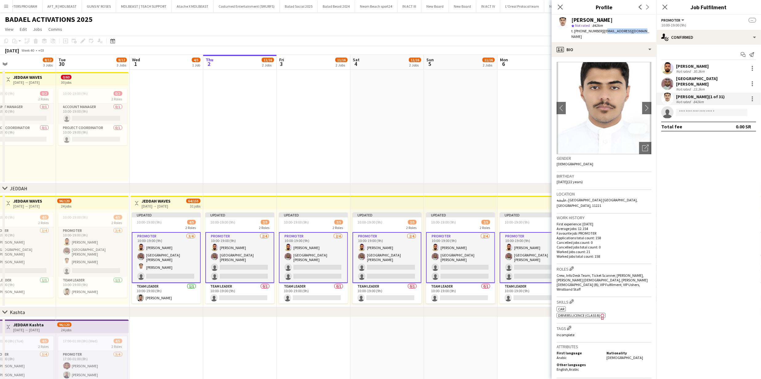
drag, startPoint x: 602, startPoint y: 30, endPoint x: 637, endPoint y: 33, distance: 35.2
click at [644, 30] on div "Ahmed Khadher star Not rated 842km t. +966542756203 | ahmad.ga3sa@gmail.com" at bounding box center [604, 28] width 105 height 27
click at [633, 33] on span "| ahmad.ga3sa@gmail.com" at bounding box center [611, 34] width 78 height 10
drag, startPoint x: 609, startPoint y: 31, endPoint x: 643, endPoint y: 33, distance: 33.6
click at [645, 31] on div "Ahmed Khadher star Not rated 842km t. +966542756203 | ahmad.ga3sa@gmail.com" at bounding box center [604, 28] width 105 height 27
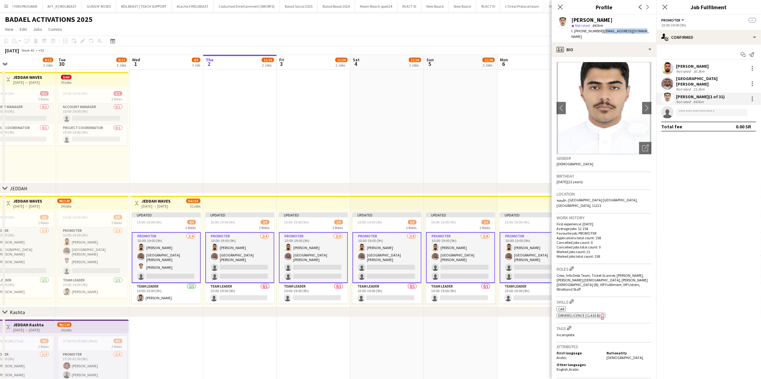
copy span "ahmad.ga3sa@gmail.com"
click at [751, 96] on div at bounding box center [752, 98] width 7 height 7
click at [727, 151] on span "Remove" at bounding box center [723, 150] width 18 height 5
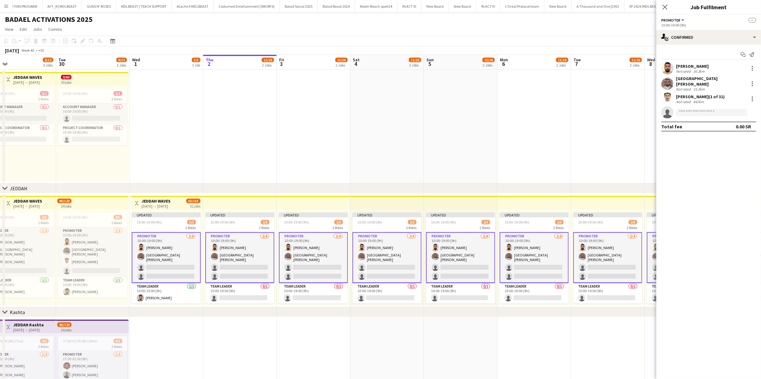
drag, startPoint x: 553, startPoint y: 105, endPoint x: 601, endPoint y: 99, distance: 48.4
click at [553, 105] on app-date-cell at bounding box center [535, 127] width 74 height 114
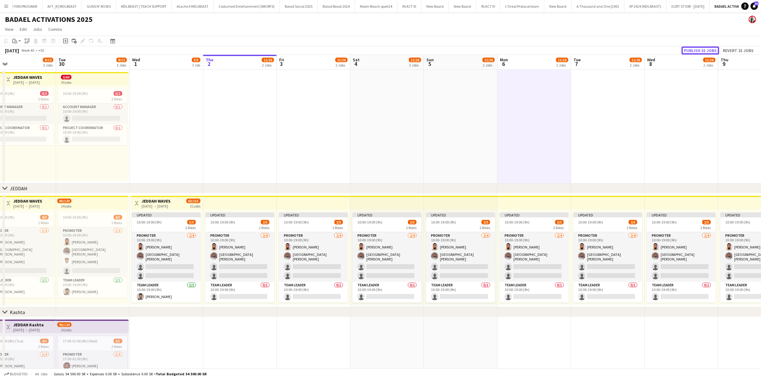
click at [703, 52] on button "Publish 31 jobs" at bounding box center [701, 51] width 38 height 8
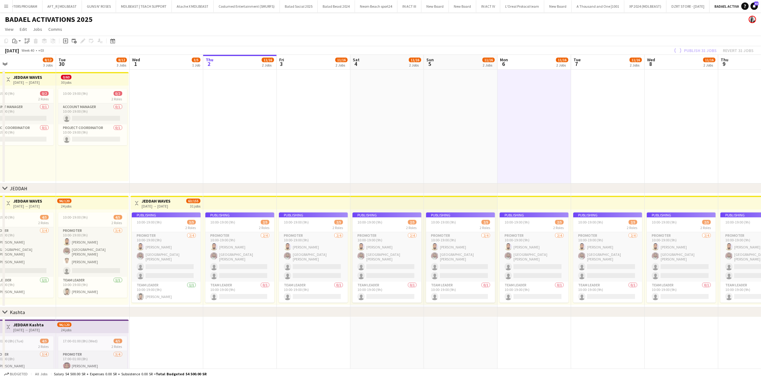
click at [193, 265] on app-job-card "Publishing 10:00-19:00 (9h) 3/5 2 Roles PROMOTER 2/4 10:00-19:00 (9h) AHMAD MUK…" at bounding box center [166, 258] width 69 height 90
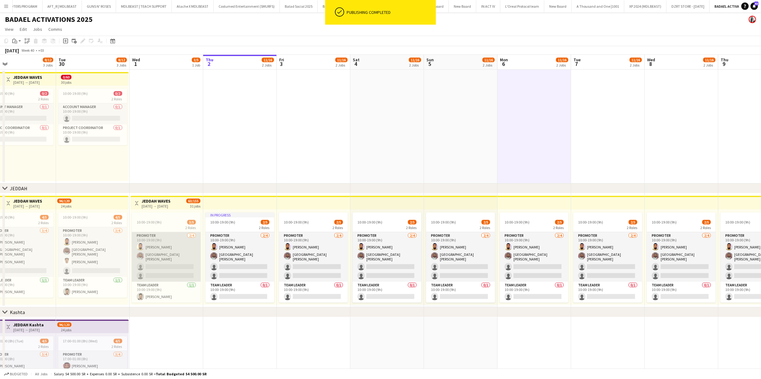
click at [169, 267] on app-card-role "PROMOTER 2/4 10:00-19:00 (9h) AHMAD MUKHTAR Bandar Basudan single-neutral-actio…" at bounding box center [166, 257] width 69 height 50
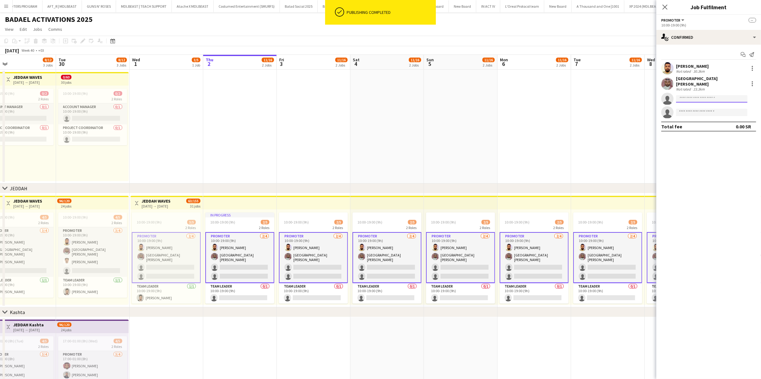
click at [685, 95] on input at bounding box center [711, 98] width 71 height 7
paste input "**********"
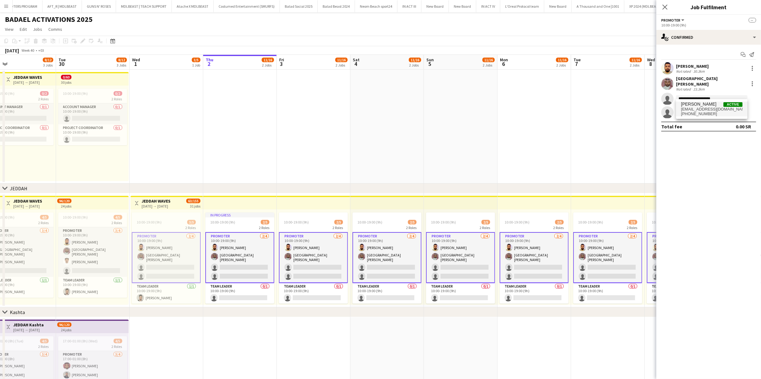
type input "**********"
click at [699, 105] on span "Ahmed Khadher" at bounding box center [698, 104] width 35 height 5
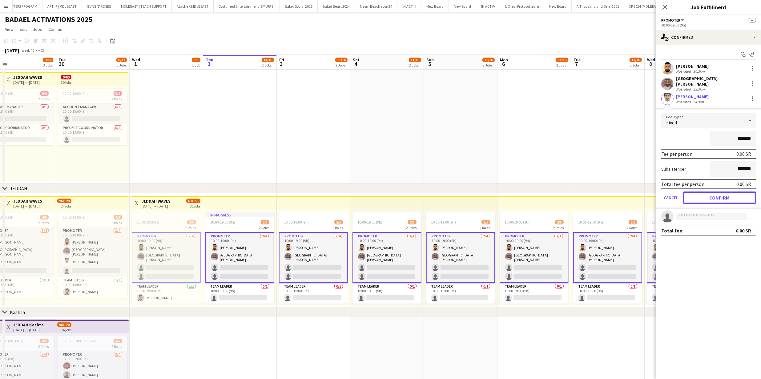
click at [703, 194] on button "Confirm" at bounding box center [719, 198] width 73 height 12
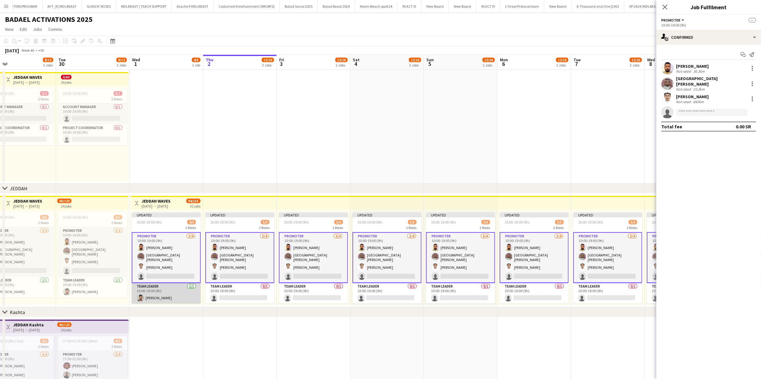
click at [185, 297] on app-card-role "Team Leader 1/1 10:00-19:00 (9h) Anas Mohammed" at bounding box center [166, 293] width 69 height 21
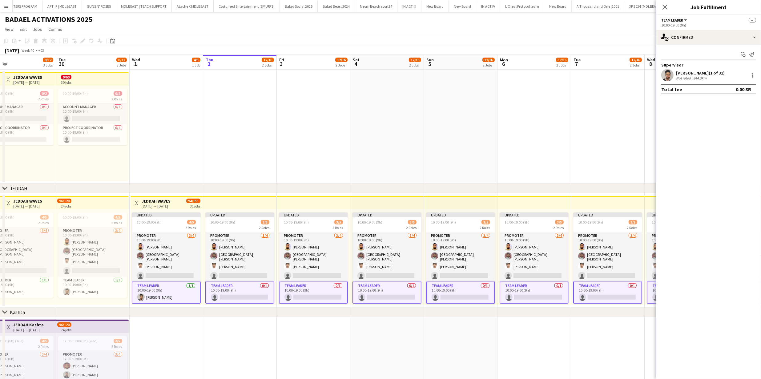
click at [666, 77] on app-user-avatar at bounding box center [668, 75] width 12 height 12
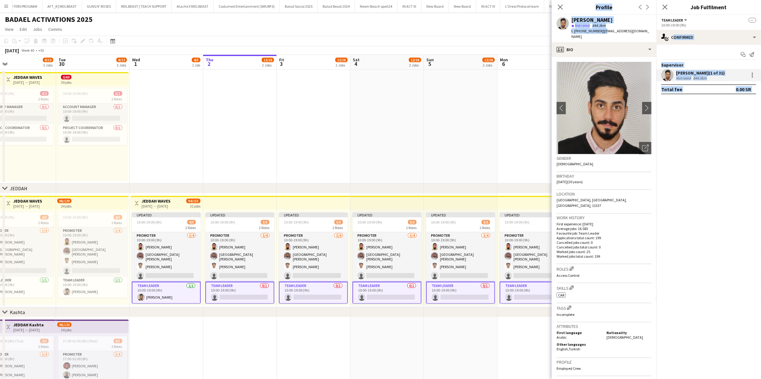
drag, startPoint x: 602, startPoint y: 30, endPoint x: 630, endPoint y: 34, distance: 28.5
click at [654, 34] on app-profile-header "Anas Mohammed star Not rated 844.3km t. +966569060006 | ano.os2010@hotmail.com" at bounding box center [604, 28] width 105 height 27
click at [629, 34] on div "t. +966569060006 | ano.os2010@hotmail.com" at bounding box center [612, 33] width 80 height 11
drag, startPoint x: 601, startPoint y: 31, endPoint x: 655, endPoint y: 32, distance: 53.6
click at [655, 32] on app-profile-header "Anas Mohammed star Not rated 844.3km t. +966569060006 | ano.os2010@hotmail.com" at bounding box center [604, 28] width 105 height 27
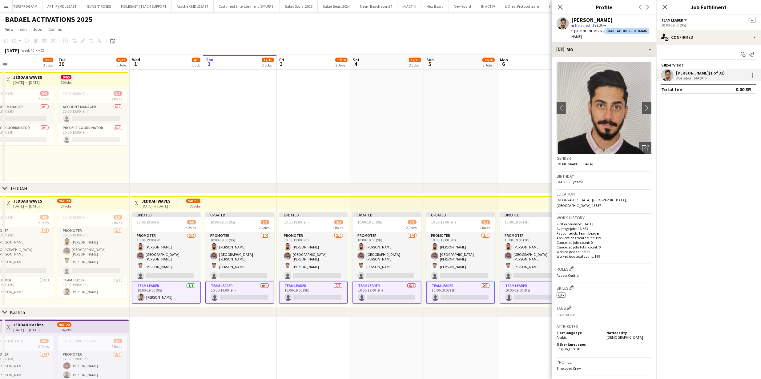
copy span "ano.os2010@hotmail.com"
drag, startPoint x: 505, startPoint y: 93, endPoint x: 530, endPoint y: 88, distance: 25.0
click at [505, 93] on app-date-cell at bounding box center [535, 127] width 74 height 114
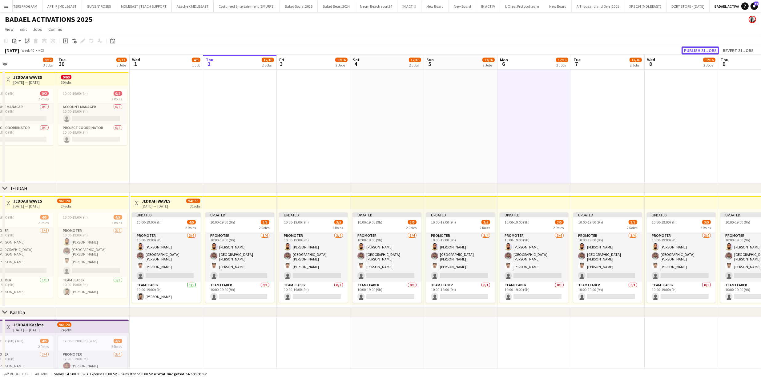
click at [694, 49] on button "Publish 31 jobs" at bounding box center [701, 51] width 38 height 8
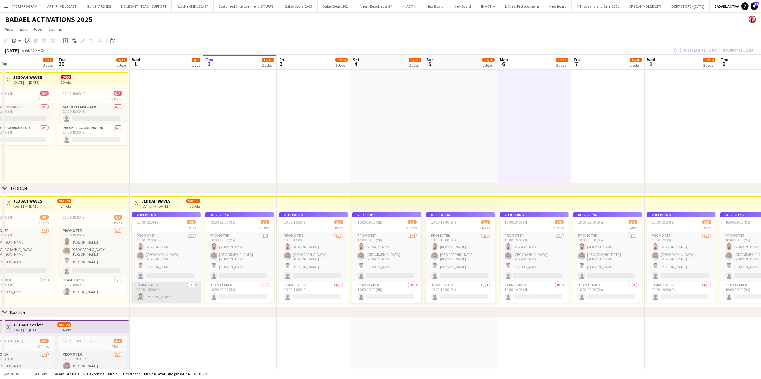
click at [169, 292] on app-job-card "Publishing 10:00-19:00 (9h) 4/5 2 Roles PROMOTER 3/4 10:00-19:00 (9h) AHMAD MUK…" at bounding box center [166, 258] width 69 height 90
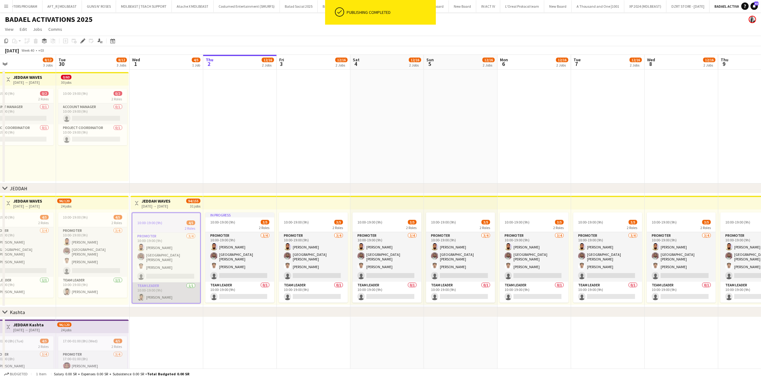
scroll to position [0, 165]
click at [235, 293] on app-card-role "Team Leader 0/1 10:00-19:00 (9h) single-neutral-actions" at bounding box center [239, 292] width 69 height 21
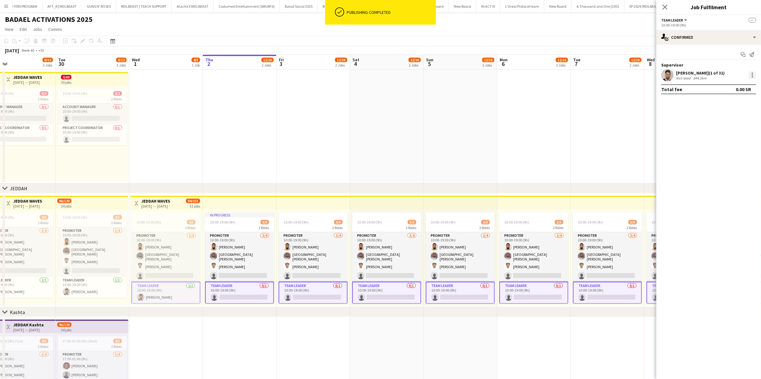
click at [752, 77] on div at bounding box center [752, 76] width 1 height 1
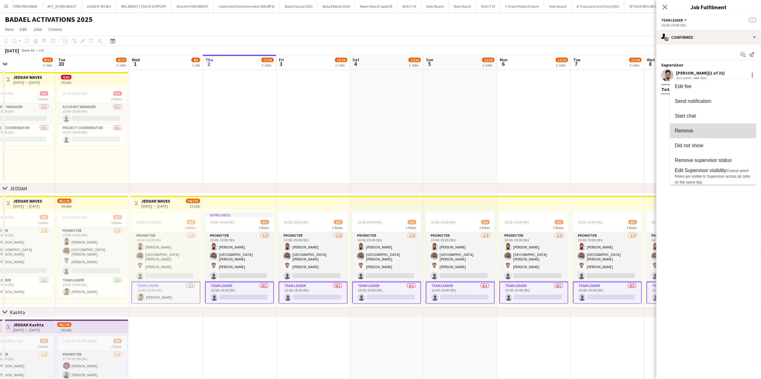
click at [686, 130] on span "Remove" at bounding box center [684, 130] width 18 height 5
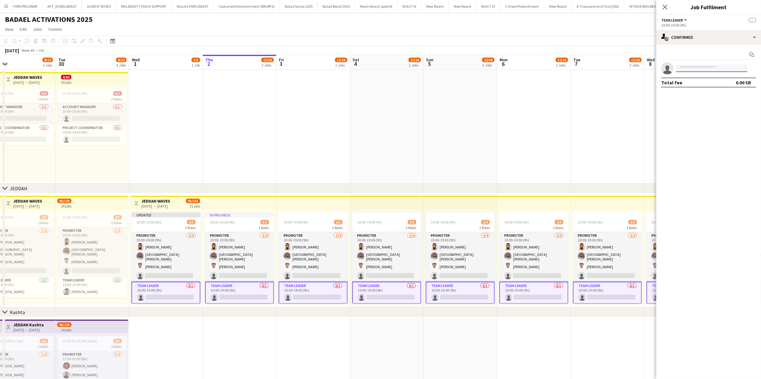
click at [718, 67] on input at bounding box center [711, 68] width 71 height 7
paste input "**********"
type input "**********"
click at [706, 81] on span "Can be approved on 30 of 31 positions." at bounding box center [712, 85] width 62 height 10
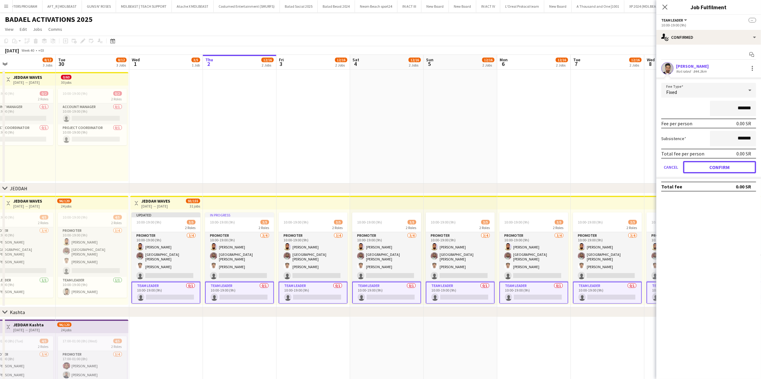
drag, startPoint x: 725, startPoint y: 166, endPoint x: 687, endPoint y: 163, distance: 38.6
click at [725, 166] on button "Confirm" at bounding box center [719, 167] width 73 height 12
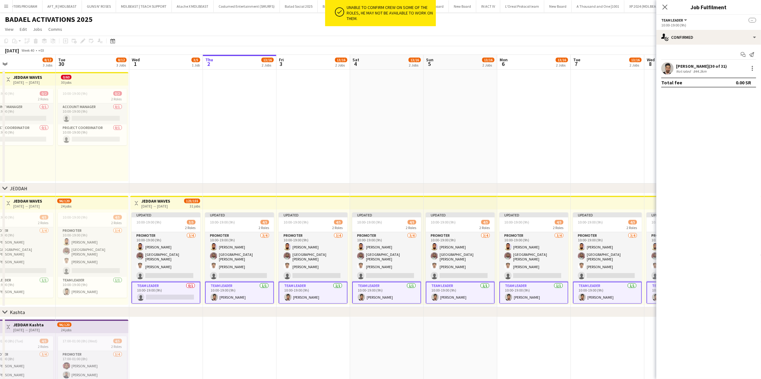
drag, startPoint x: 596, startPoint y: 143, endPoint x: 628, endPoint y: 115, distance: 42.1
click at [596, 143] on app-date-cell at bounding box center [608, 127] width 74 height 114
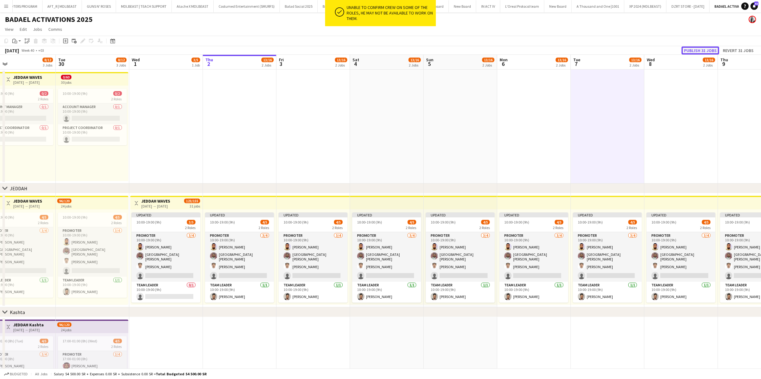
click at [705, 47] on button "Publish 31 jobs" at bounding box center [701, 51] width 38 height 8
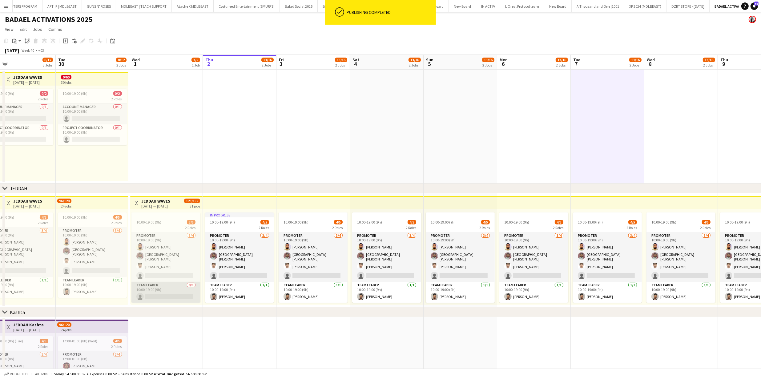
drag, startPoint x: 166, startPoint y: 291, endPoint x: 179, endPoint y: 289, distance: 13.1
click at [166, 291] on app-card-role "Team Leader 0/1 10:00-19:00 (9h) single-neutral-actions" at bounding box center [166, 292] width 69 height 21
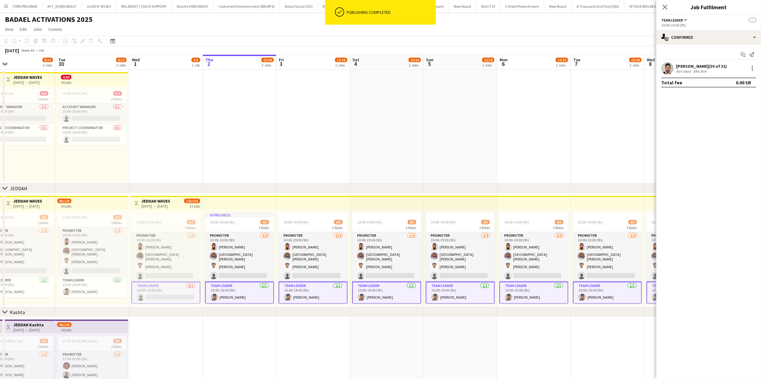
click at [157, 293] on app-card-role "Team Leader 0/1 10:00-19:00 (9h) single-neutral-actions" at bounding box center [166, 293] width 69 height 22
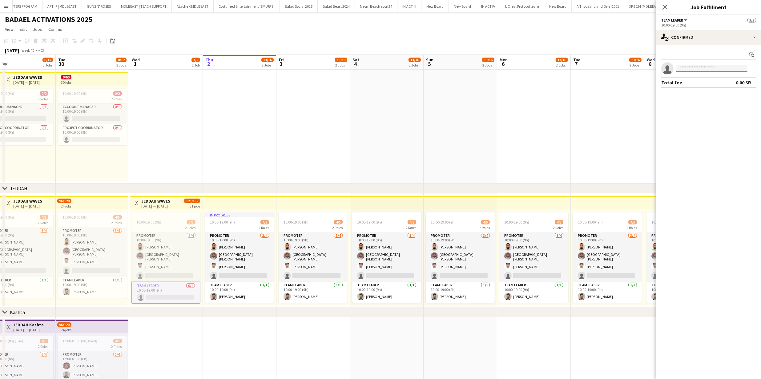
click at [714, 66] on input at bounding box center [711, 68] width 71 height 7
paste input "**********"
type input "**********"
click at [692, 73] on div "Anas Mohammed Active ano.os2010@hotmail.com +966569060006" at bounding box center [711, 82] width 71 height 20
click at [694, 81] on span "ano.os2010@hotmail.com" at bounding box center [712, 82] width 62 height 5
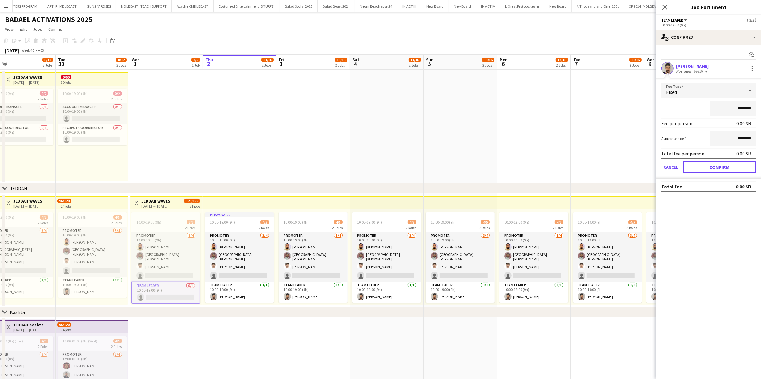
click at [709, 168] on button "Confirm" at bounding box center [719, 167] width 73 height 12
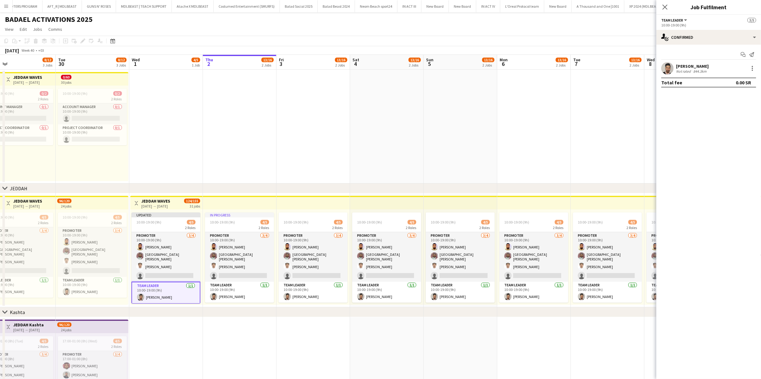
drag, startPoint x: 515, startPoint y: 140, endPoint x: 582, endPoint y: 106, distance: 75.6
click at [515, 140] on app-date-cell at bounding box center [534, 127] width 74 height 114
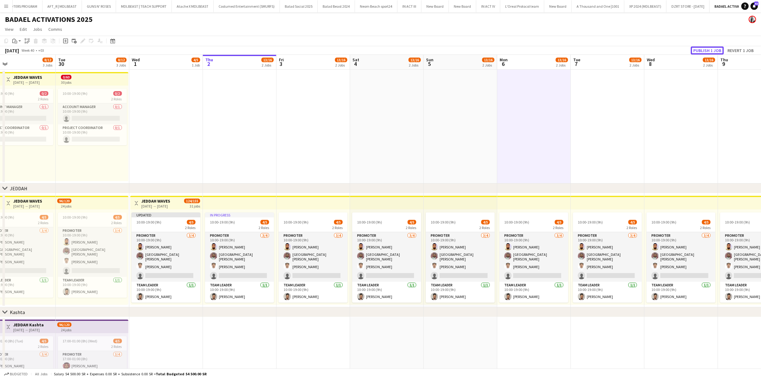
click at [707, 50] on button "Publish 1 job" at bounding box center [707, 51] width 33 height 8
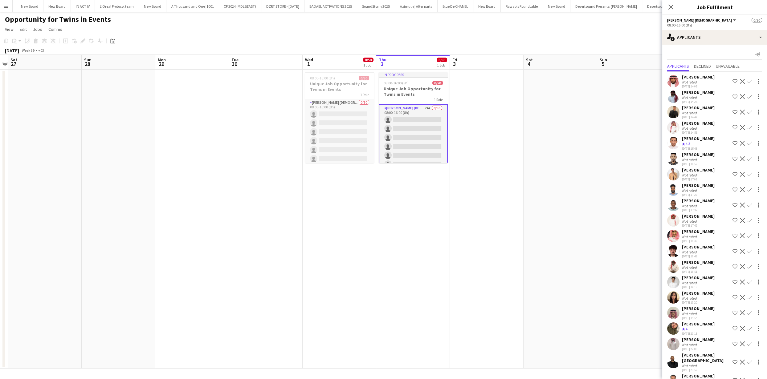
scroll to position [87, 0]
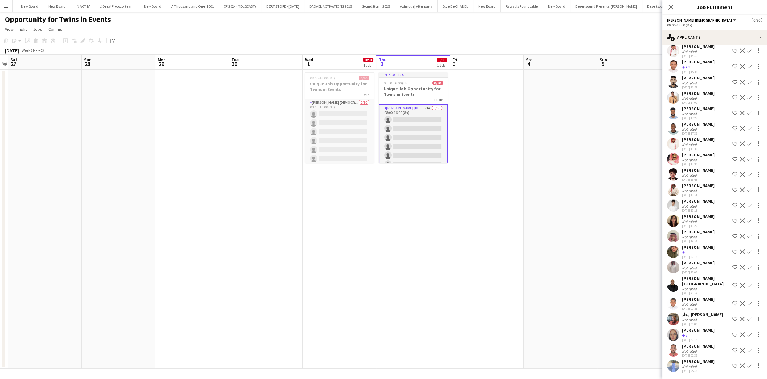
click at [376, 197] on app-date-cell "In progress 08:00-16:00 (8h) 0/50 Unique Job Opportunity for Twins in Events 1 …" at bounding box center [413, 219] width 74 height 299
